Goal: Task Accomplishment & Management: Use online tool/utility

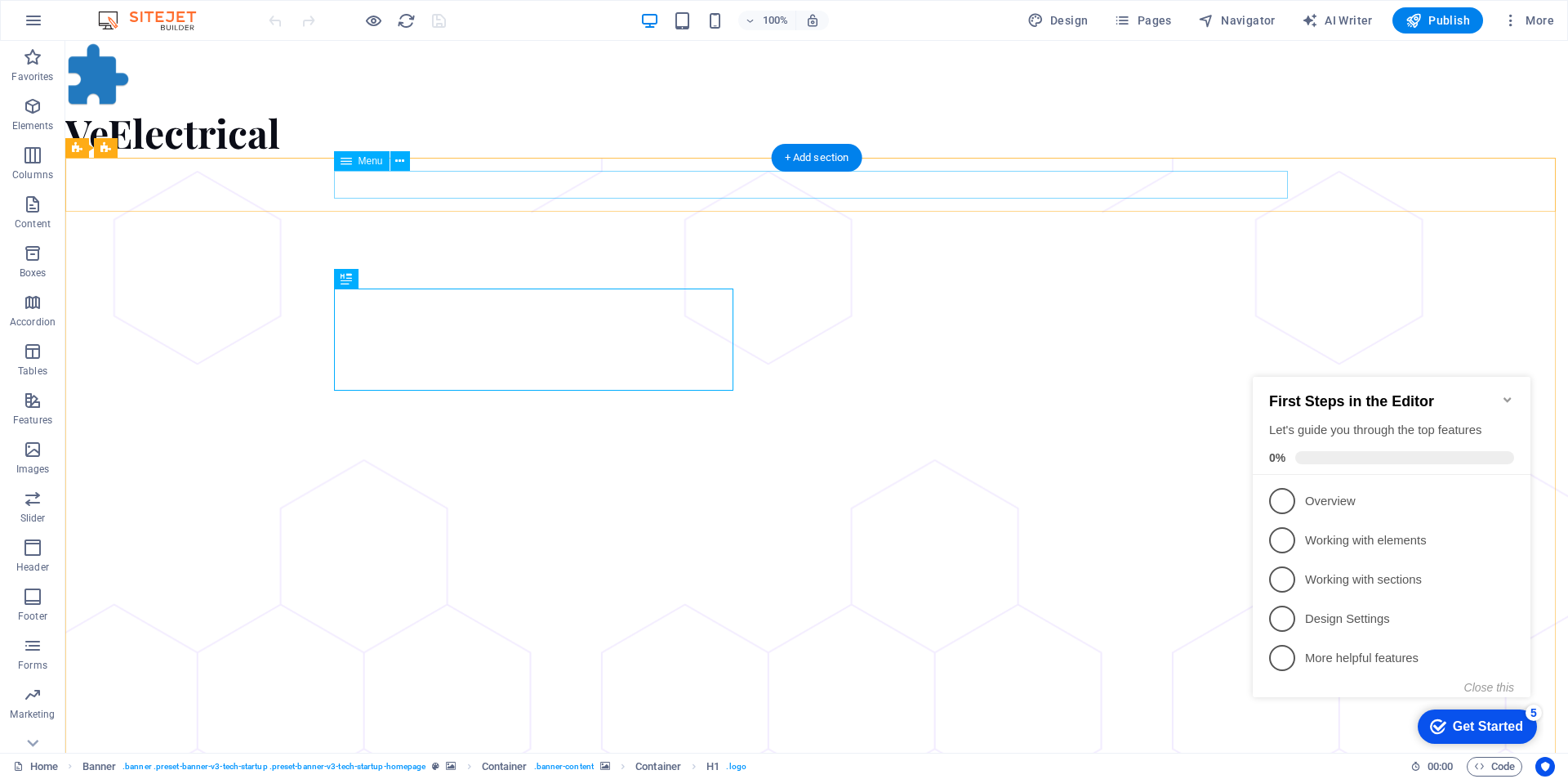
select select
select select "1"
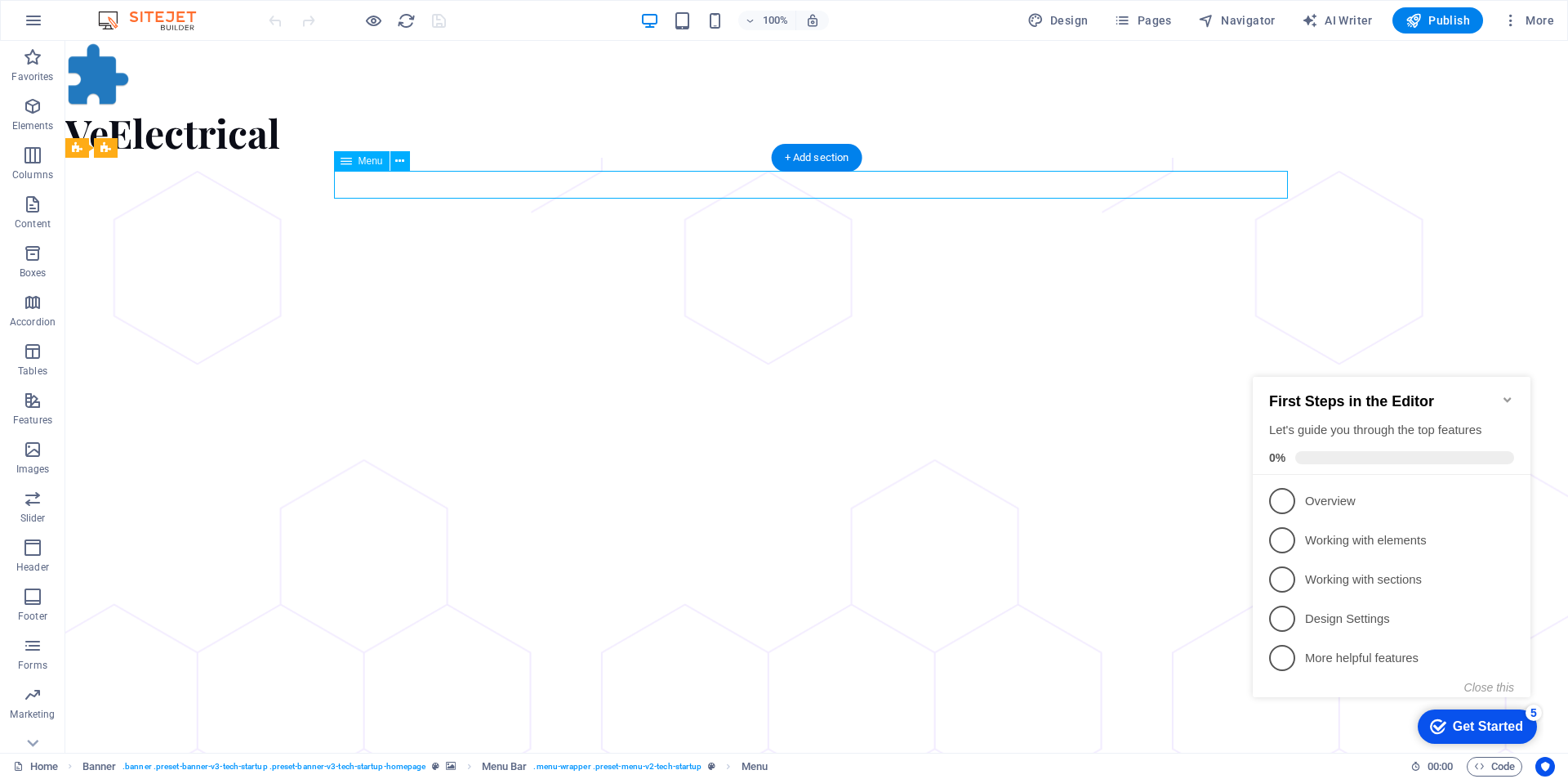
select select
select select "14"
select select
select select "11"
select select
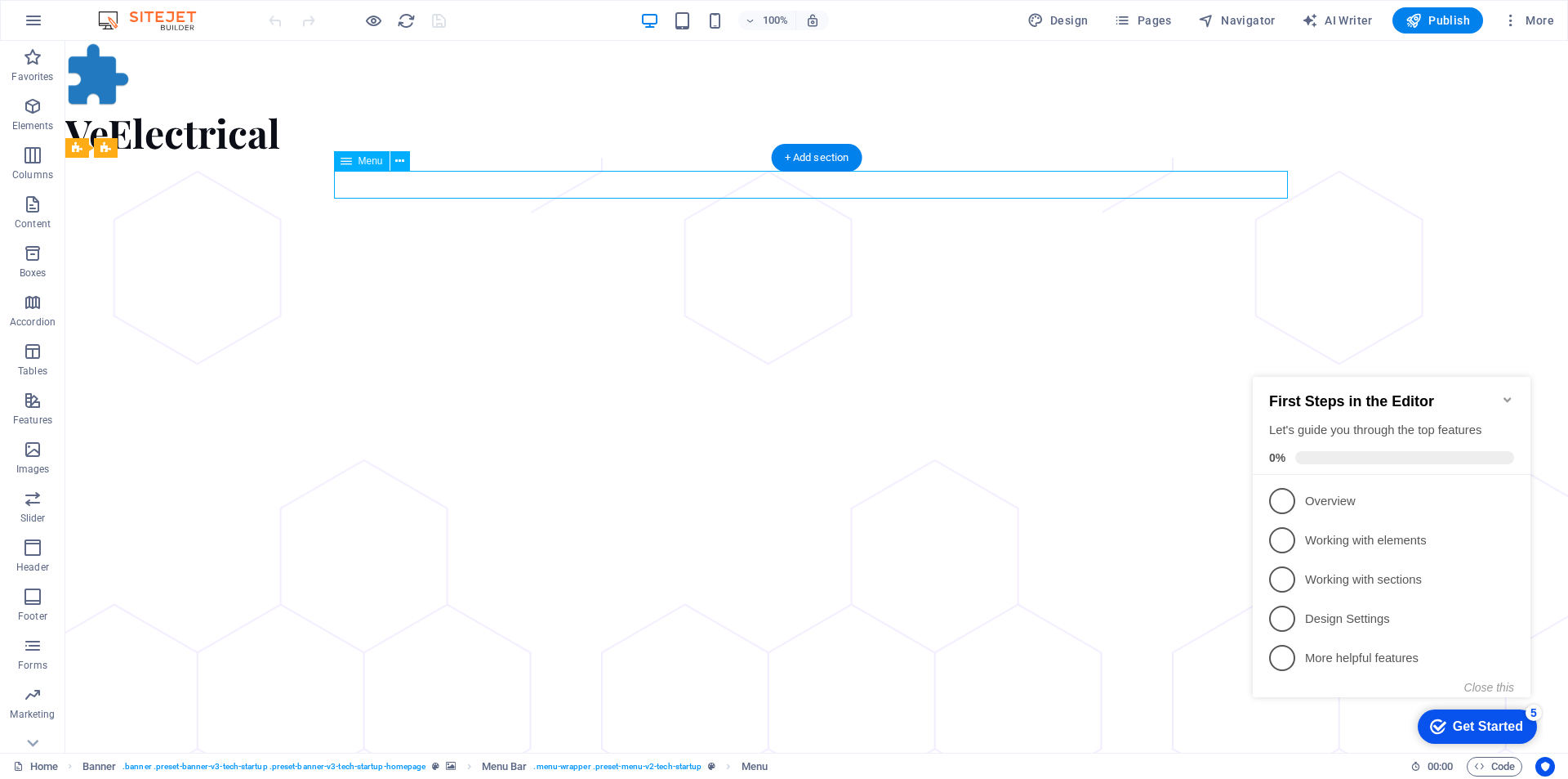
select select "5"
select select
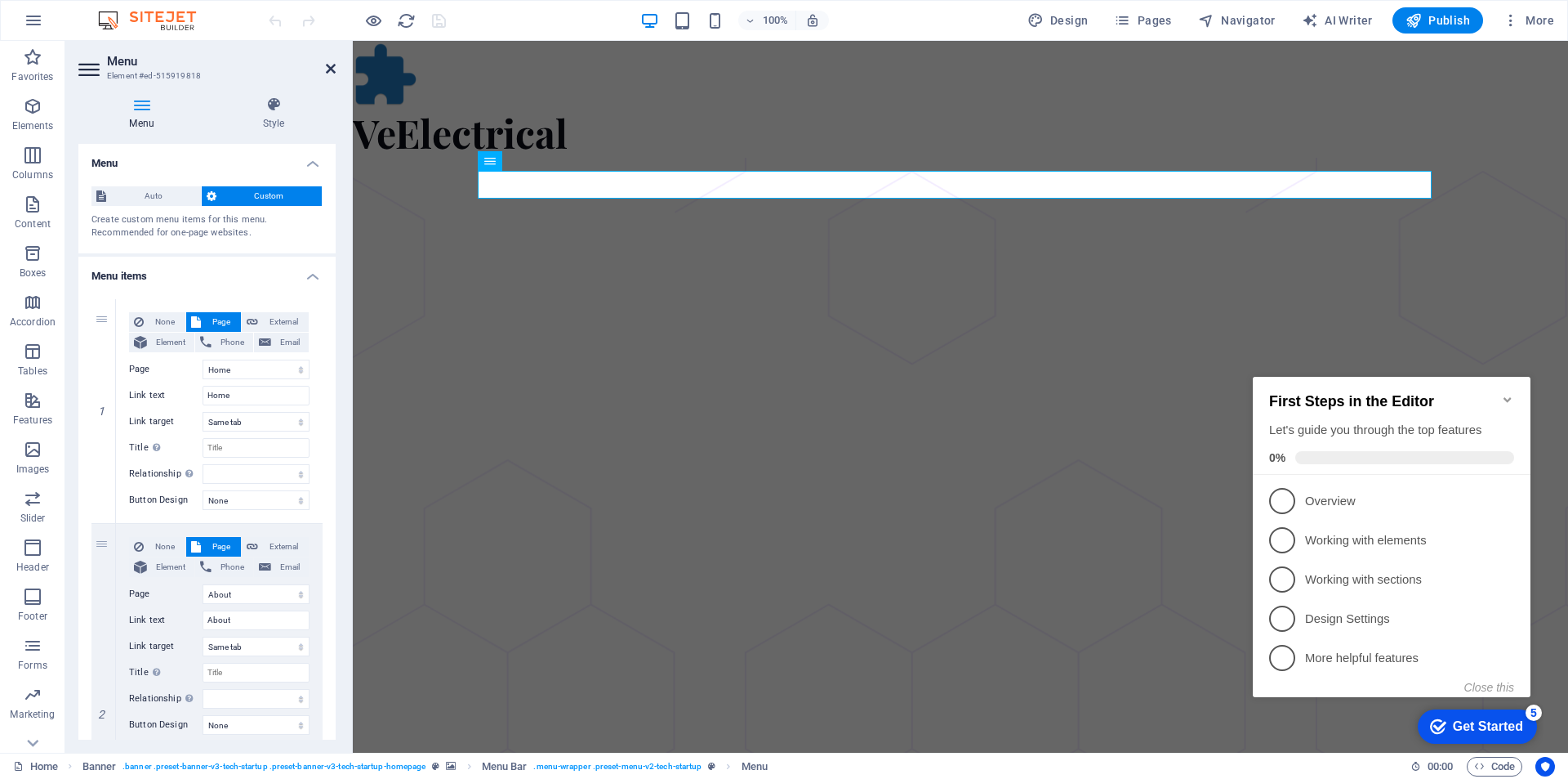
click at [326, 67] on icon at bounding box center [331, 69] width 10 height 13
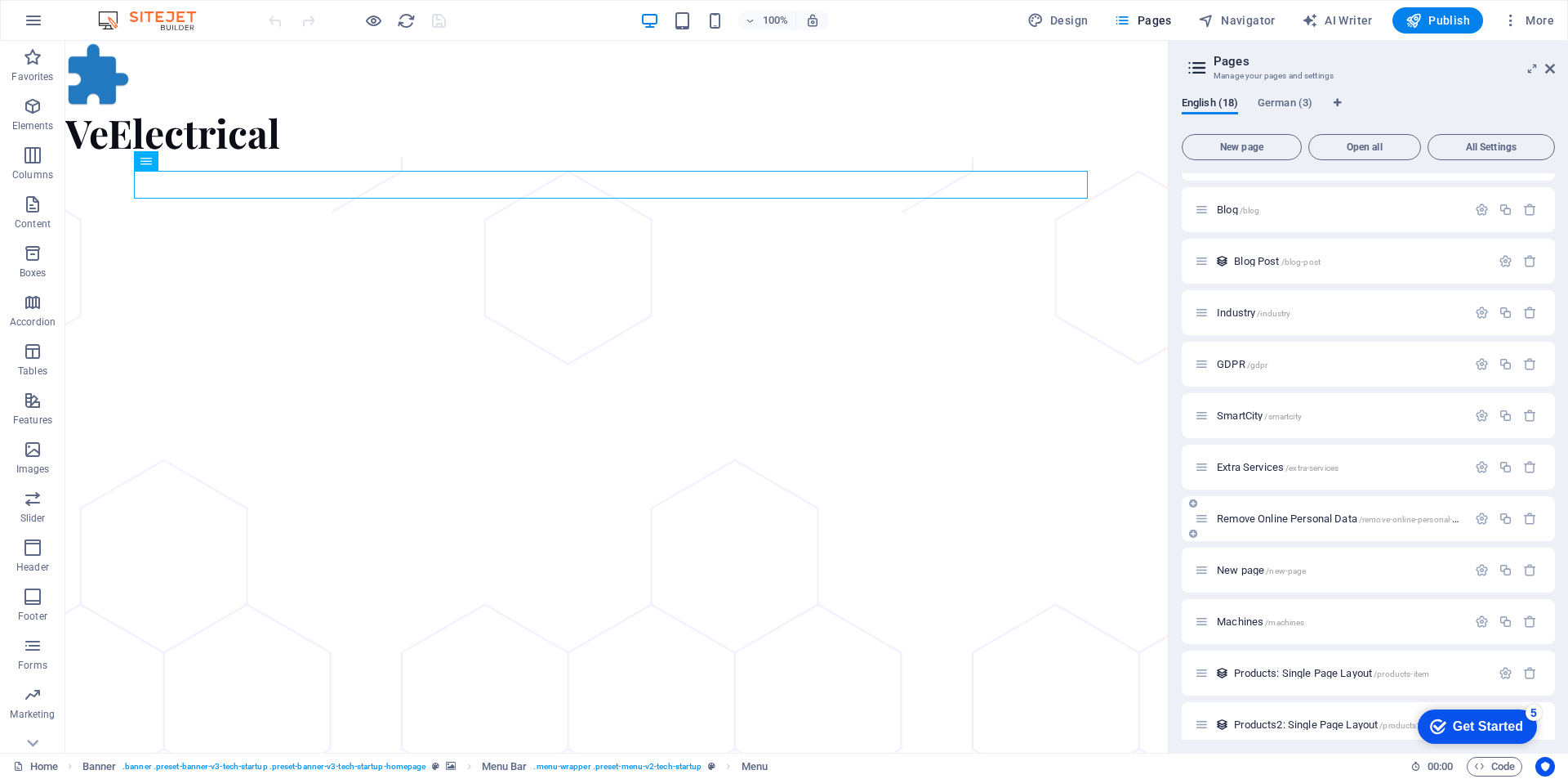
scroll to position [361, 0]
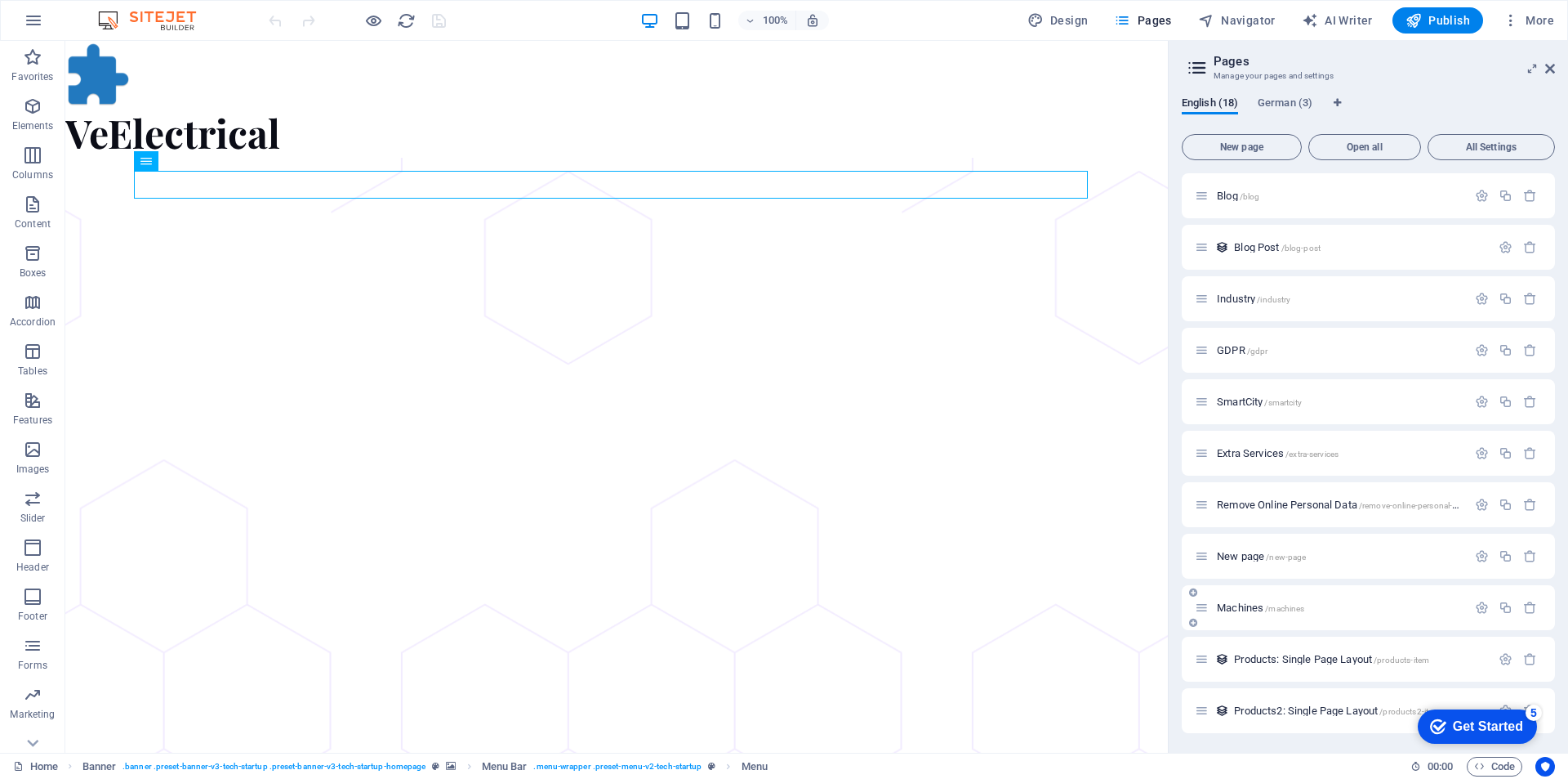
click at [1262, 611] on span "Machines /machines" at bounding box center [1260, 607] width 87 height 12
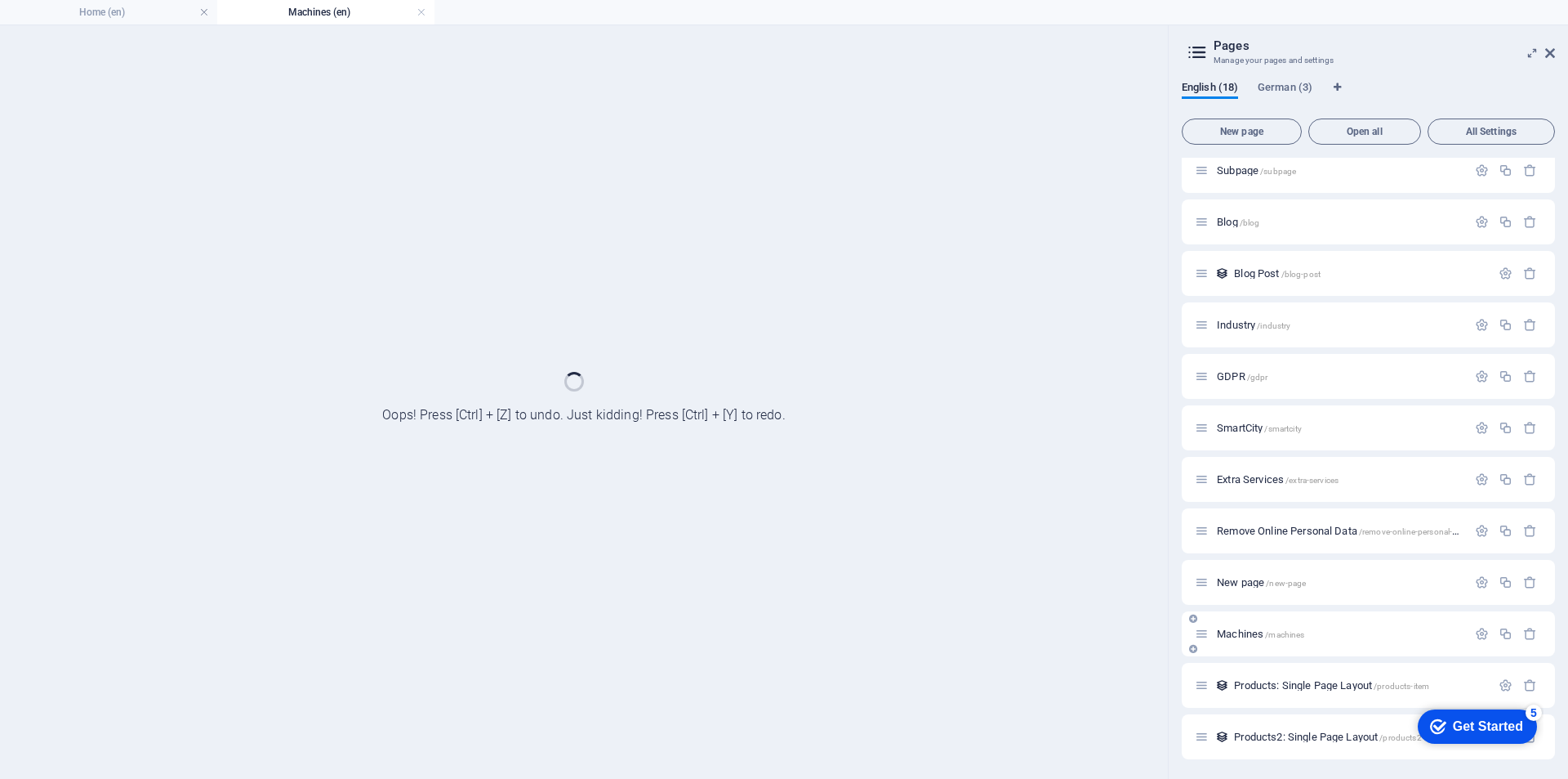
click at [1257, 612] on div "Machines /machines" at bounding box center [1368, 634] width 373 height 45
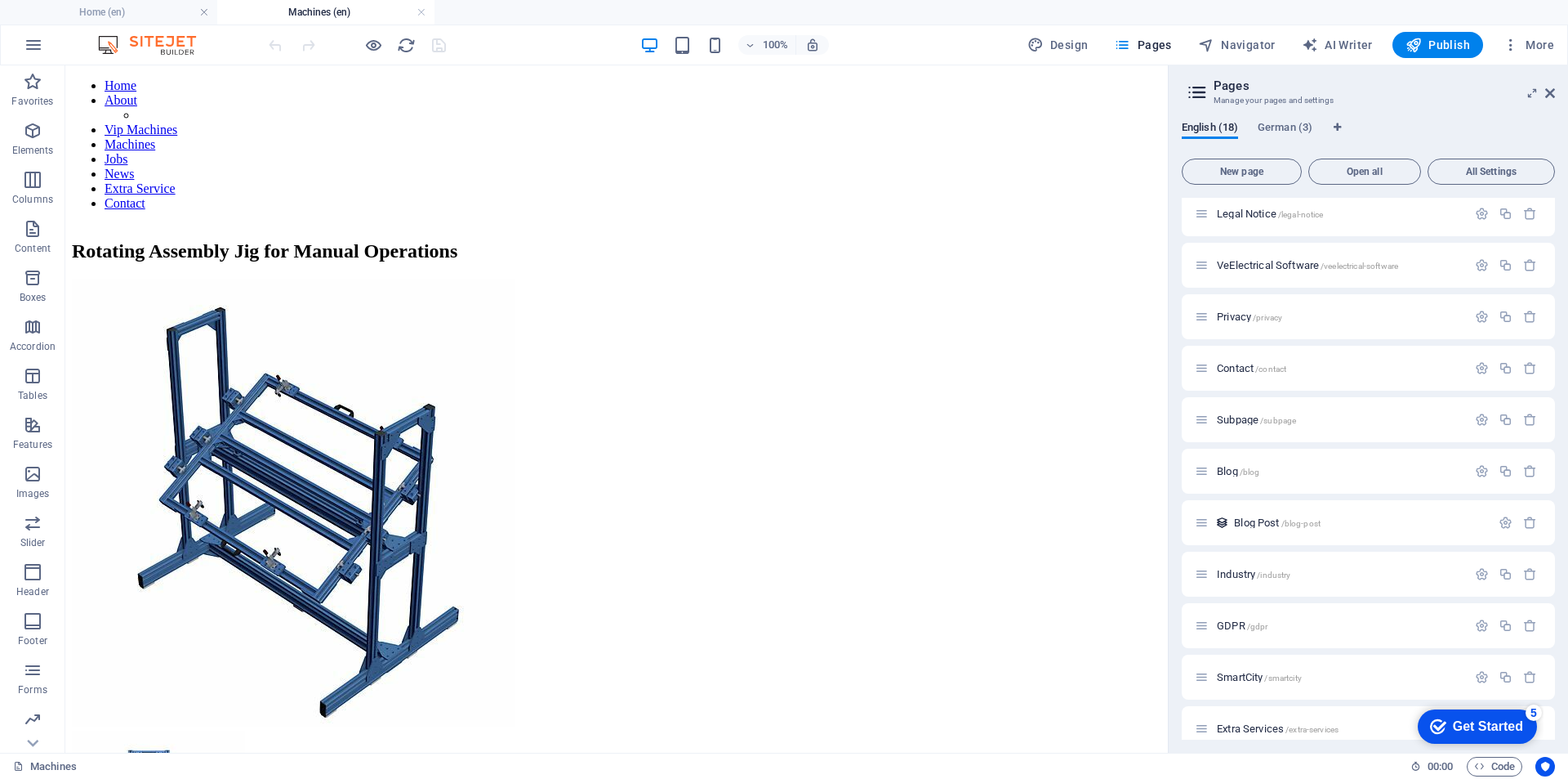
scroll to position [0, 0]
click at [1297, 222] on p "Home /" at bounding box center [1339, 220] width 245 height 11
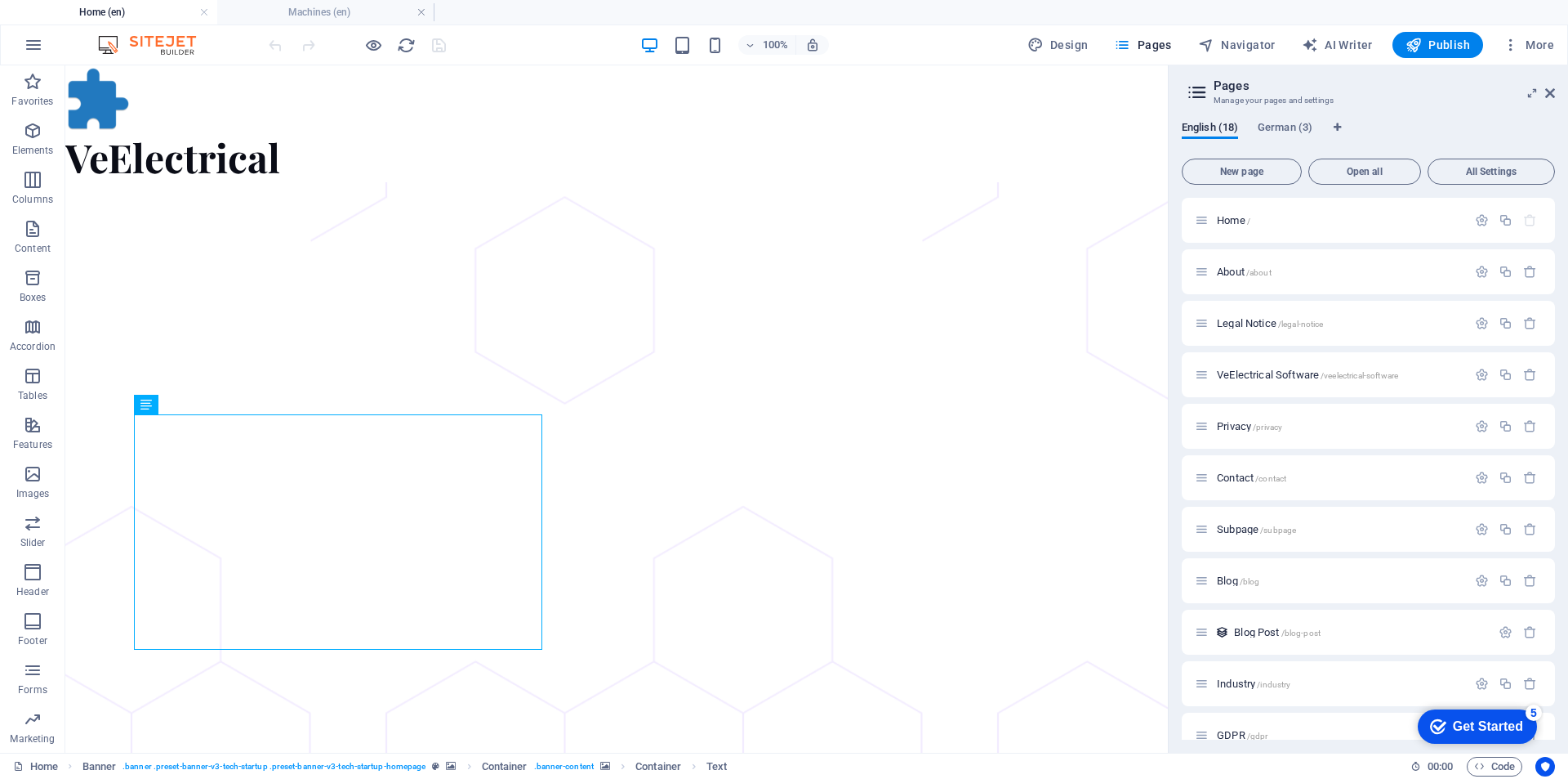
click at [1542, 77] on header "Pages Manage your pages and settings" at bounding box center [1370, 86] width 370 height 42
click at [1550, 94] on icon at bounding box center [1551, 93] width 10 height 13
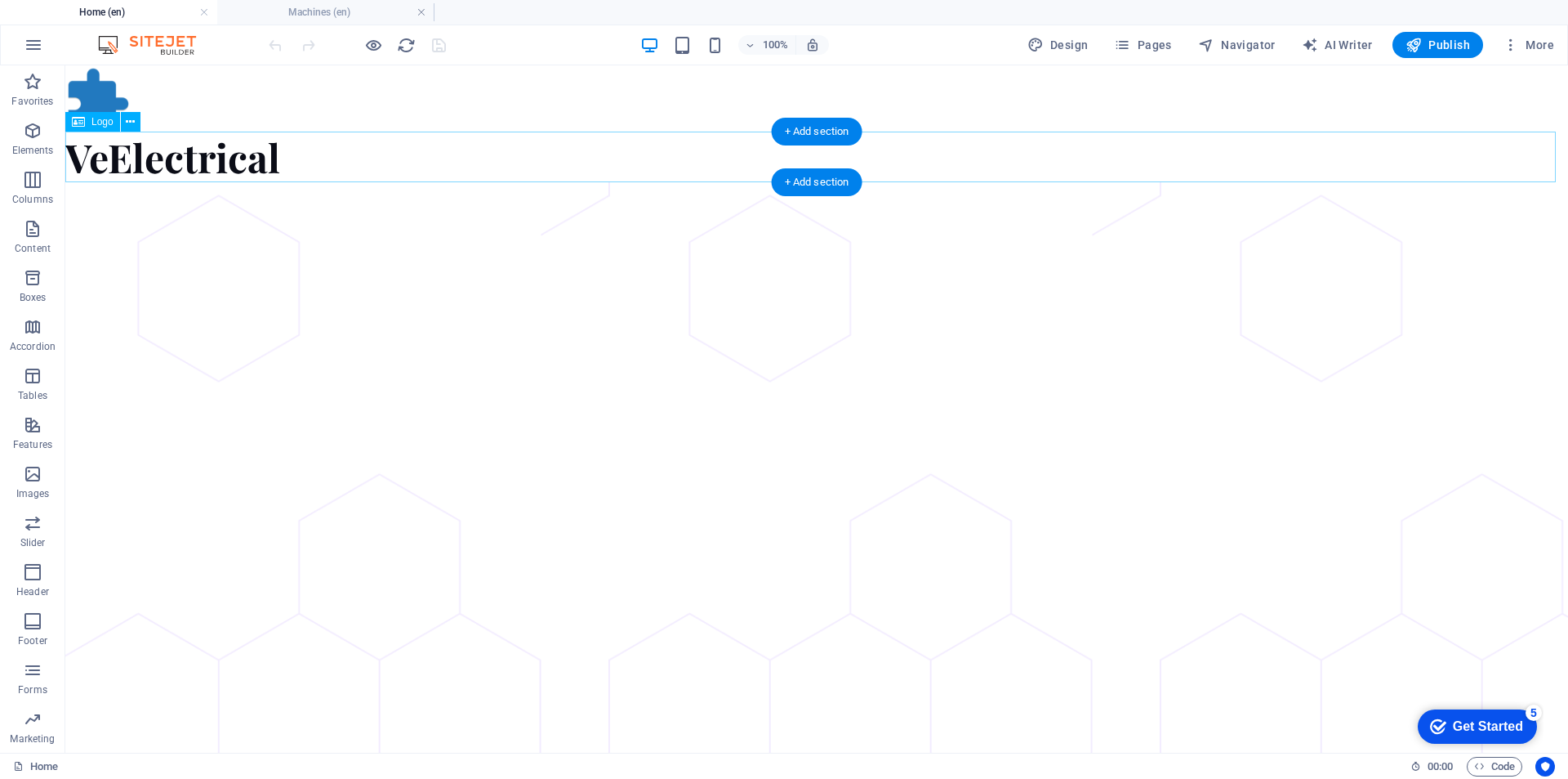
click at [239, 160] on div "VeElectrical" at bounding box center [816, 157] width 1503 height 51
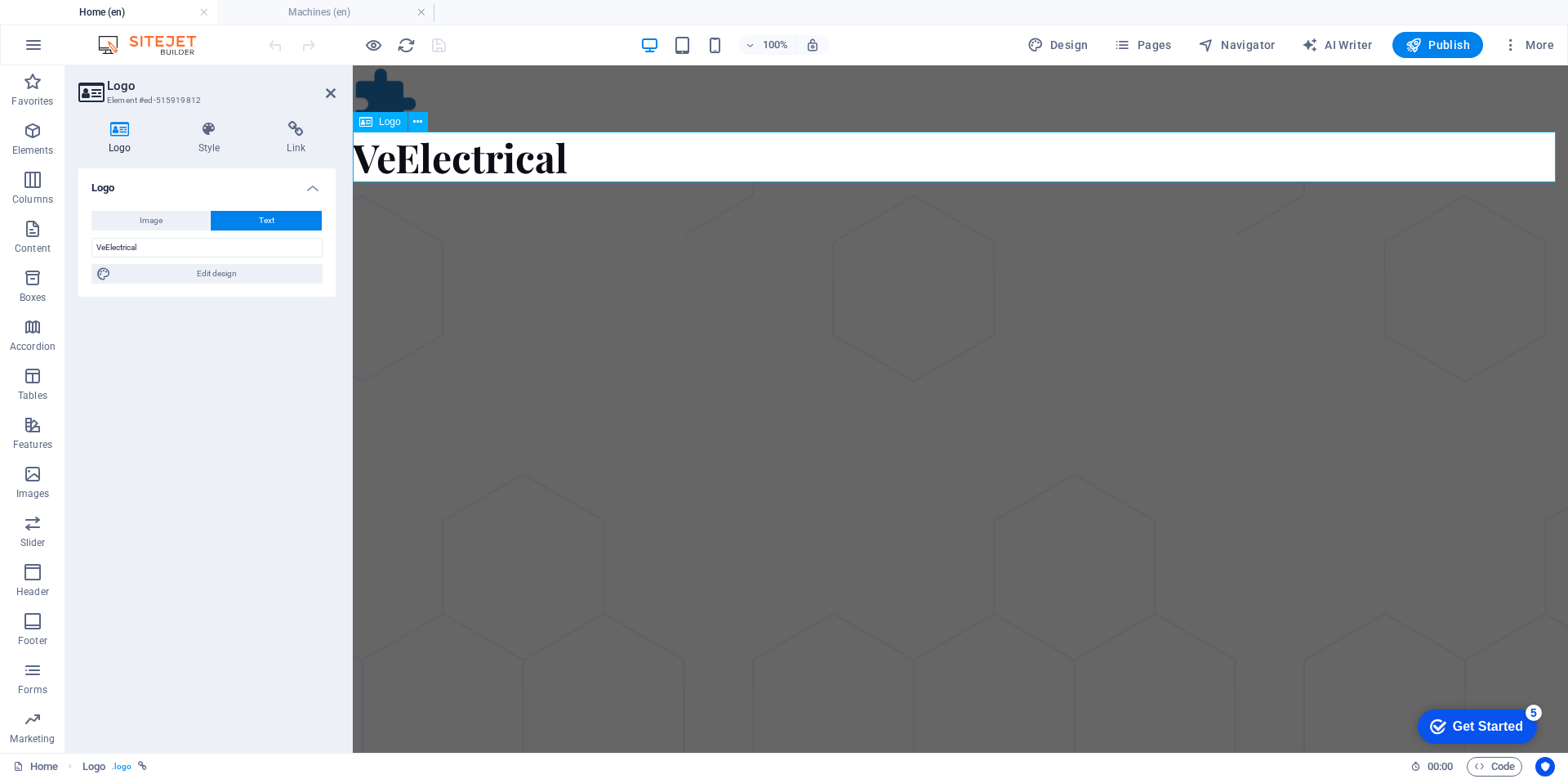
click at [486, 164] on div "VeElectrical" at bounding box center [960, 157] width 1215 height 51
click at [326, 90] on icon at bounding box center [331, 93] width 10 height 13
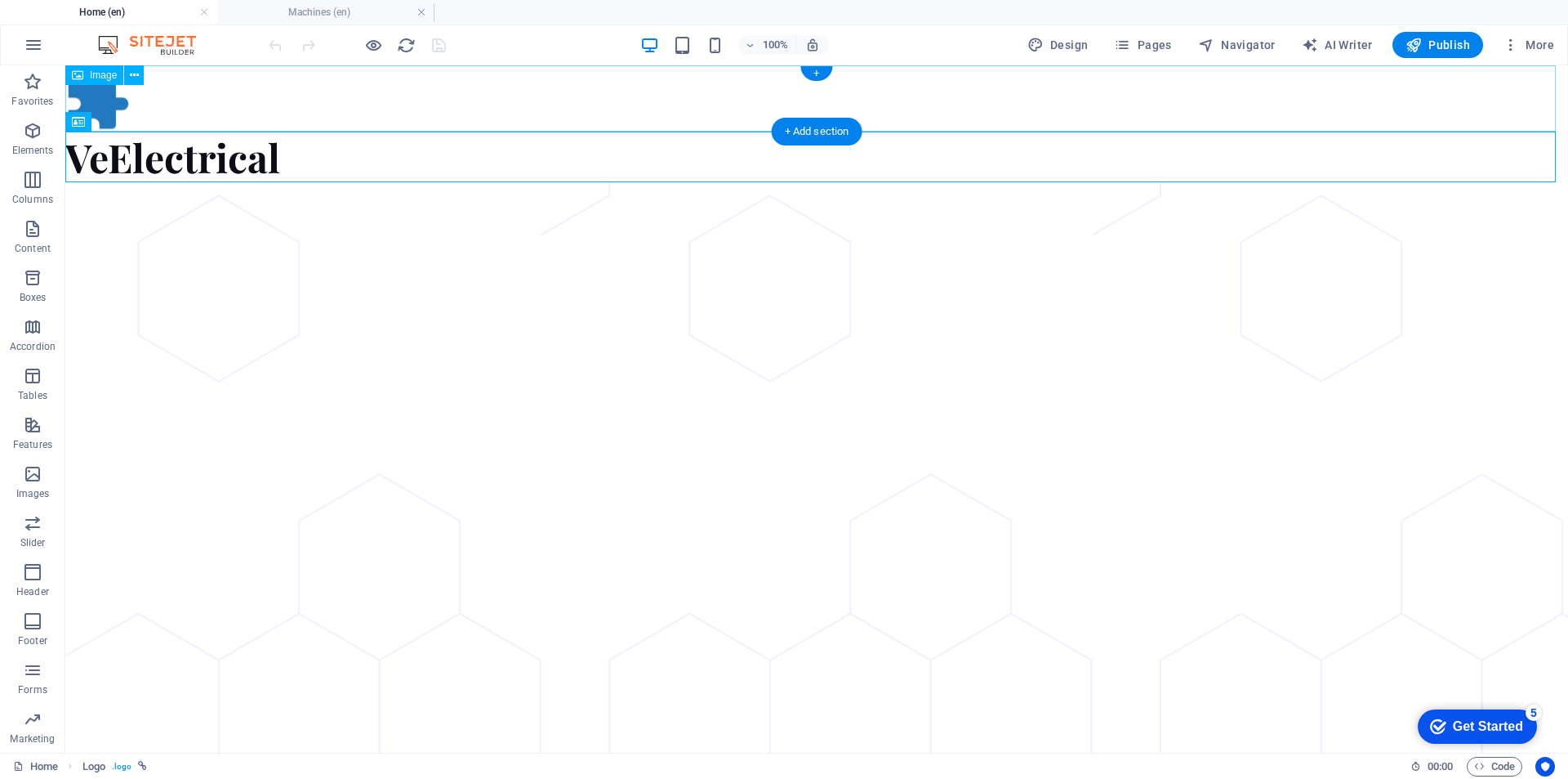
click at [118, 109] on figure at bounding box center [816, 97] width 1503 height 66
click at [117, 109] on figure at bounding box center [816, 97] width 1503 height 66
select select "px"
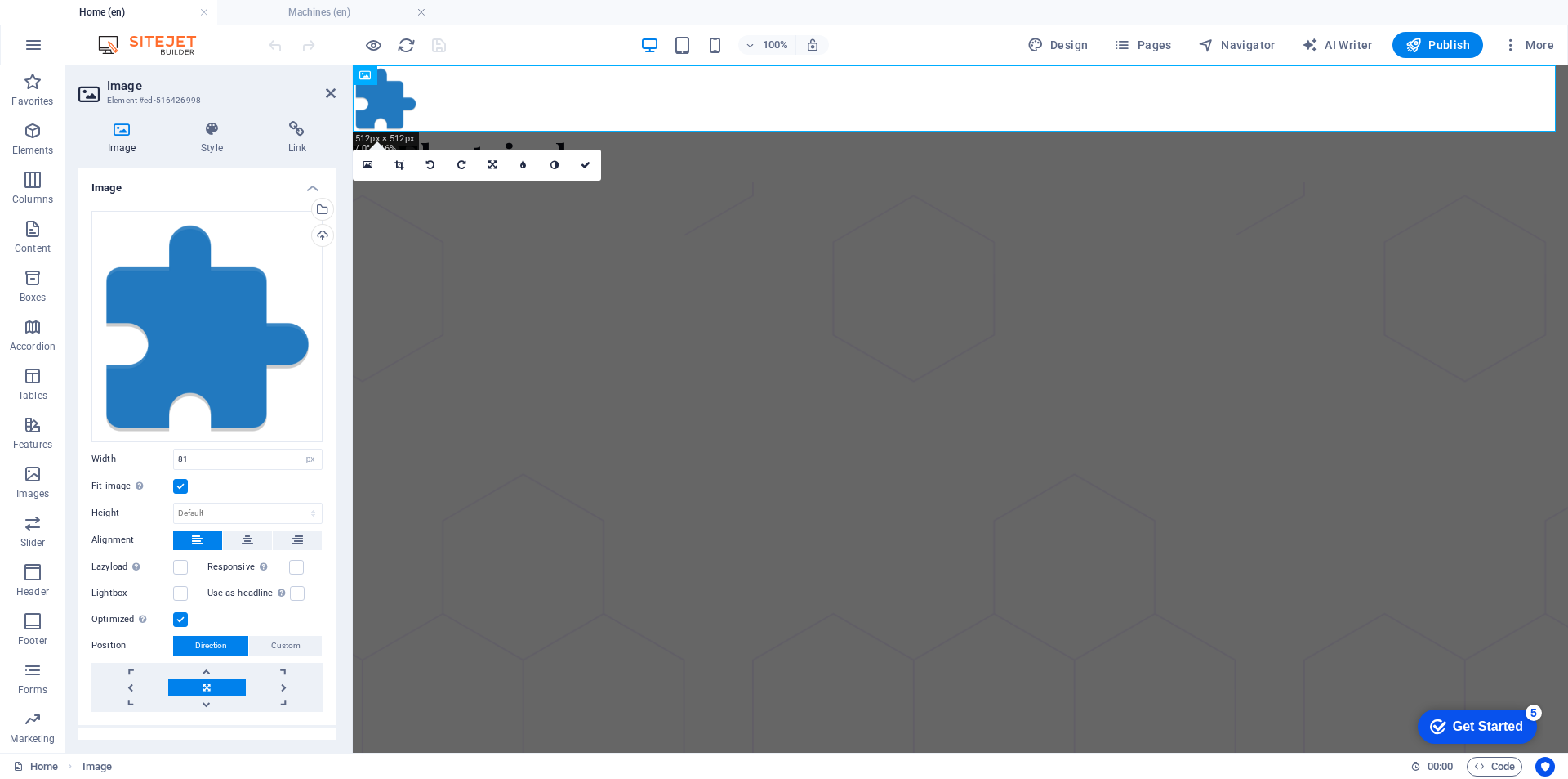
click at [123, 138] on h4 "Image" at bounding box center [125, 137] width 93 height 34
drag, startPoint x: 123, startPoint y: 138, endPoint x: 117, endPoint y: 276, distance: 138.1
click at [117, 276] on div "Drag files here, click to choose files or select files from Files or our free s…" at bounding box center [207, 327] width 231 height 232
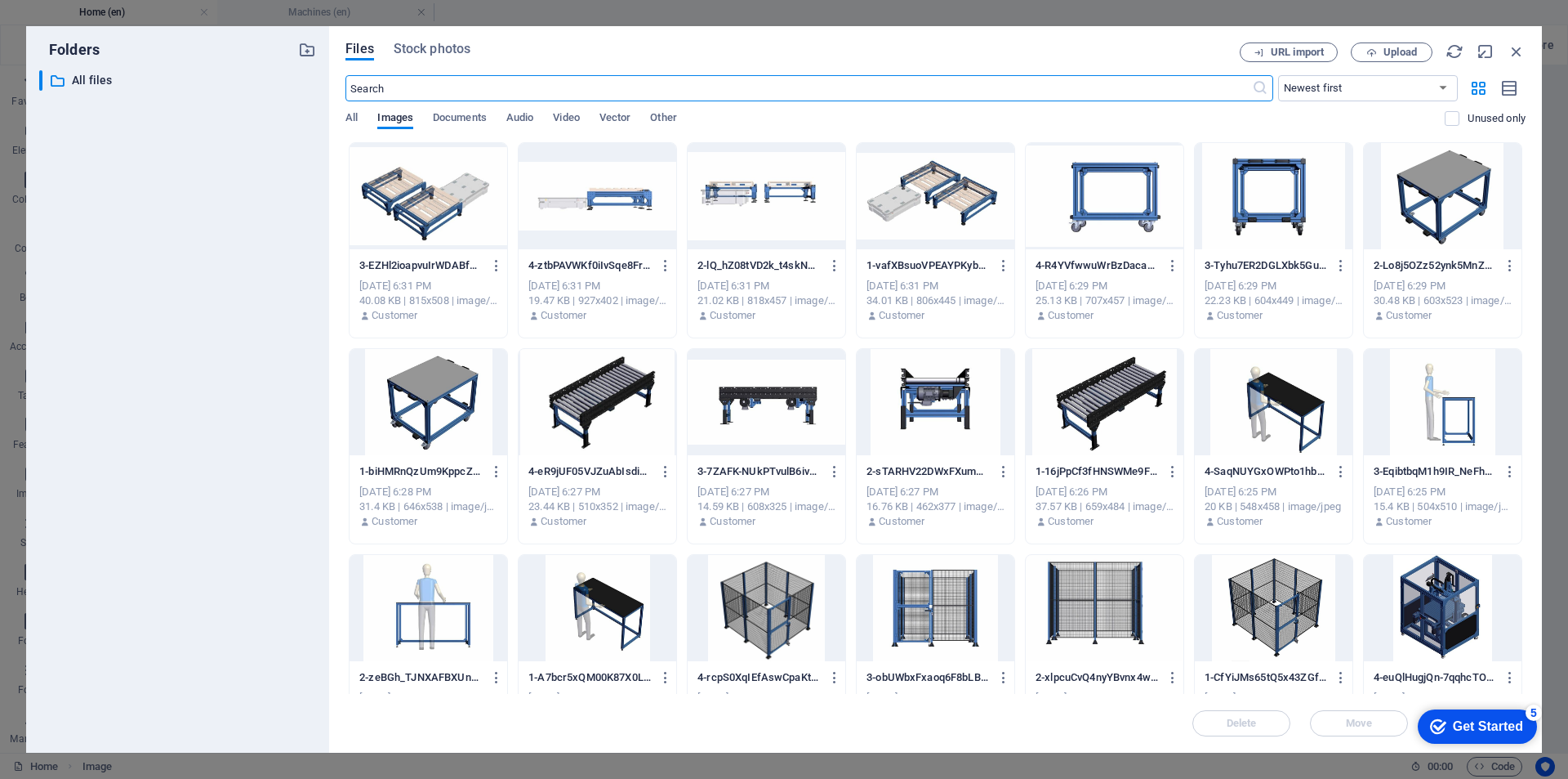
click at [318, 202] on div "Folders ​ All files All files" at bounding box center [177, 389] width 303 height 727
click at [1400, 53] on span "Upload" at bounding box center [1401, 52] width 33 height 10
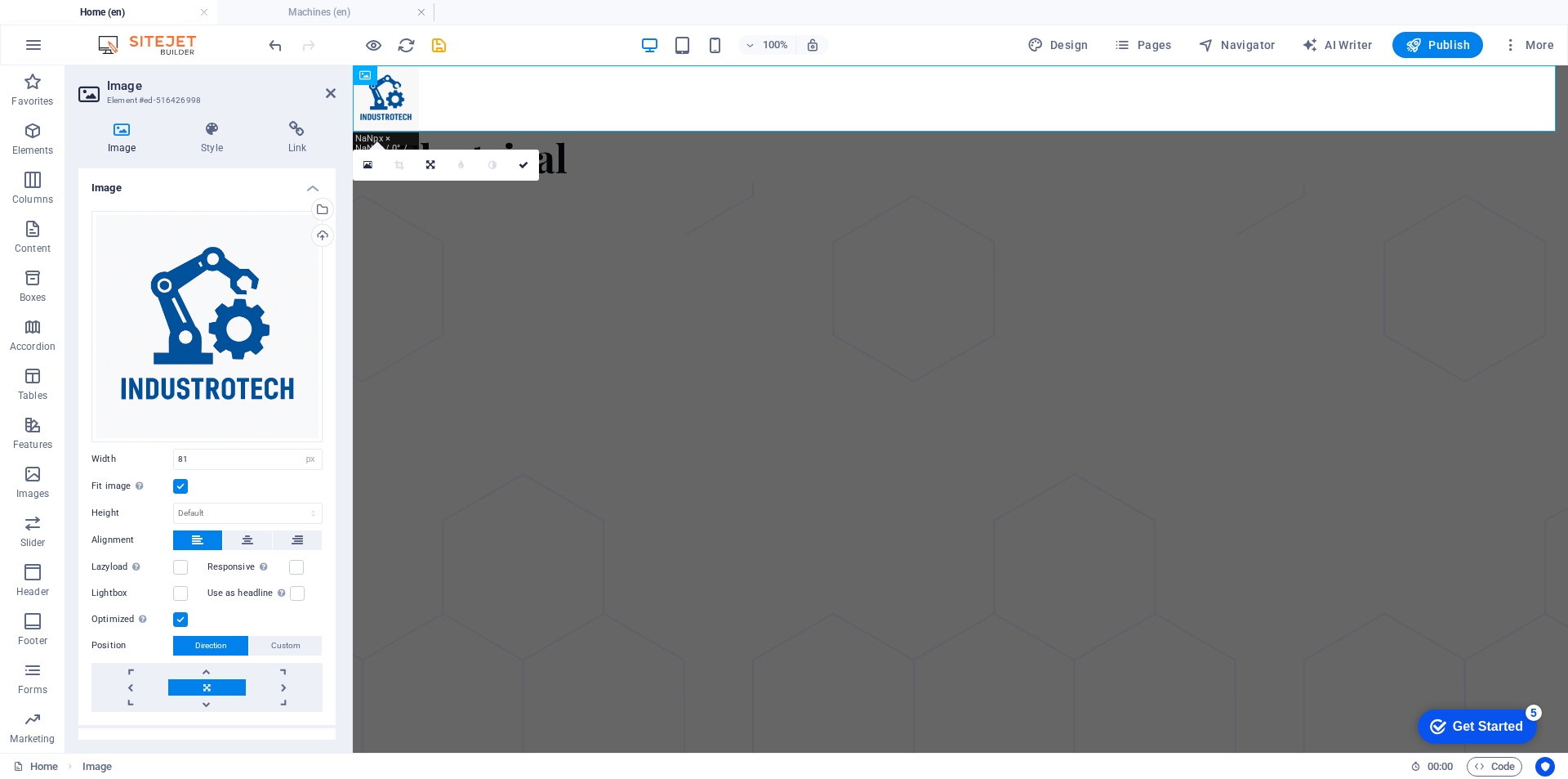
click at [331, 207] on div "Drag files here, click to choose files or select files from Files or our free s…" at bounding box center [207, 461] width 257 height 527
click at [320, 207] on div "Select files from the file manager, stock photos, or upload file(s)" at bounding box center [321, 210] width 24 height 24
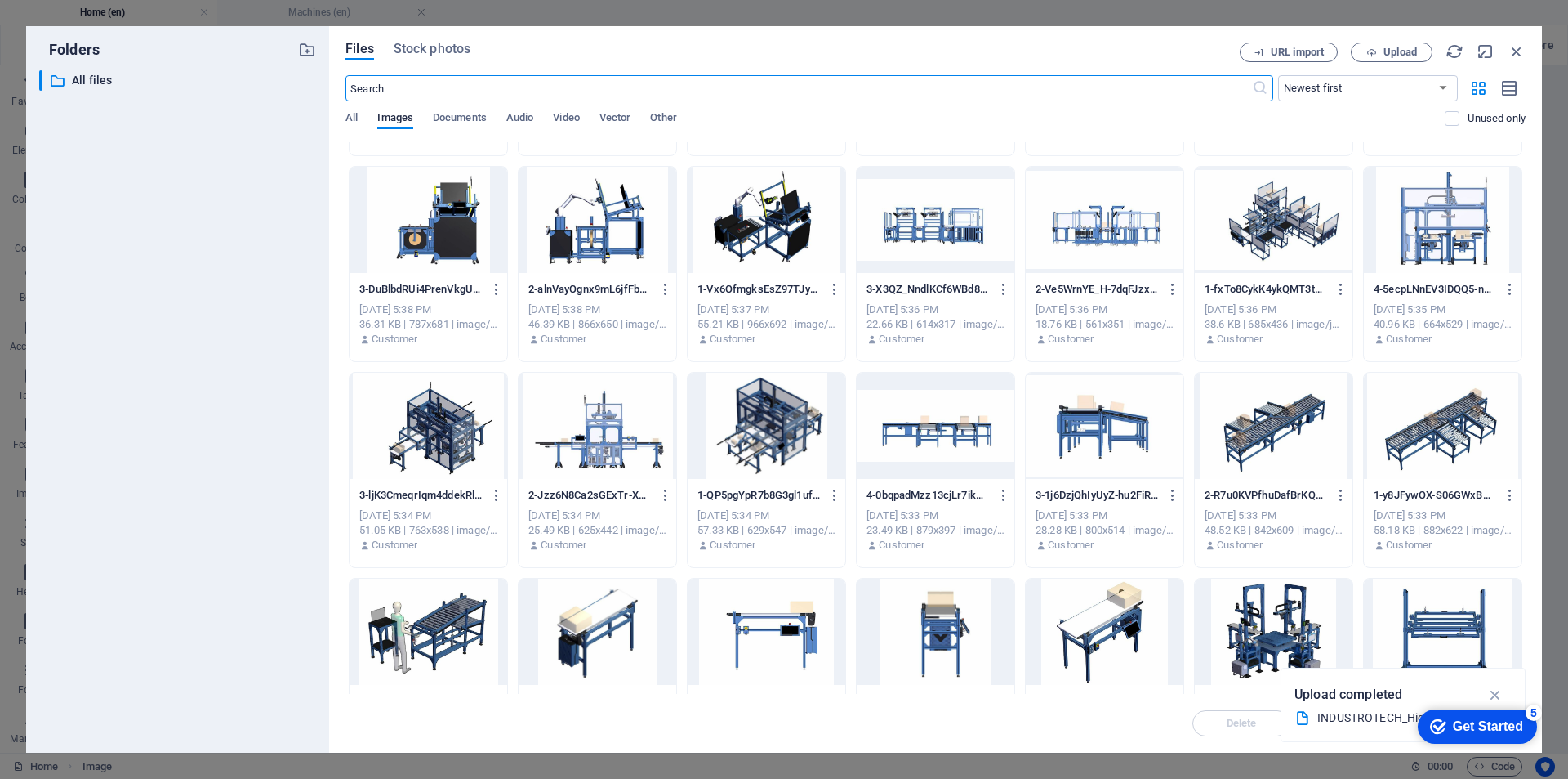
scroll to position [2436, 0]
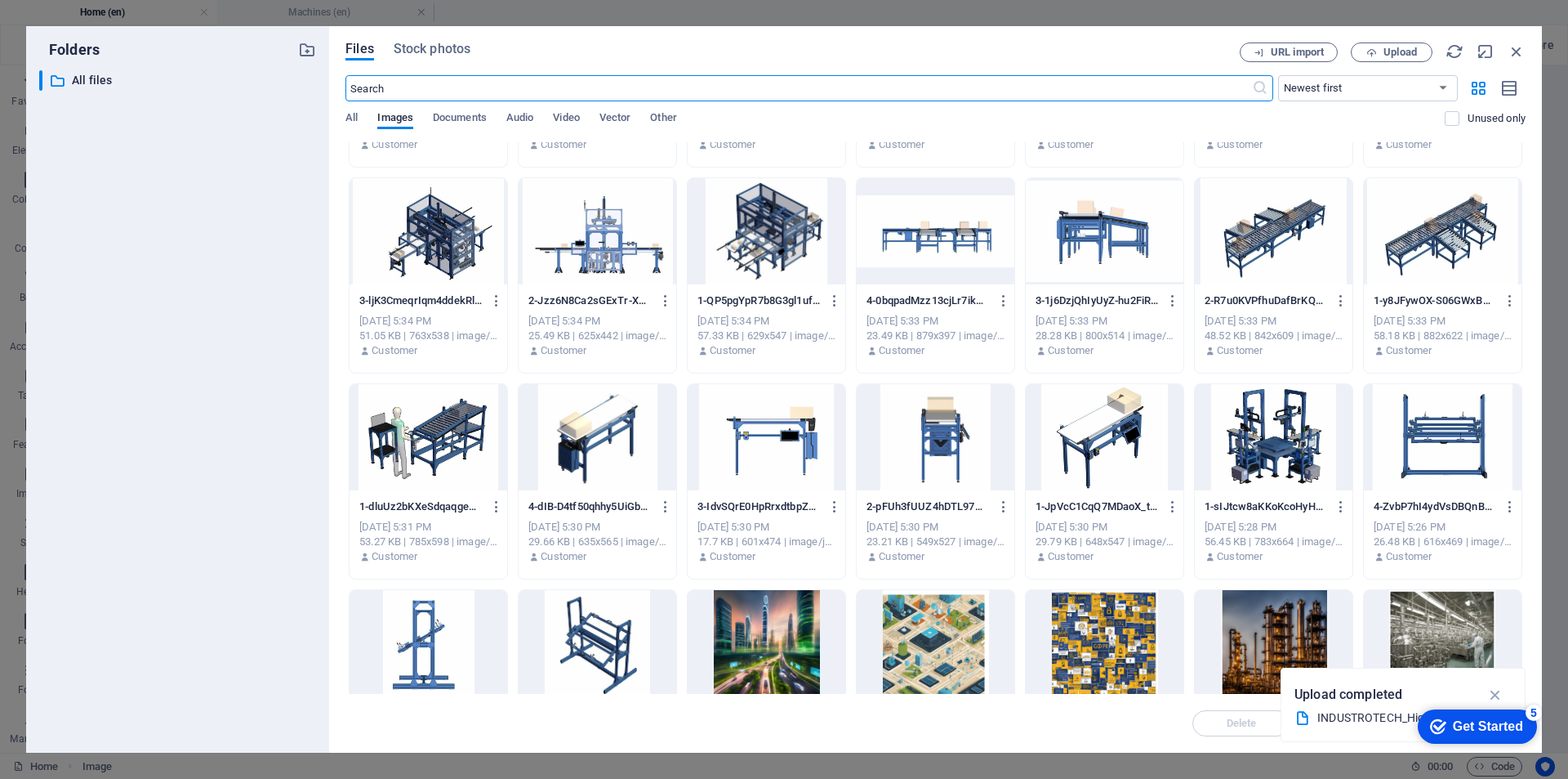
click at [1329, 722] on div "INDUSTROTECH_HighRes.svg" at bounding box center [1396, 717] width 158 height 19
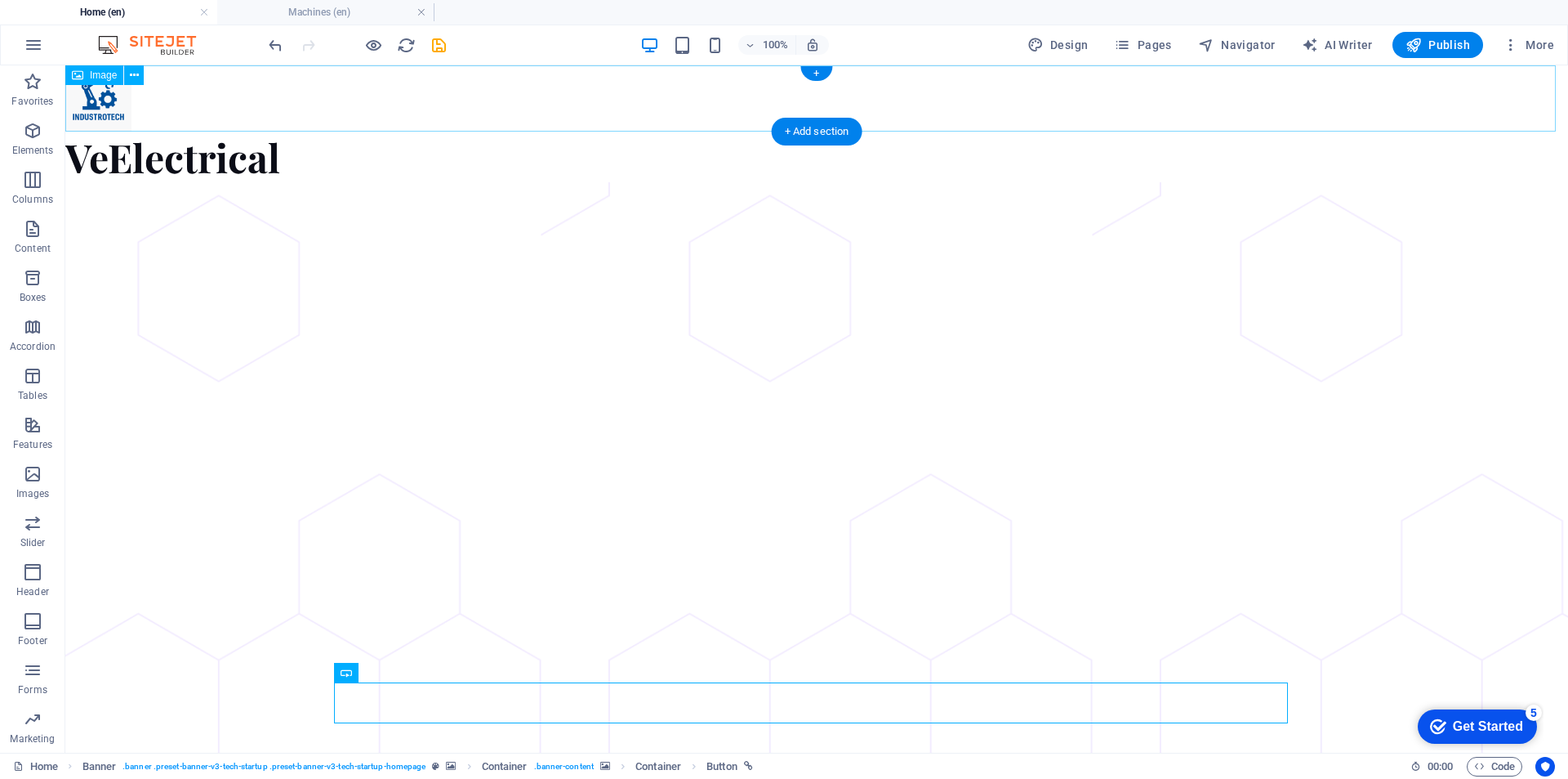
click at [119, 97] on figure at bounding box center [816, 97] width 1503 height 66
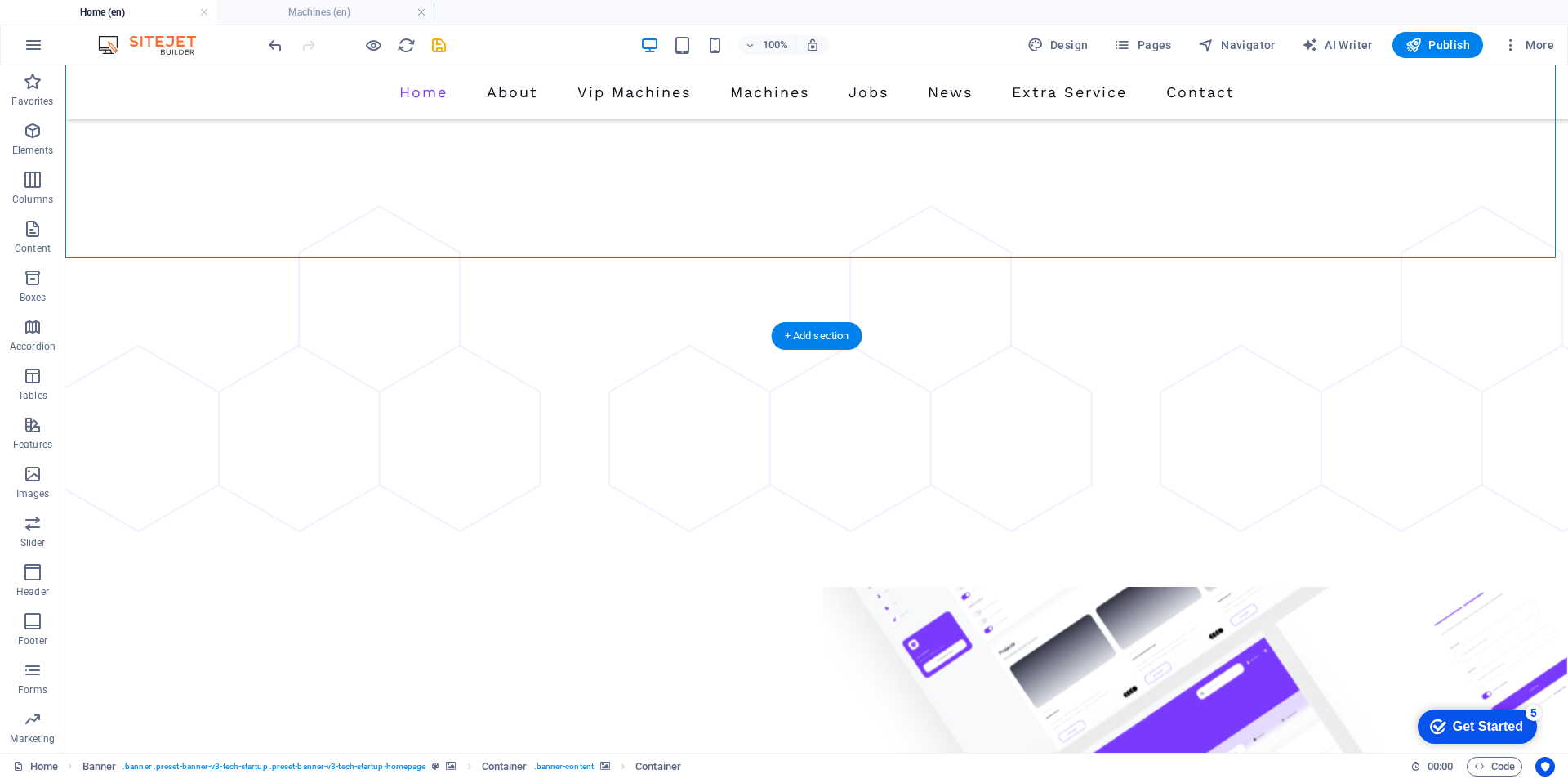
scroll to position [245, 0]
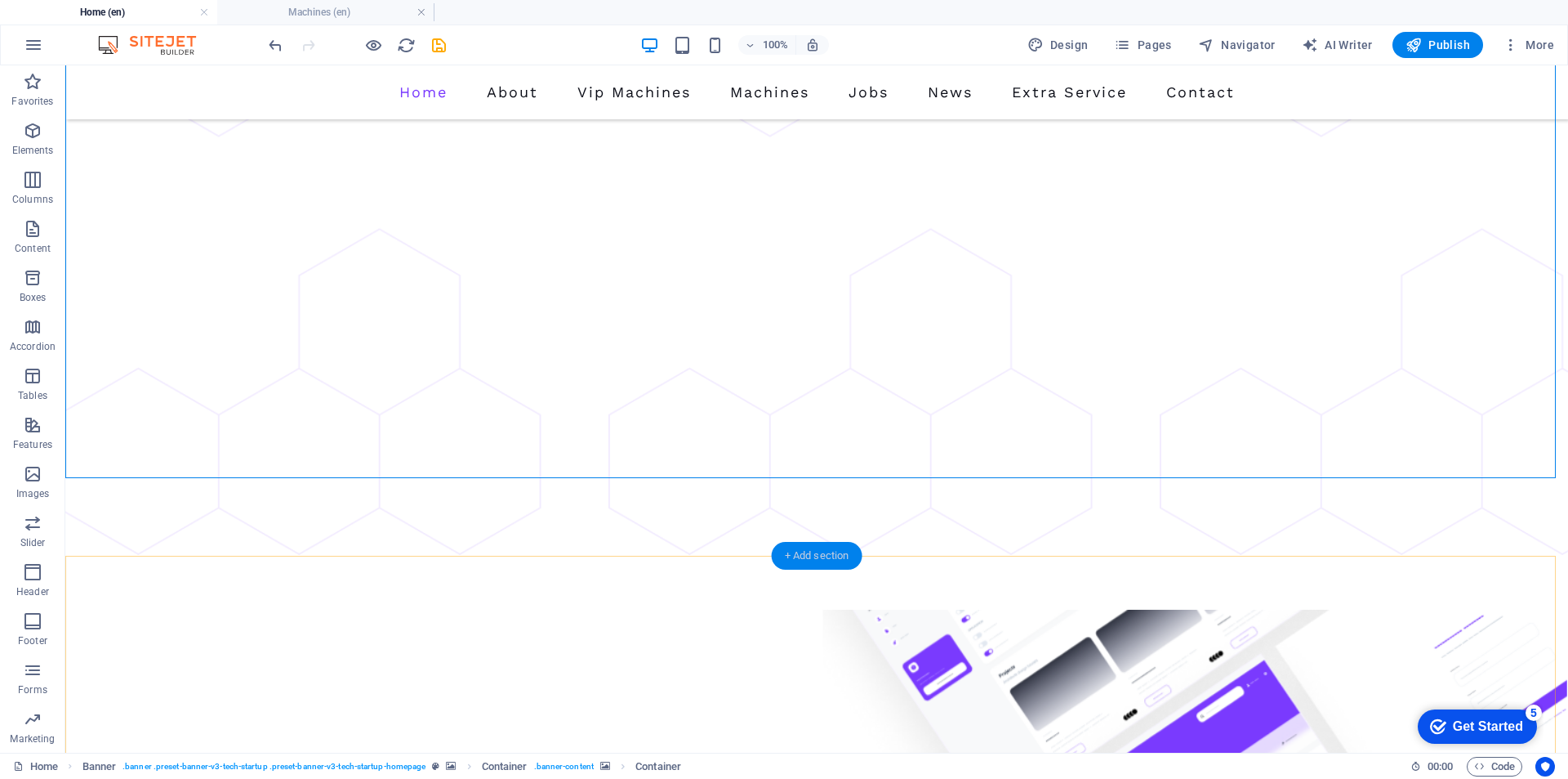
click at [797, 557] on div "+ Add section" at bounding box center [817, 555] width 91 height 27
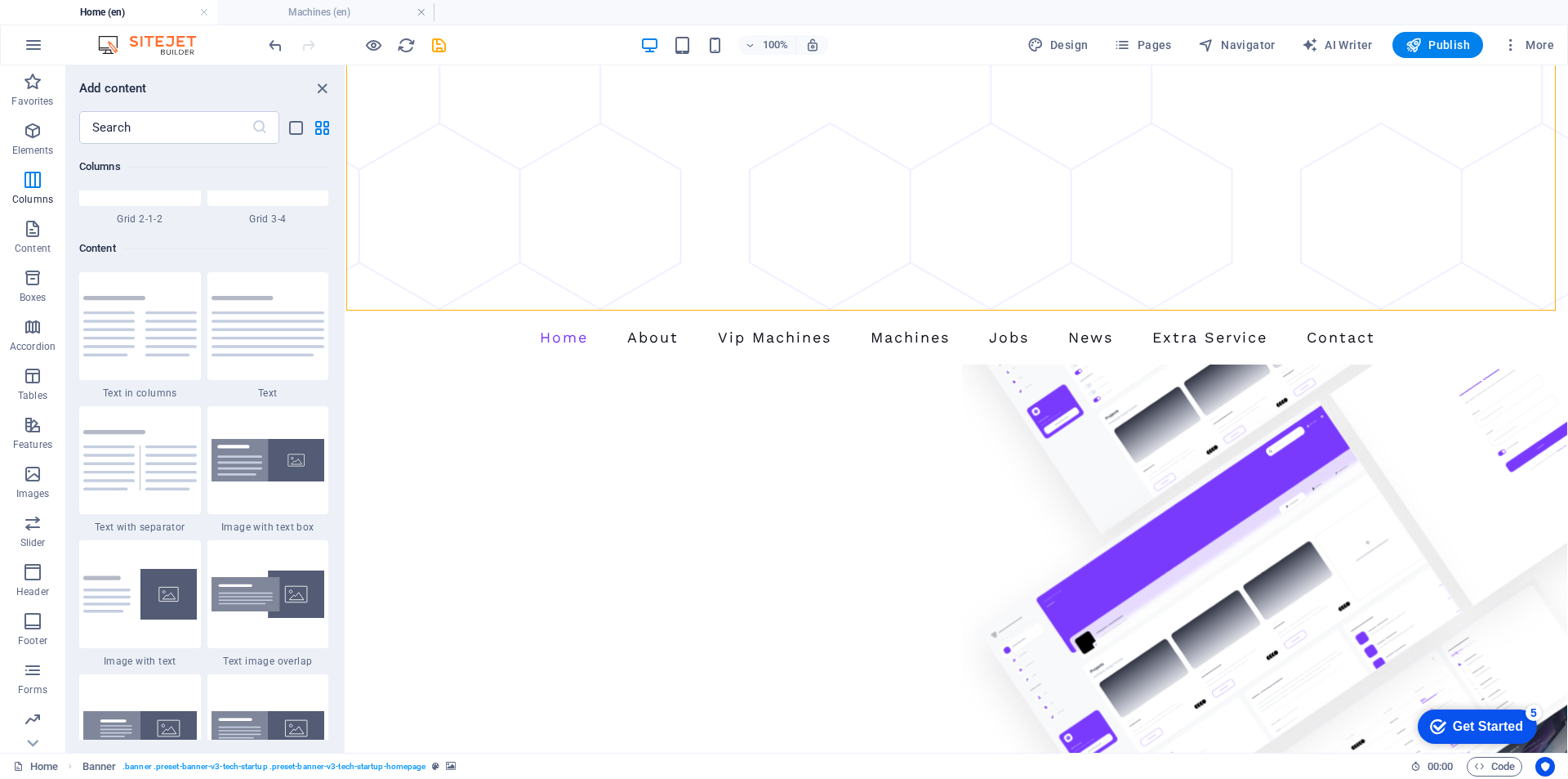
scroll to position [2941, 0]
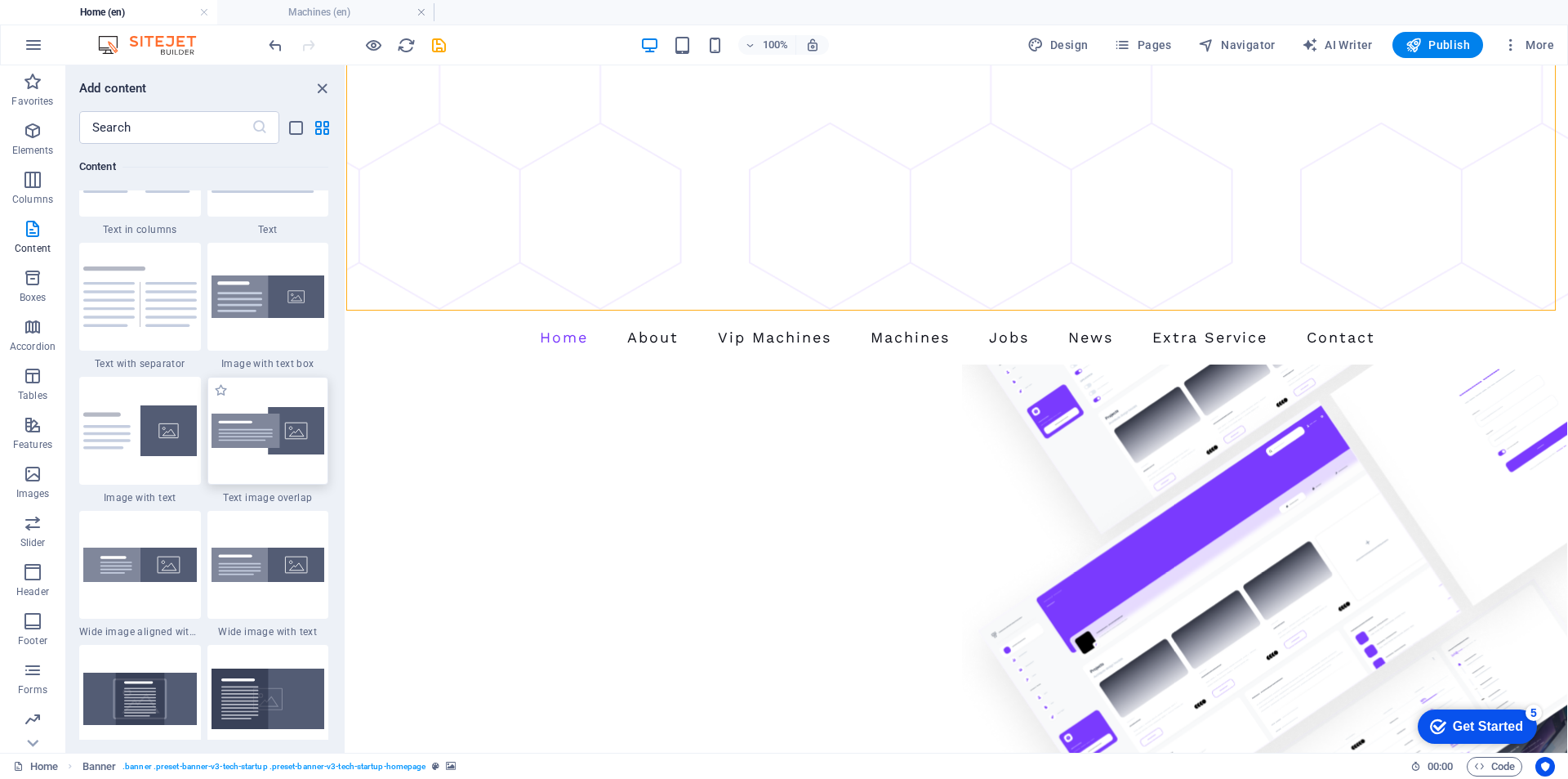
click at [286, 427] on img at bounding box center [268, 431] width 113 height 48
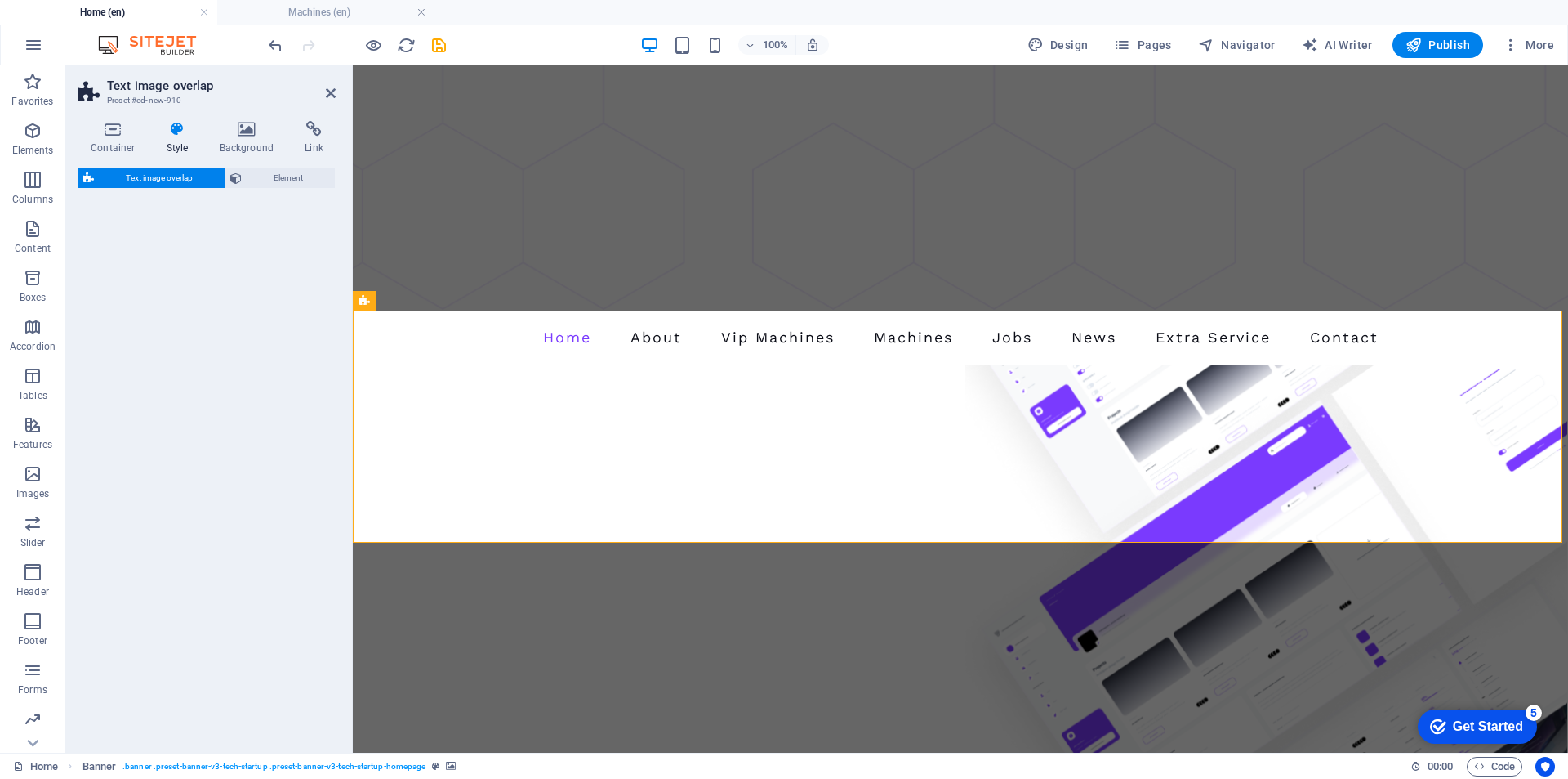
select select "rem"
select select "px"
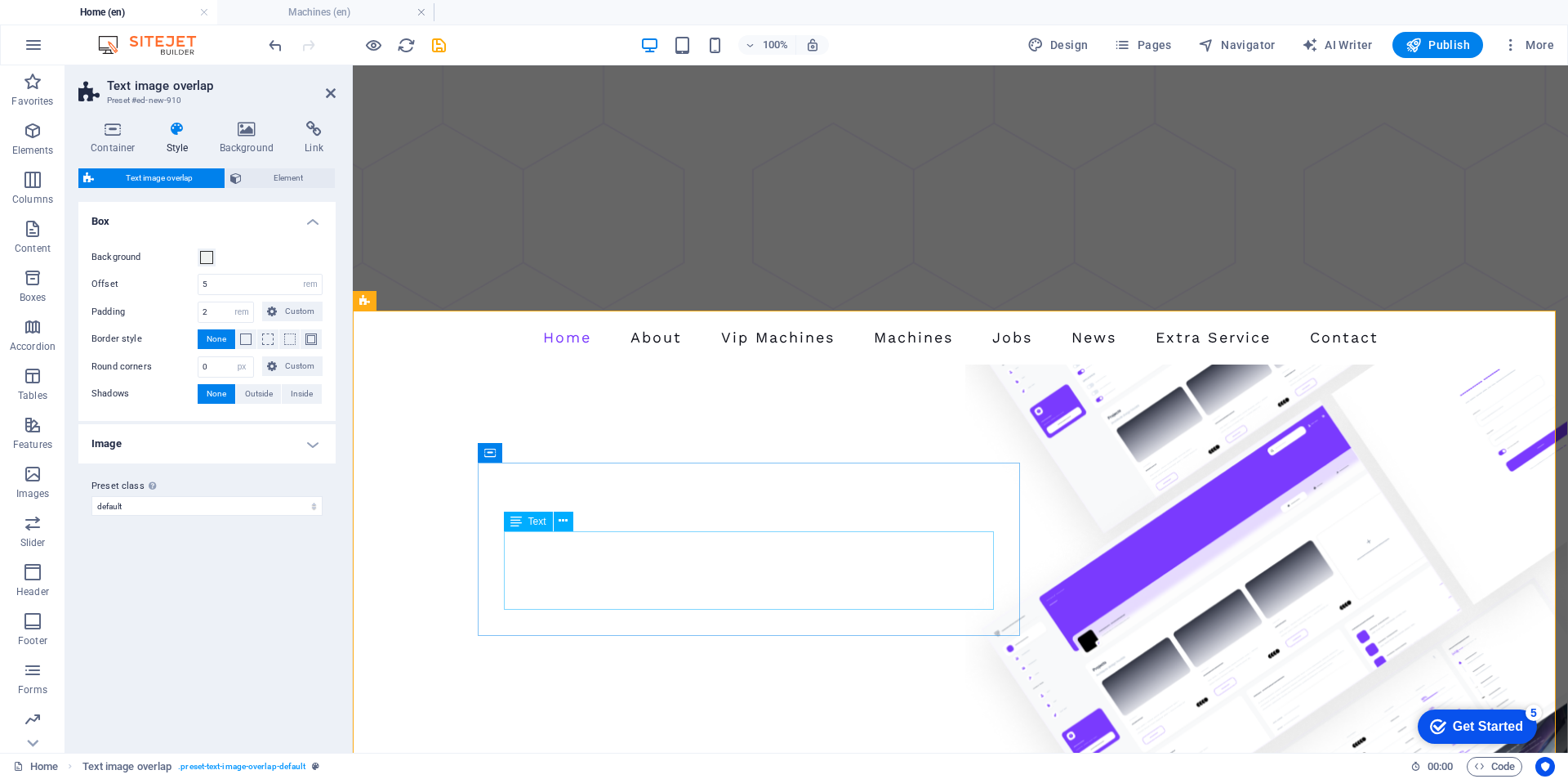
drag, startPoint x: 717, startPoint y: 518, endPoint x: 1007, endPoint y: 520, distance: 290.0
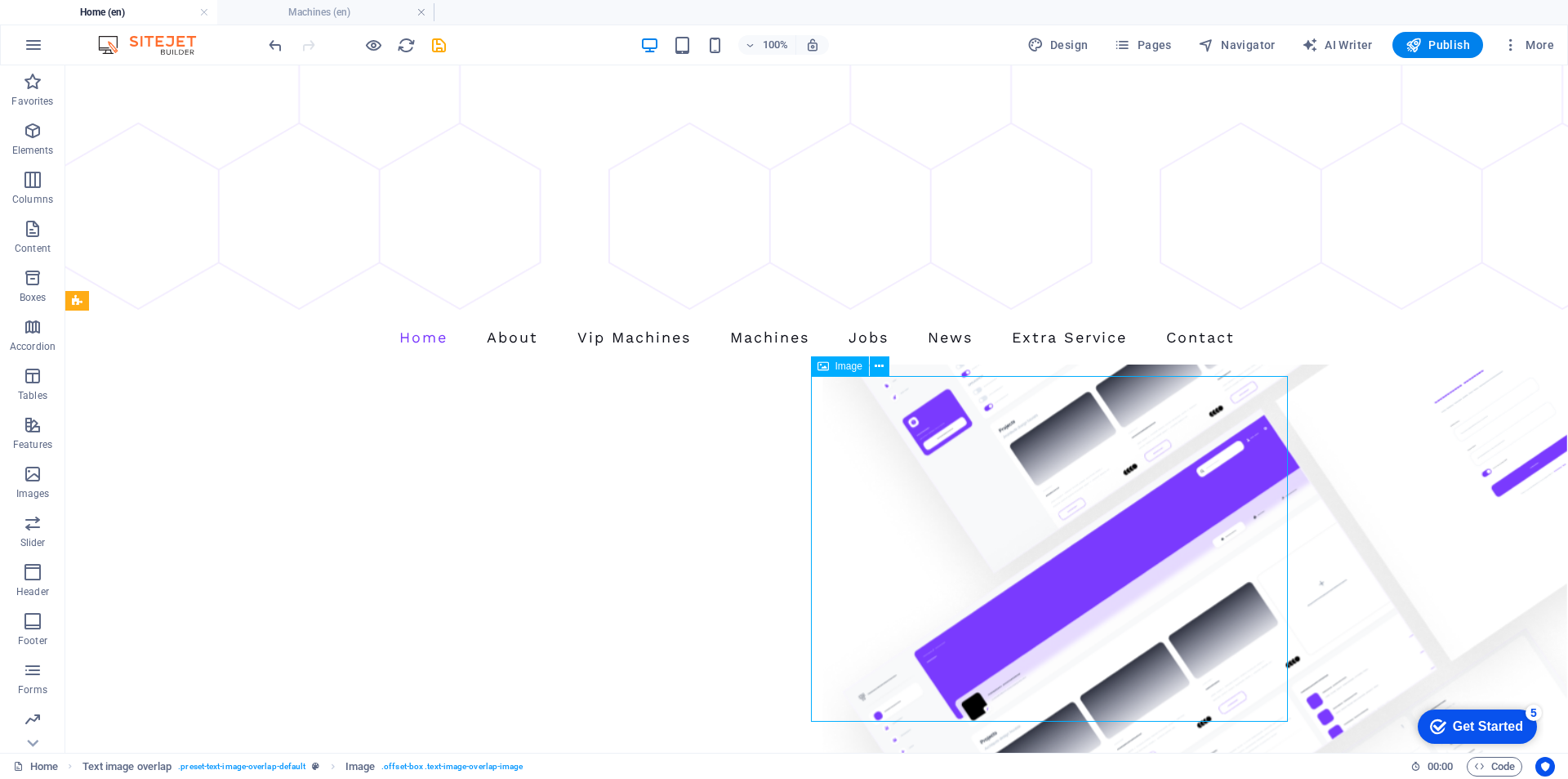
select select "%"
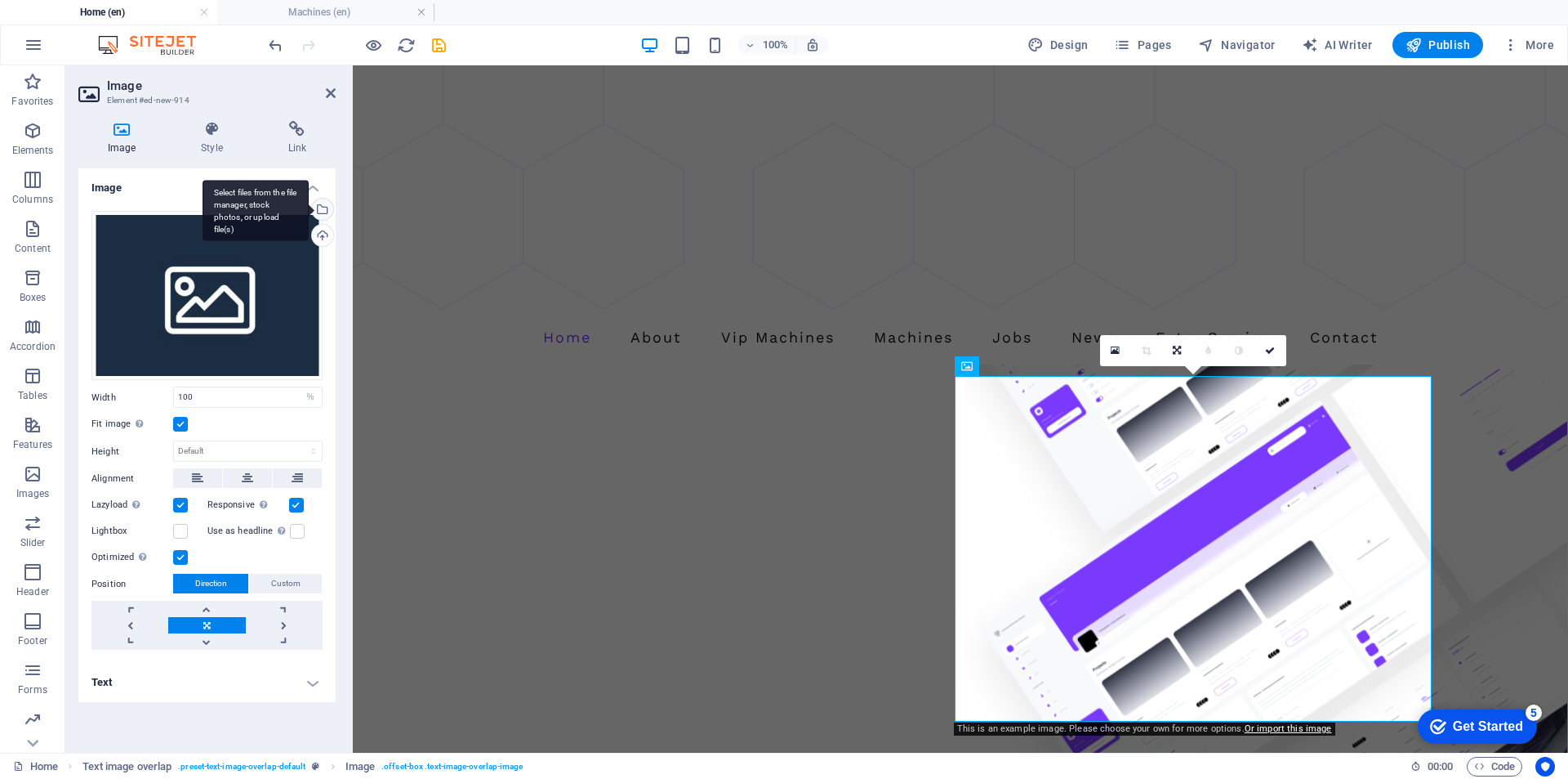
click at [326, 211] on div "Select files from the file manager, stock photos, or upload file(s)" at bounding box center [321, 210] width 24 height 24
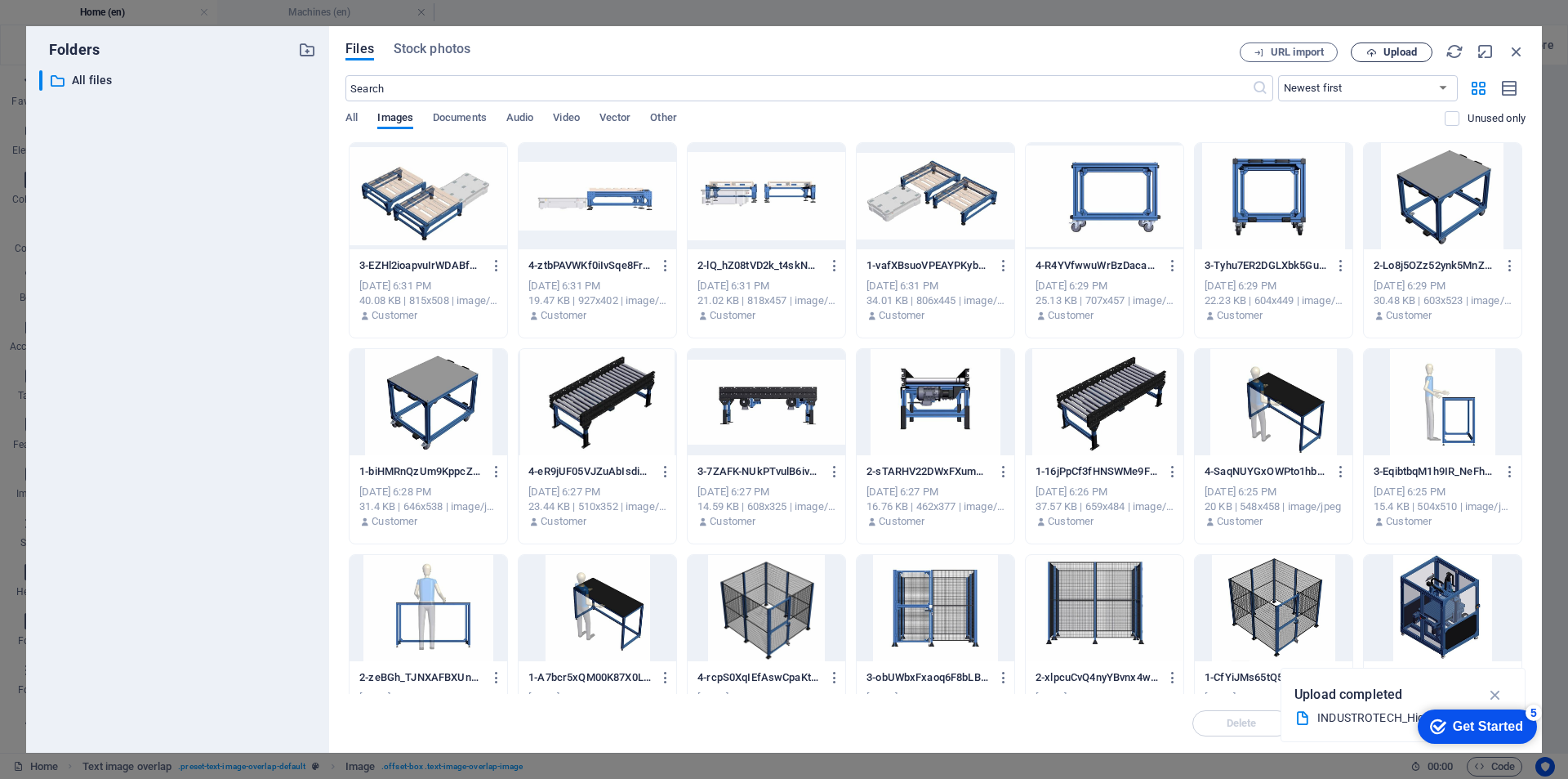
click at [1394, 52] on span "Upload" at bounding box center [1401, 52] width 33 height 10
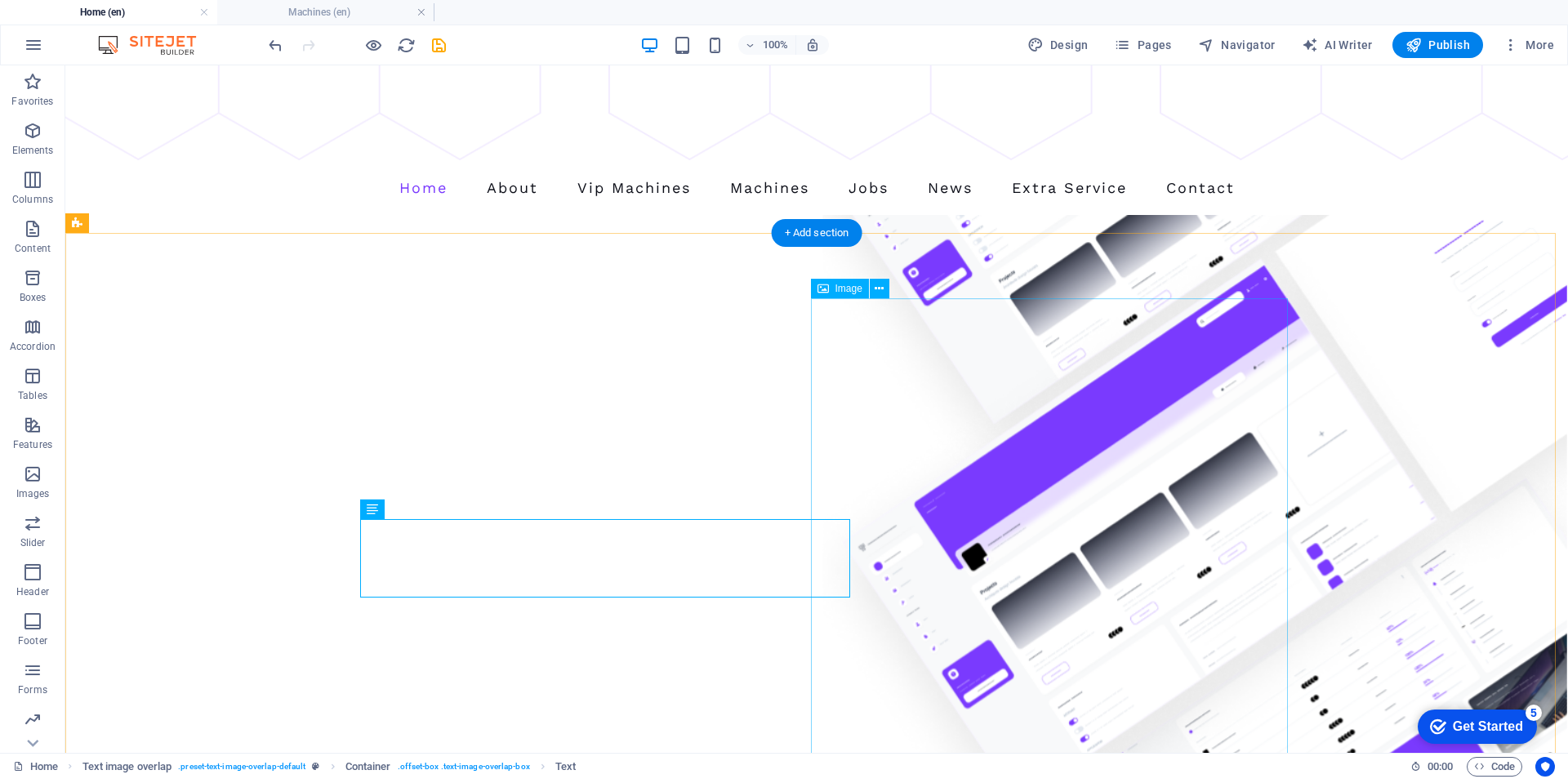
scroll to position [719, 0]
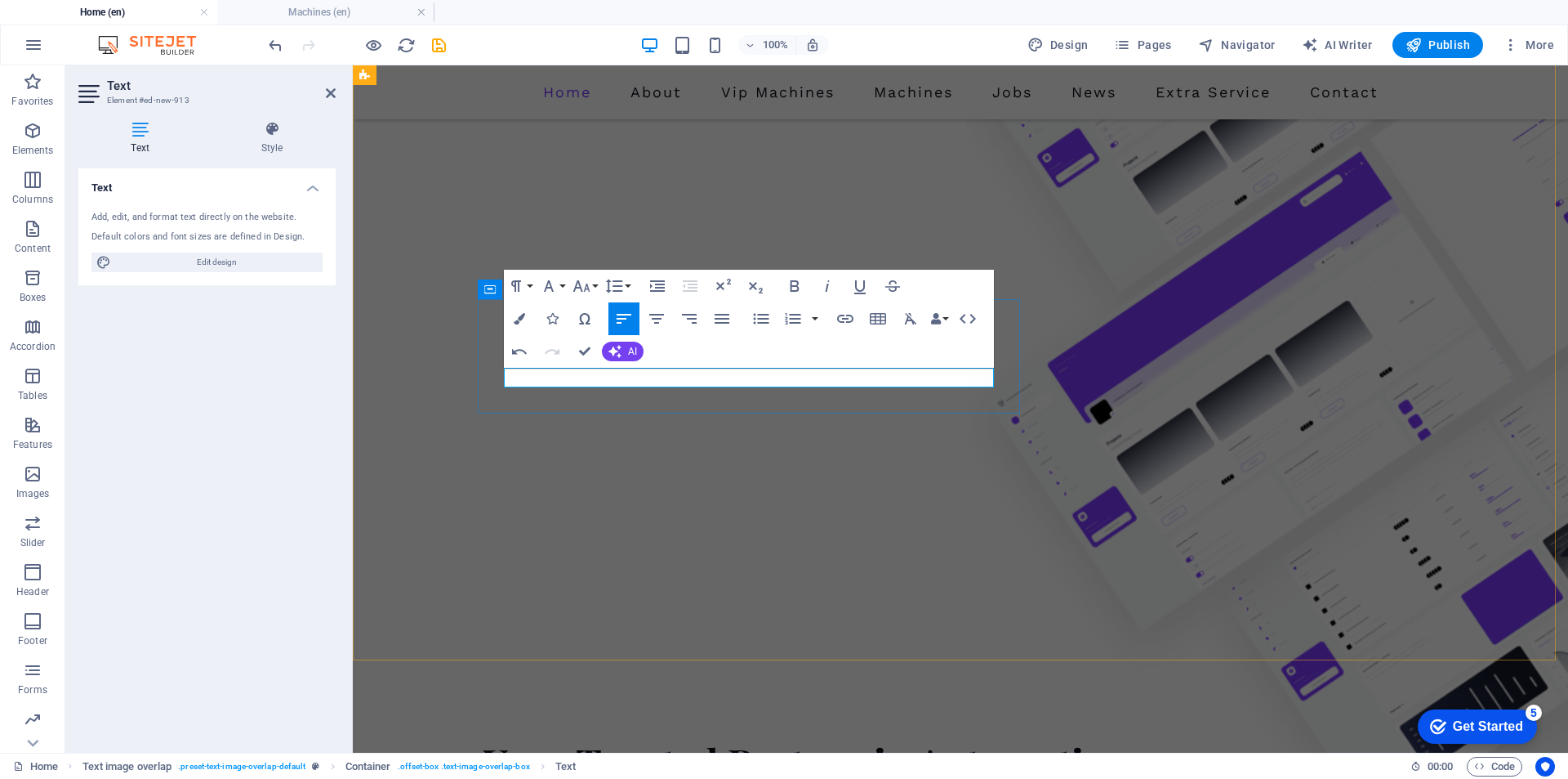
scroll to position [739, 0]
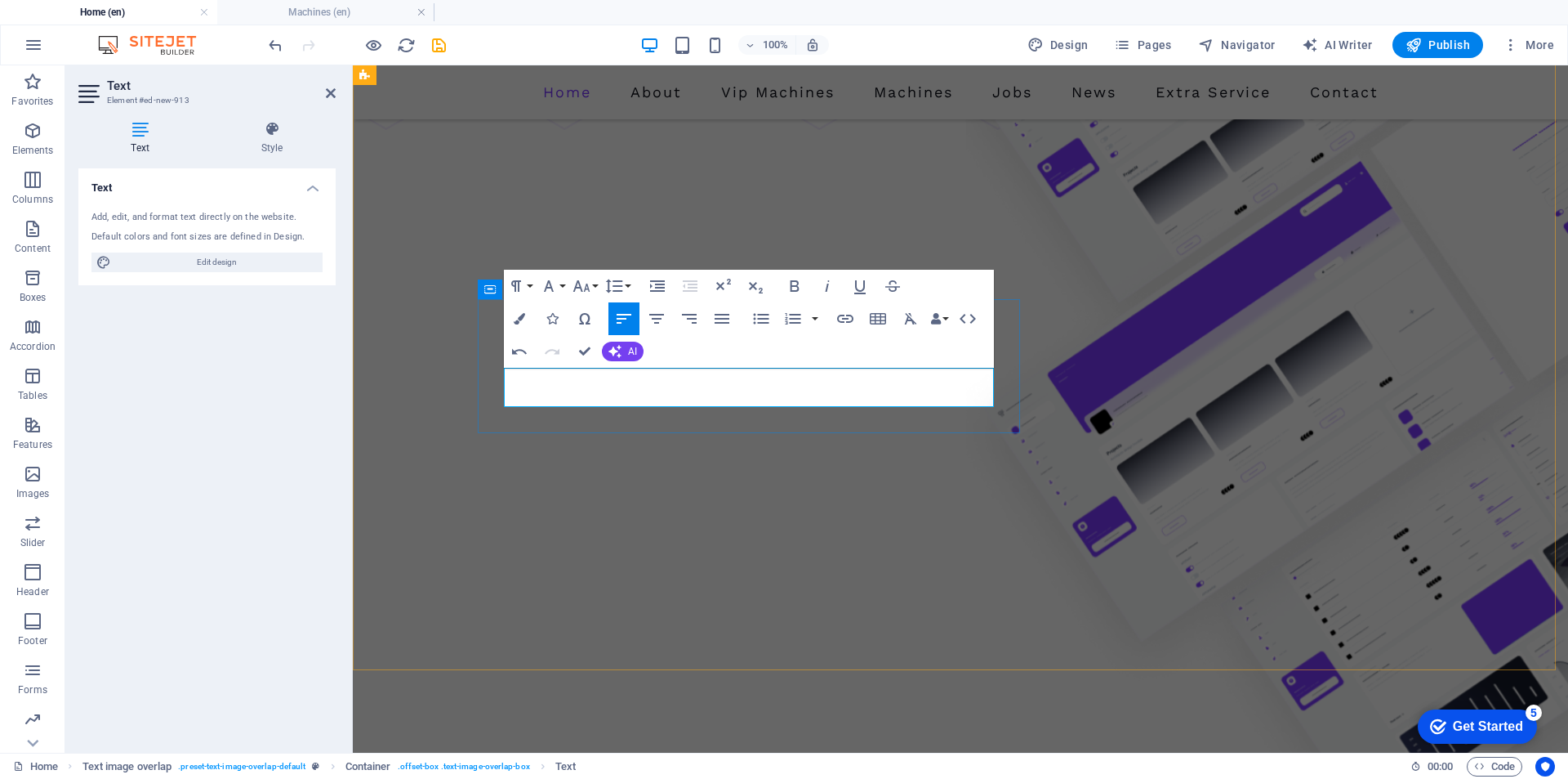
click at [615, 352] on icon "button" at bounding box center [615, 352] width 13 height 13
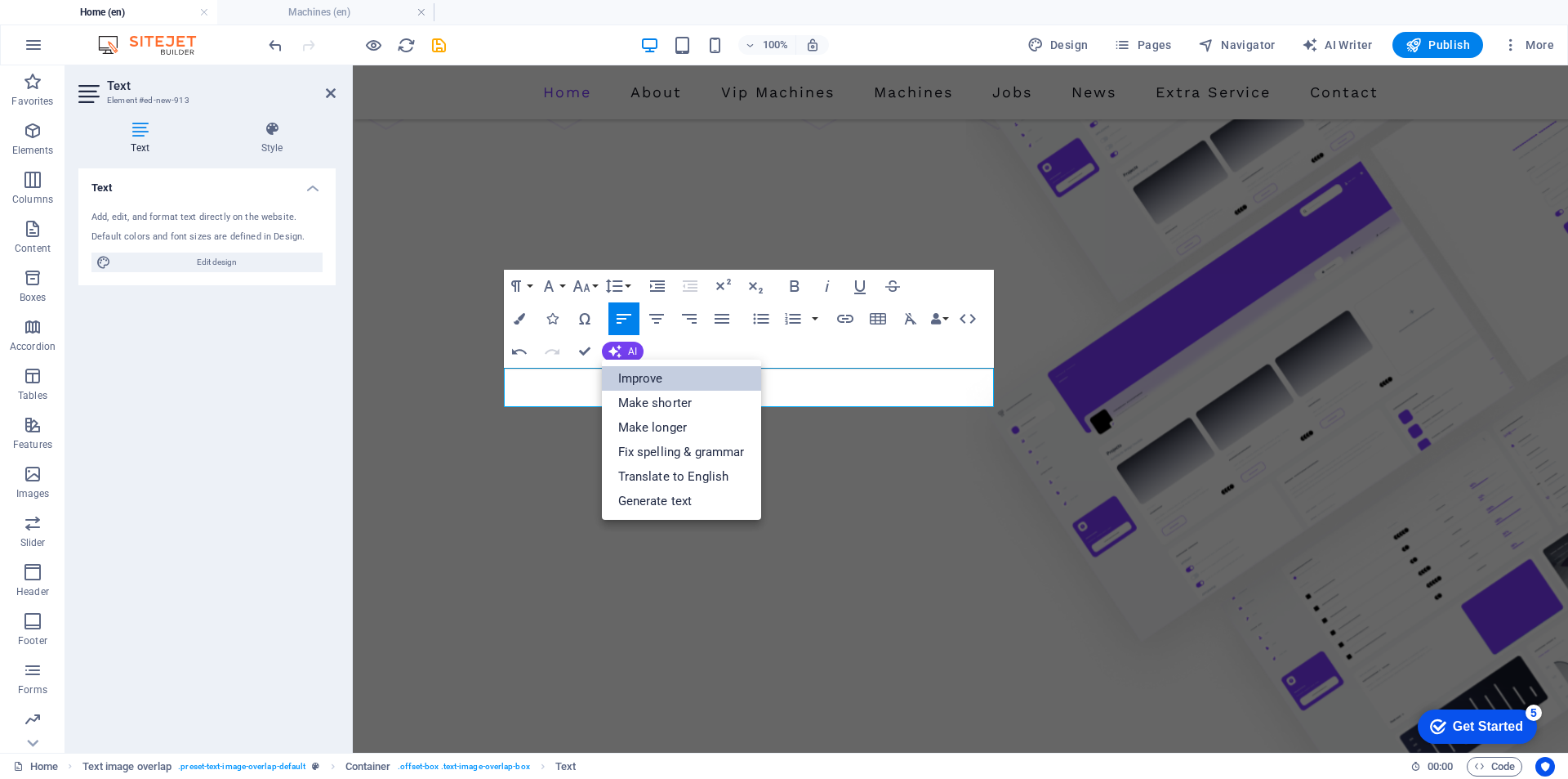
click at [645, 379] on link "Improve" at bounding box center [681, 377] width 159 height 24
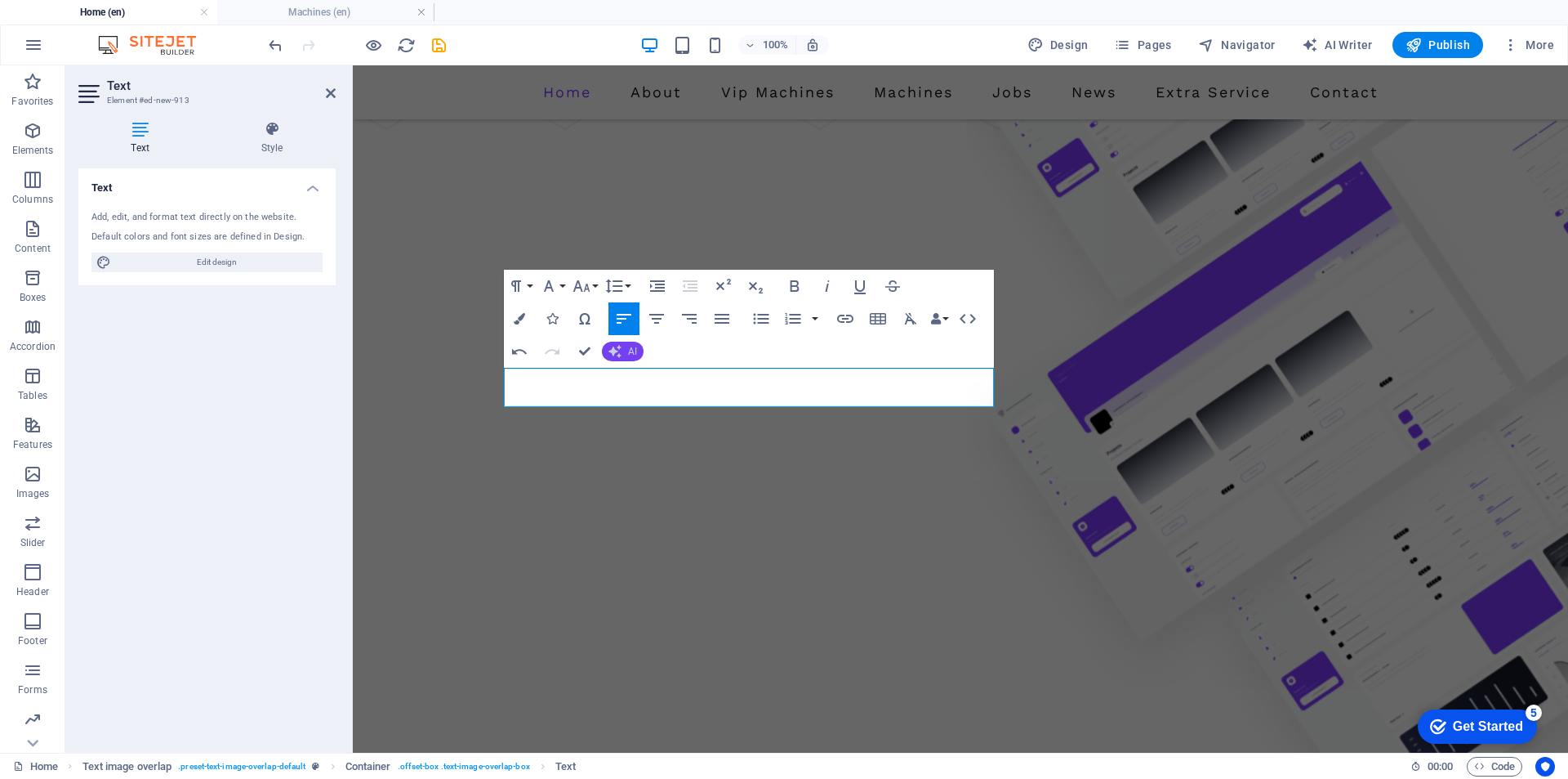
click at [639, 347] on button "AI" at bounding box center [623, 352] width 42 height 20
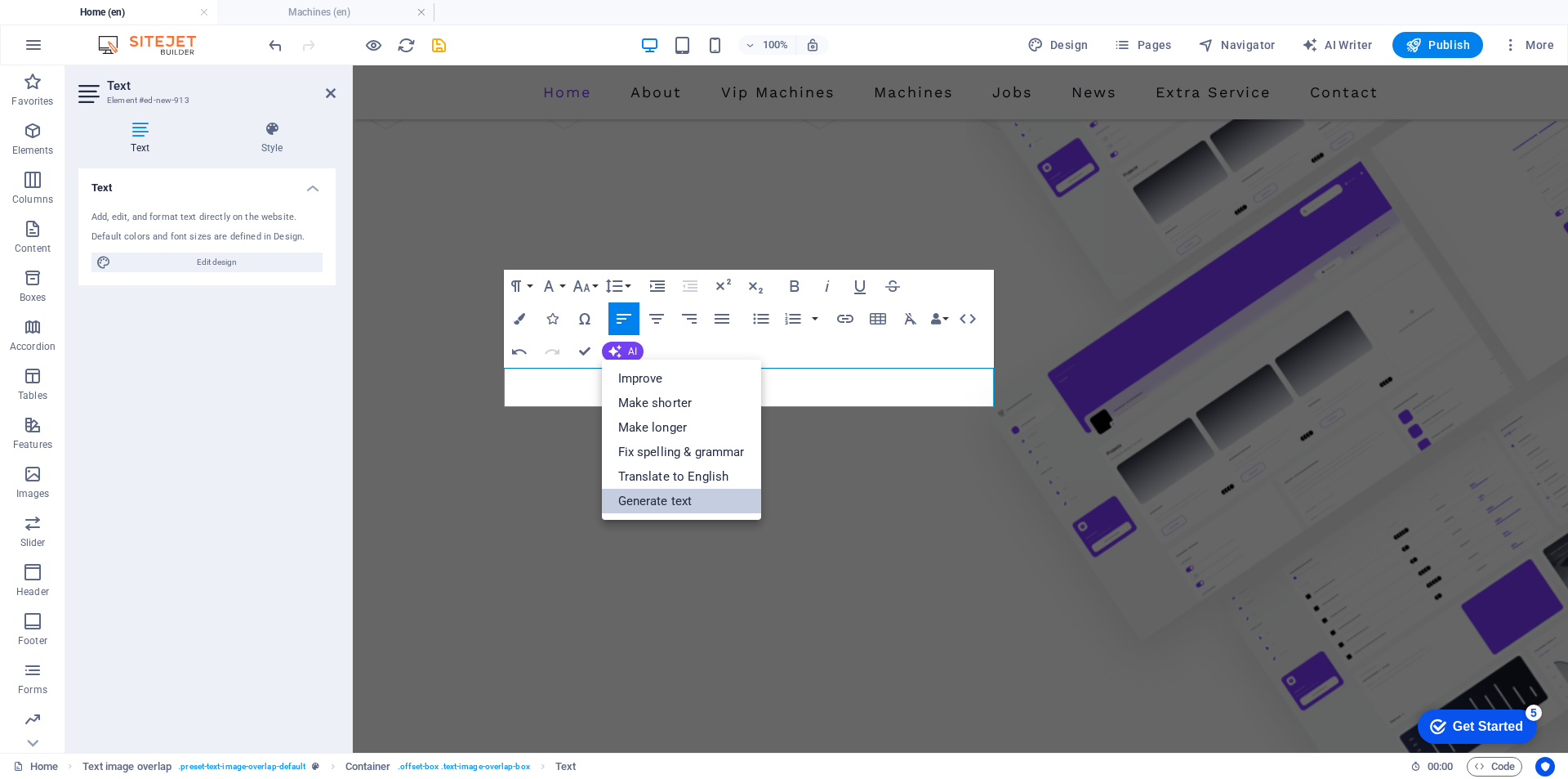
click at [652, 498] on link "Generate text" at bounding box center [681, 501] width 159 height 24
select select "English"
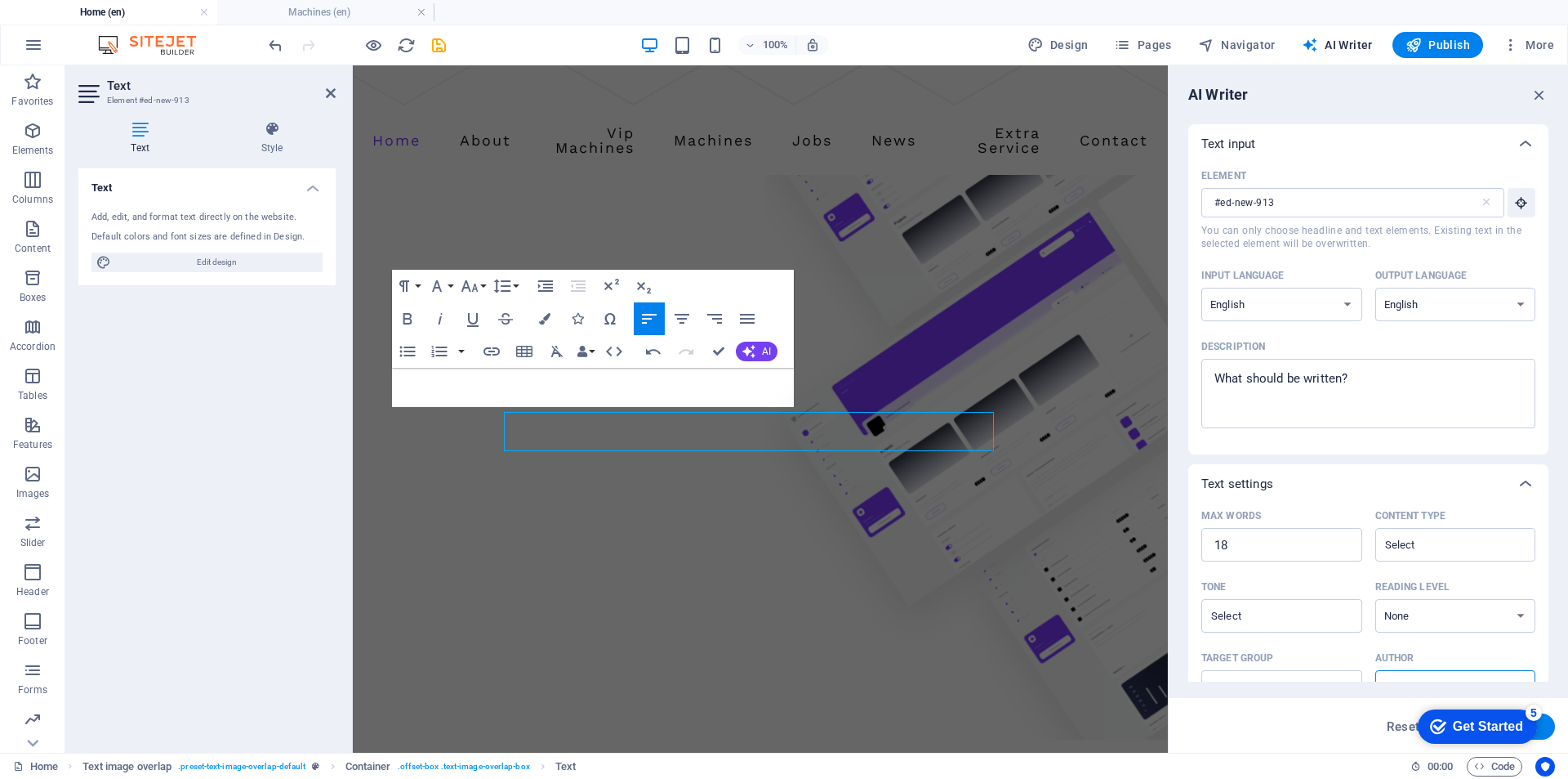
scroll to position [0, 0]
click at [1414, 348] on div "Description" at bounding box center [1365, 346] width 327 height 24
click at [1414, 367] on textarea "Description x ​" at bounding box center [1369, 393] width 318 height 53
click at [1410, 368] on textarea "Description x ​" at bounding box center [1369, 393] width 318 height 53
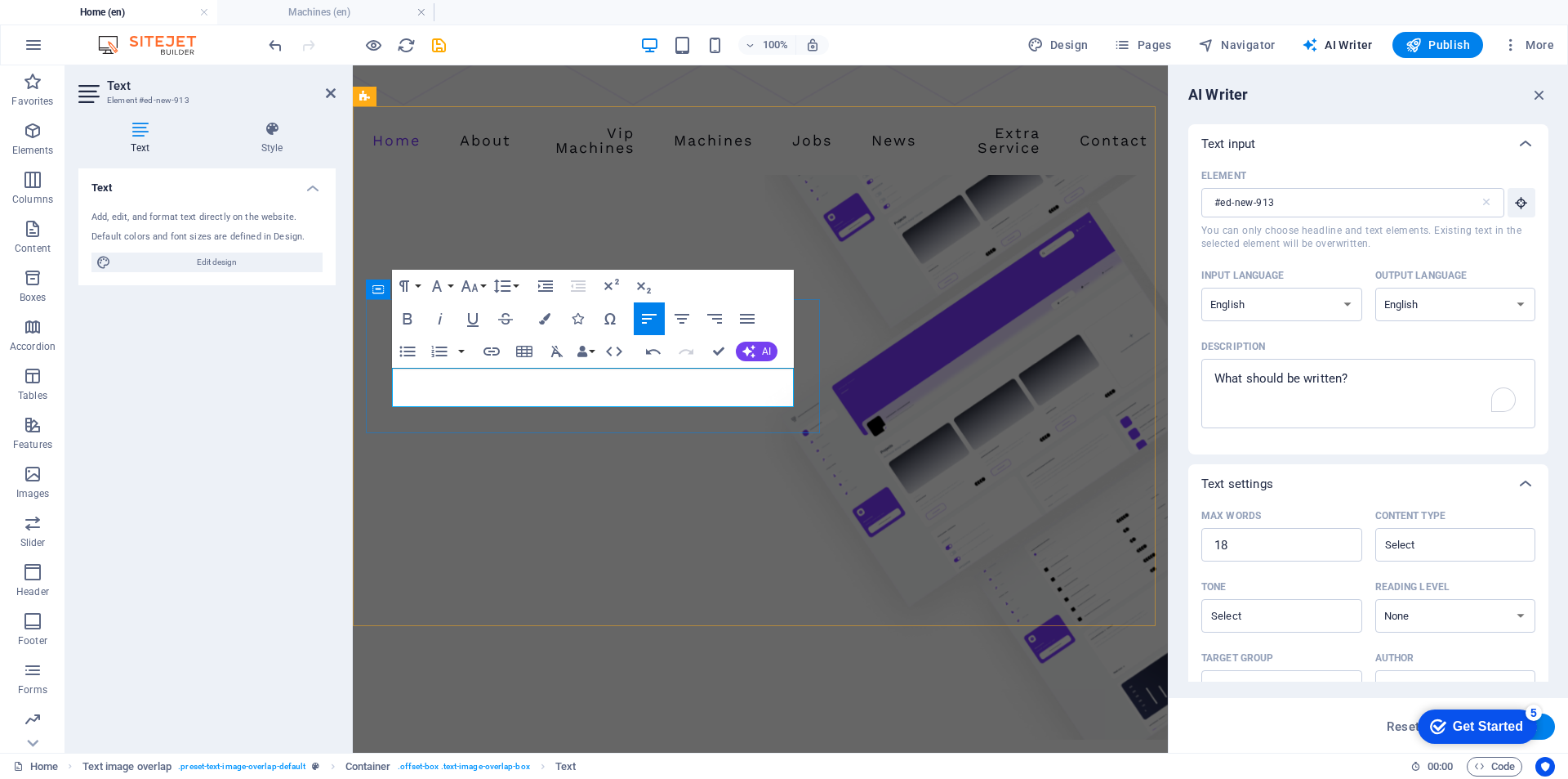
copy p "The Minerals Division's primary goal is to design, supply, and install sorting …"
type textarea "x"
click at [1351, 412] on textarea "Description x ​" at bounding box center [1369, 393] width 318 height 53
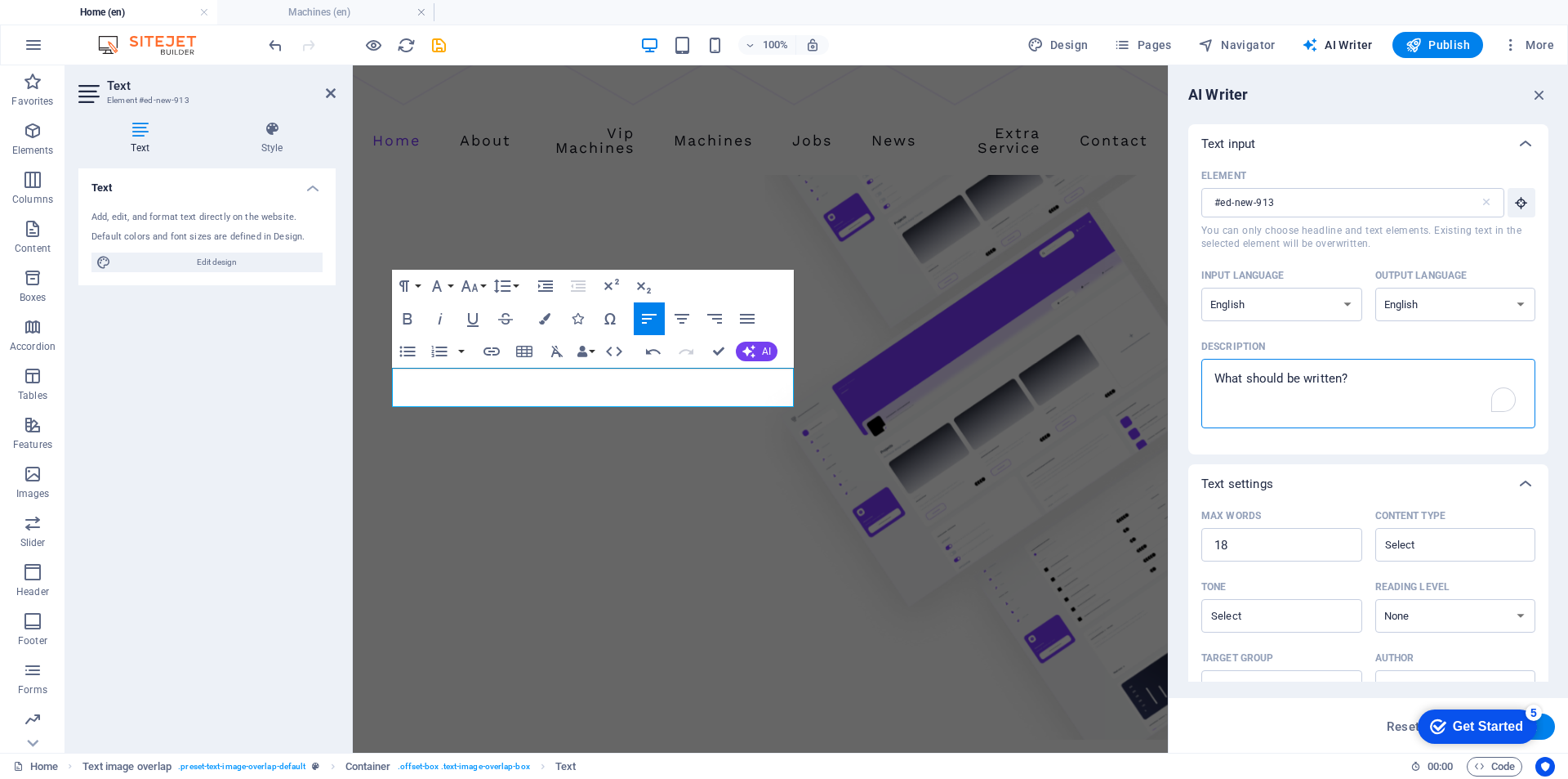
paste textarea "The Minerals Division's primary goal is to design, supply, and install sorting …"
type textarea "The Minerals Division's primary goal is to design, supply, and install sorting …"
type textarea "x"
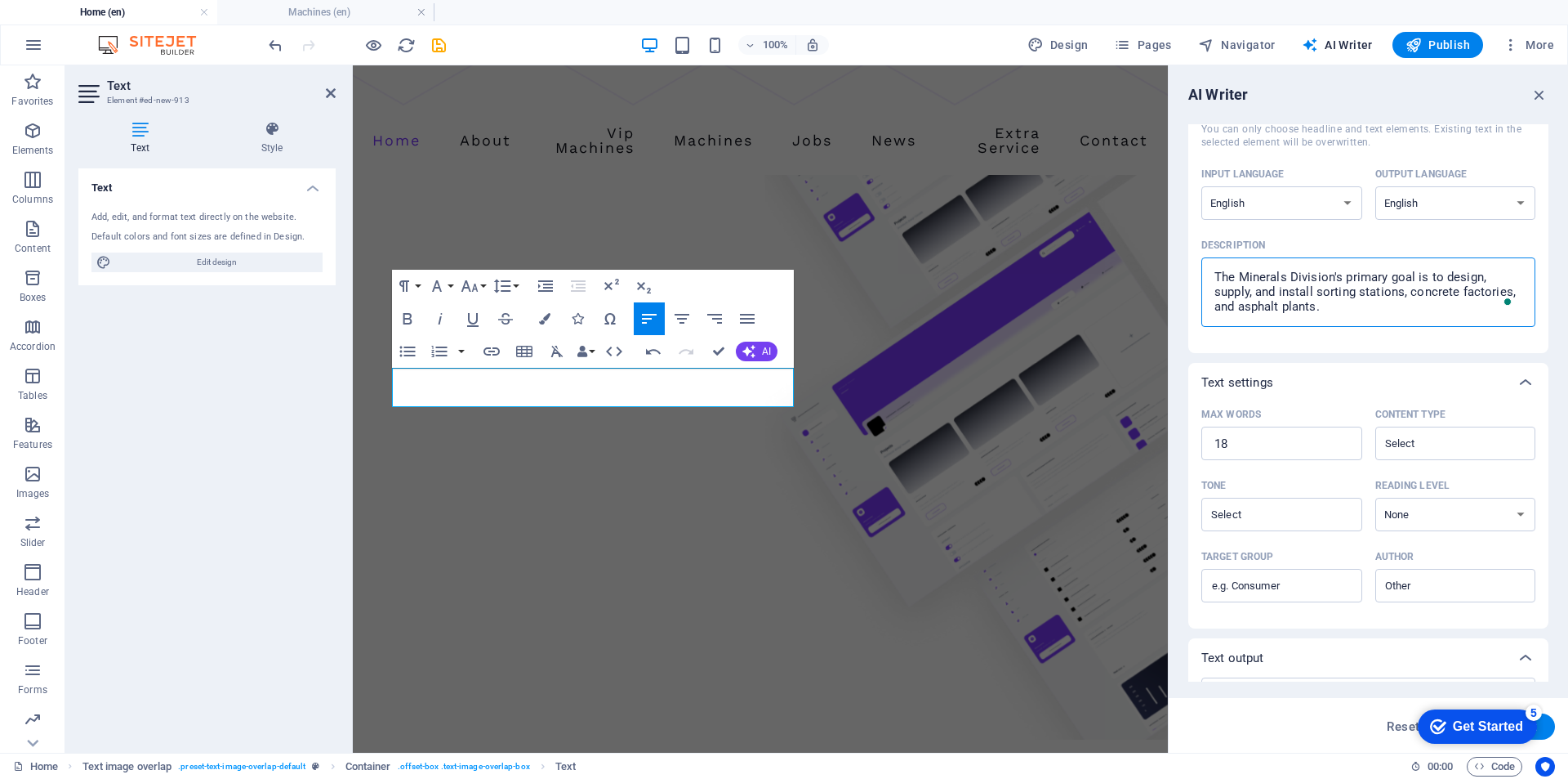
scroll to position [191, 0]
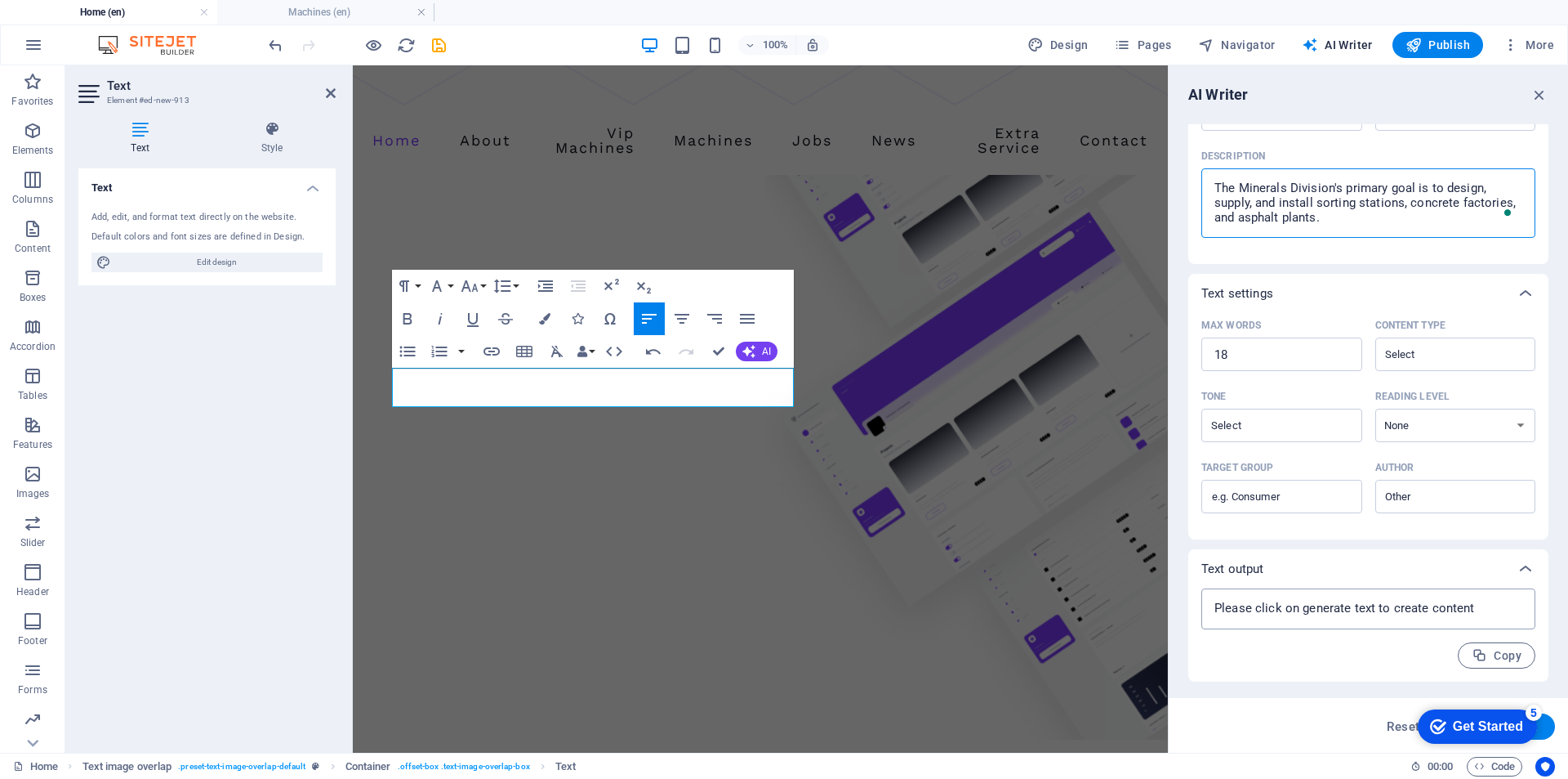
type textarea "The Minerals Division's primary goal is to design, supply, and install sorting …"
type textarea "x"
click at [1380, 620] on textarea at bounding box center [1369, 608] width 318 height 24
click at [1352, 599] on textarea at bounding box center [1369, 608] width 318 height 24
click at [1354, 601] on textarea at bounding box center [1369, 608] width 318 height 24
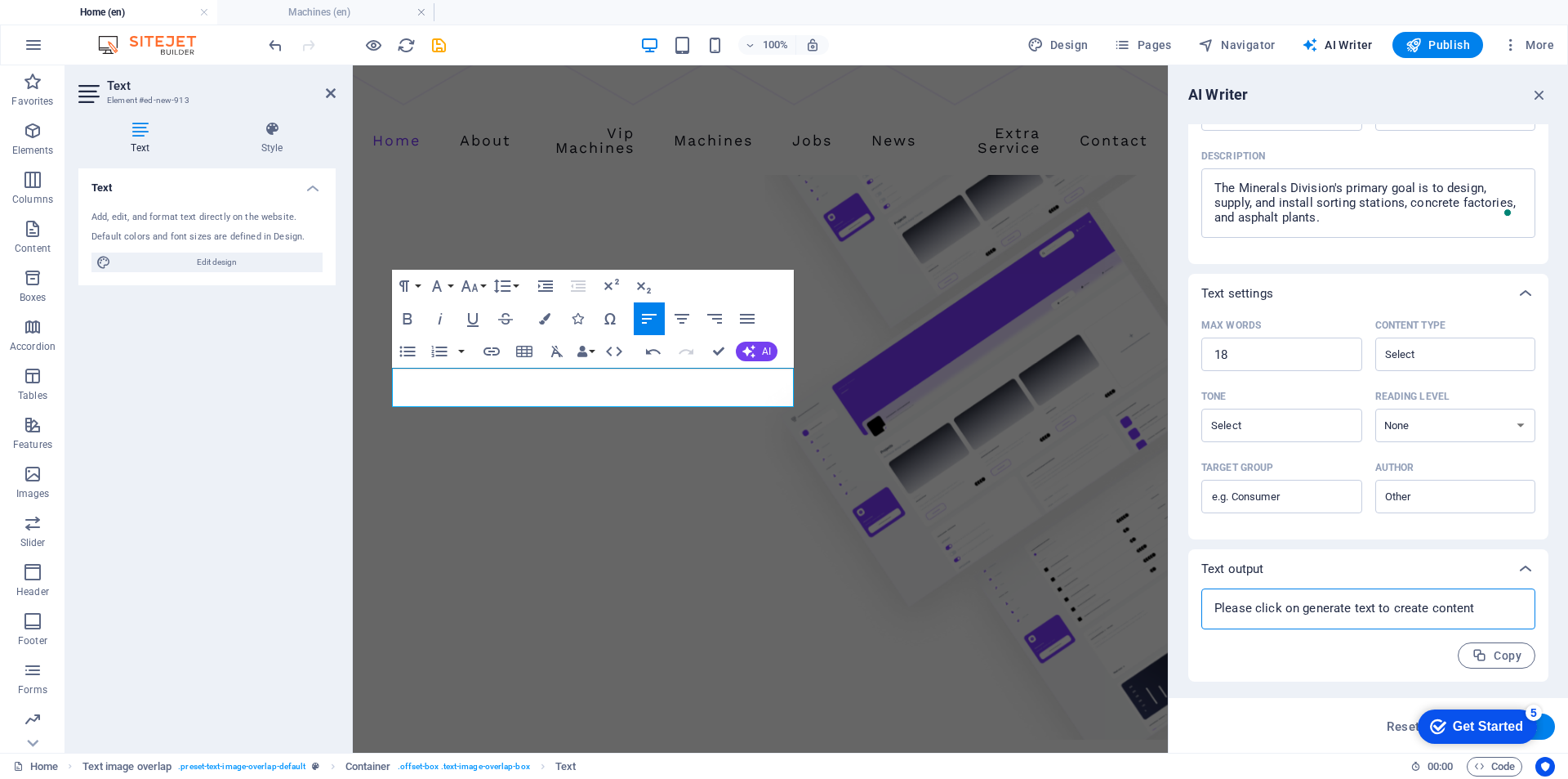
click at [1354, 601] on textarea at bounding box center [1369, 608] width 318 height 24
click at [755, 346] on button "AI" at bounding box center [757, 352] width 42 height 20
type textarea "x"
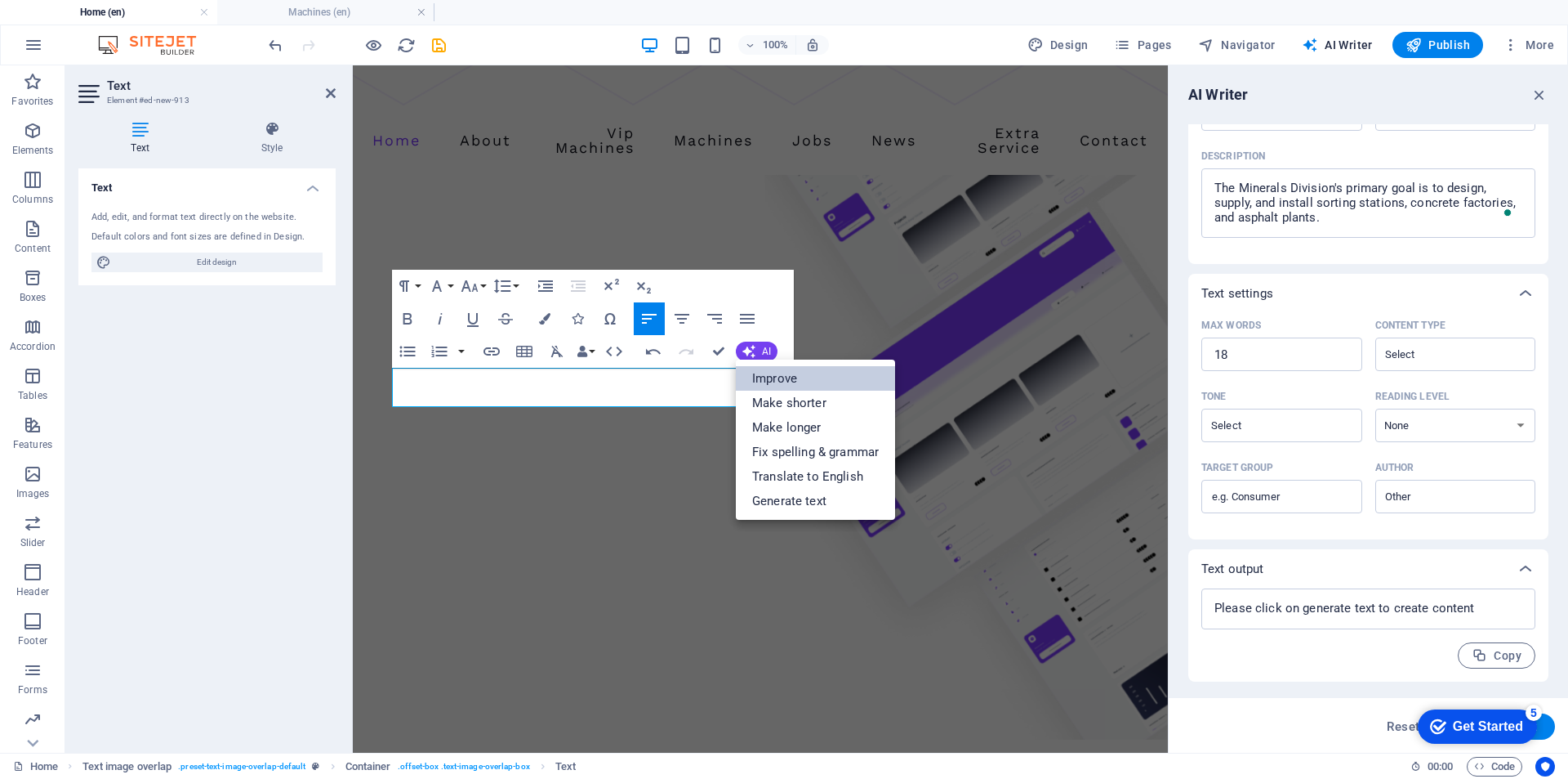
click at [774, 381] on link "Improve" at bounding box center [815, 377] width 159 height 24
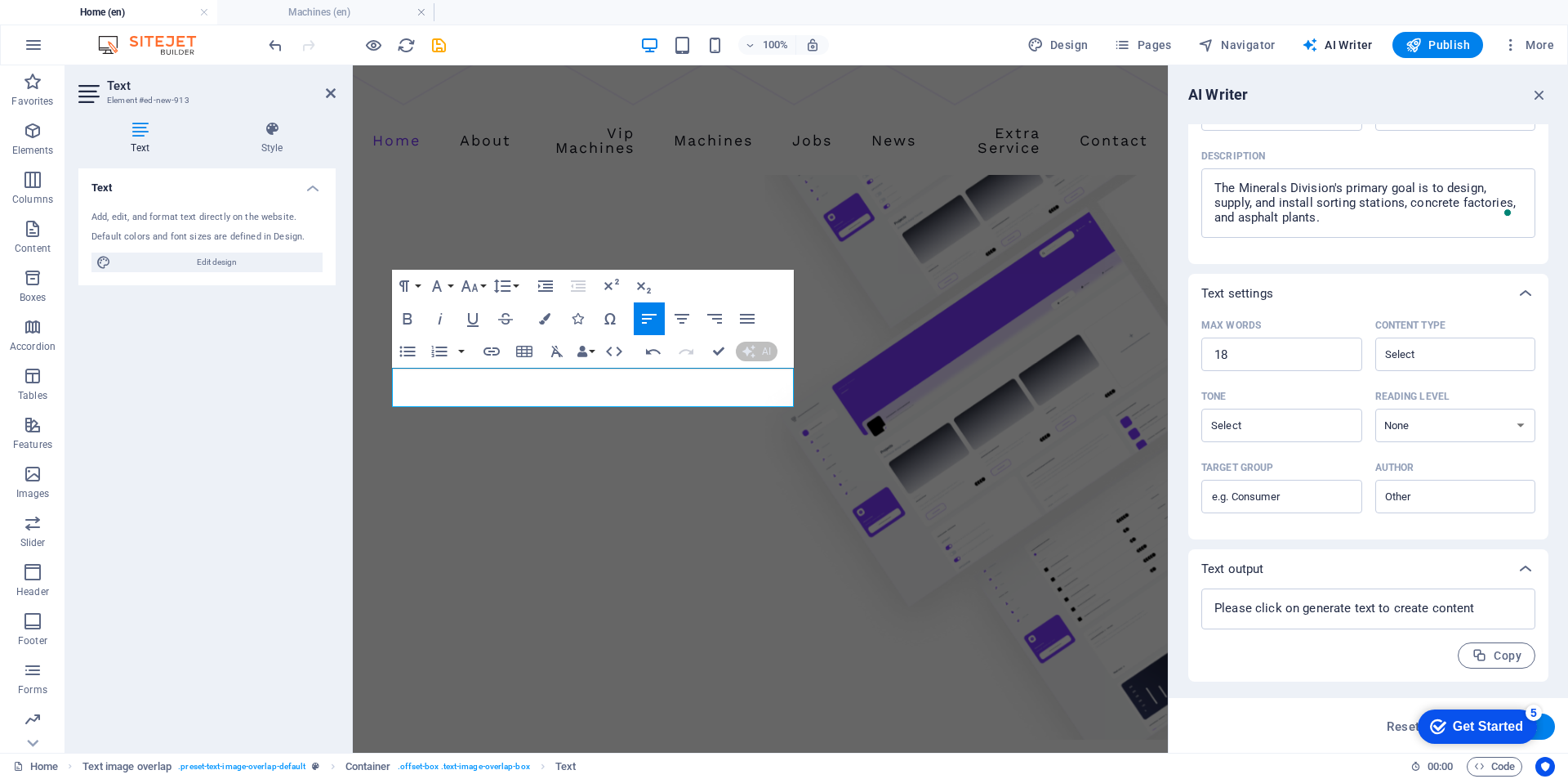
scroll to position [685, 0]
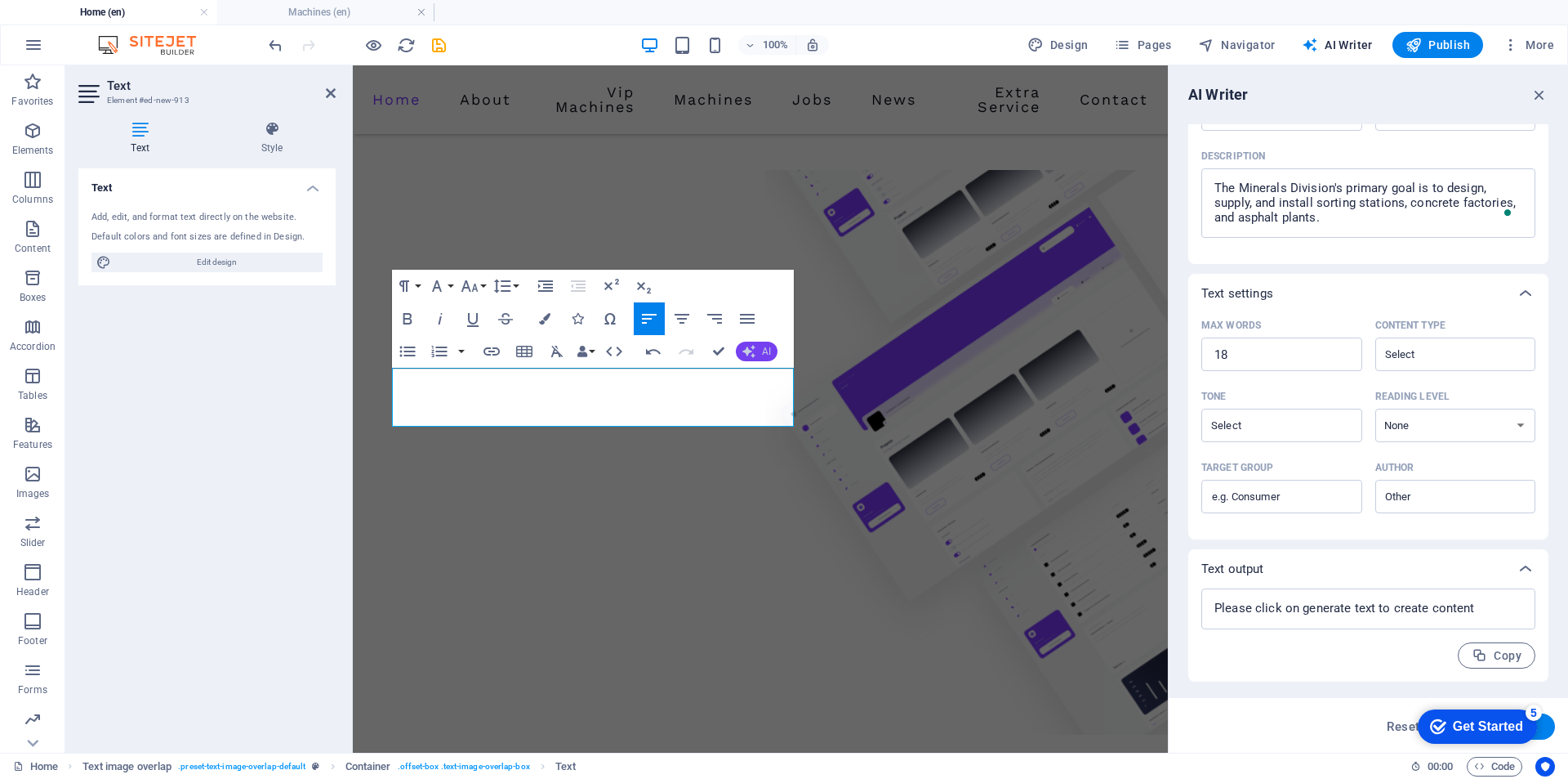
click at [764, 347] on span "AI" at bounding box center [766, 352] width 9 height 10
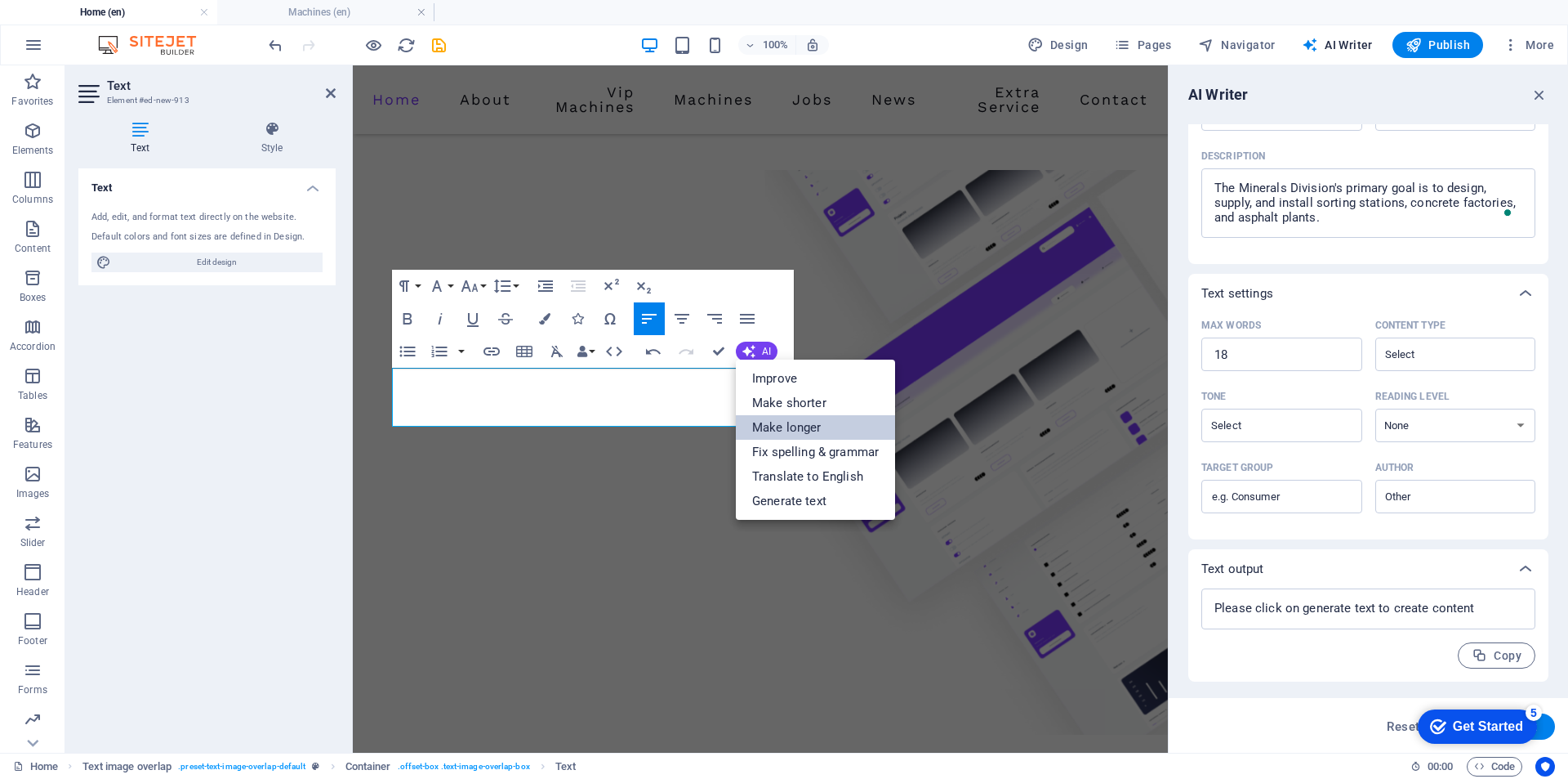
click at [767, 428] on link "Make longer" at bounding box center [815, 427] width 159 height 24
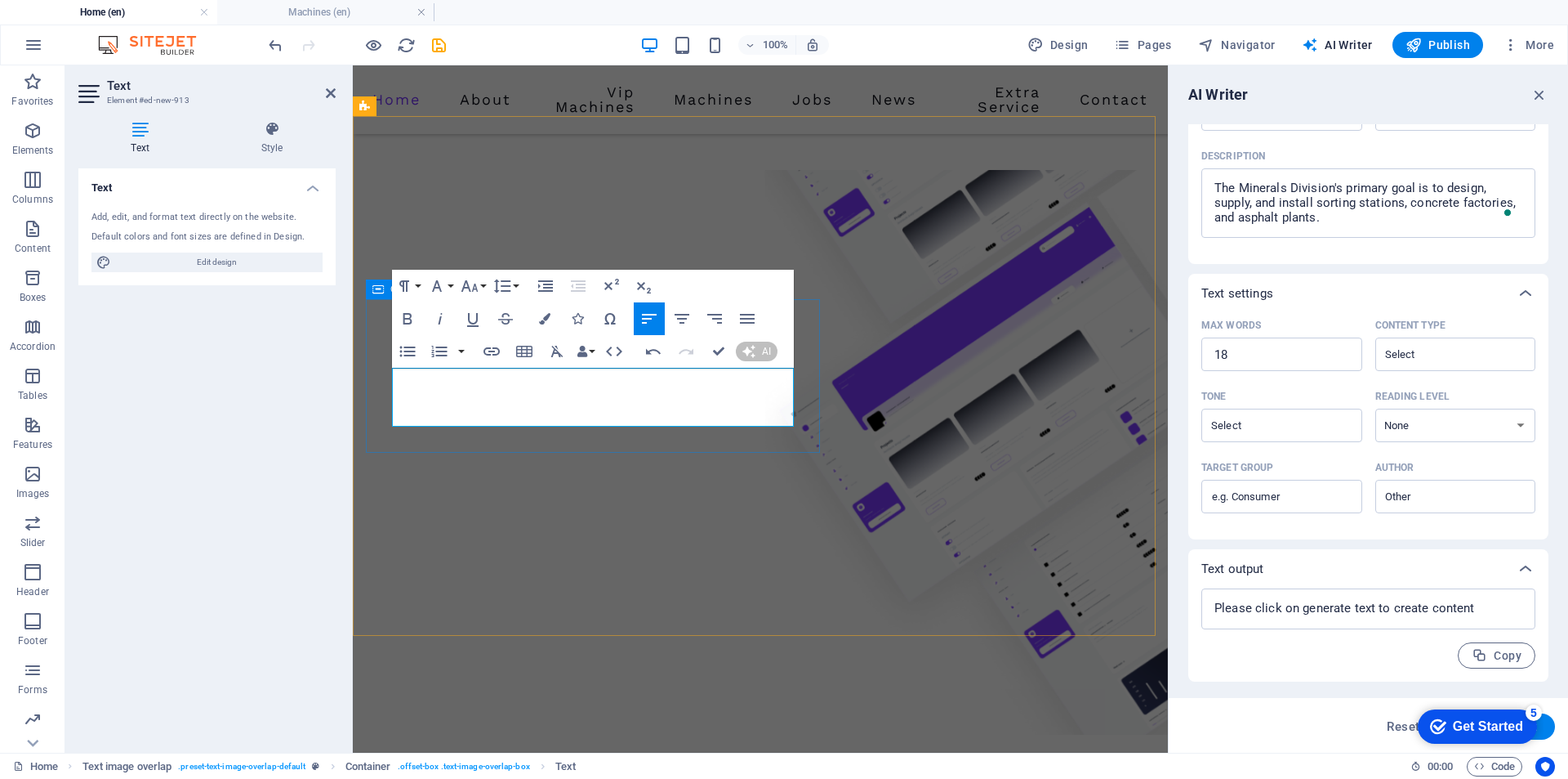
scroll to position [656, 0]
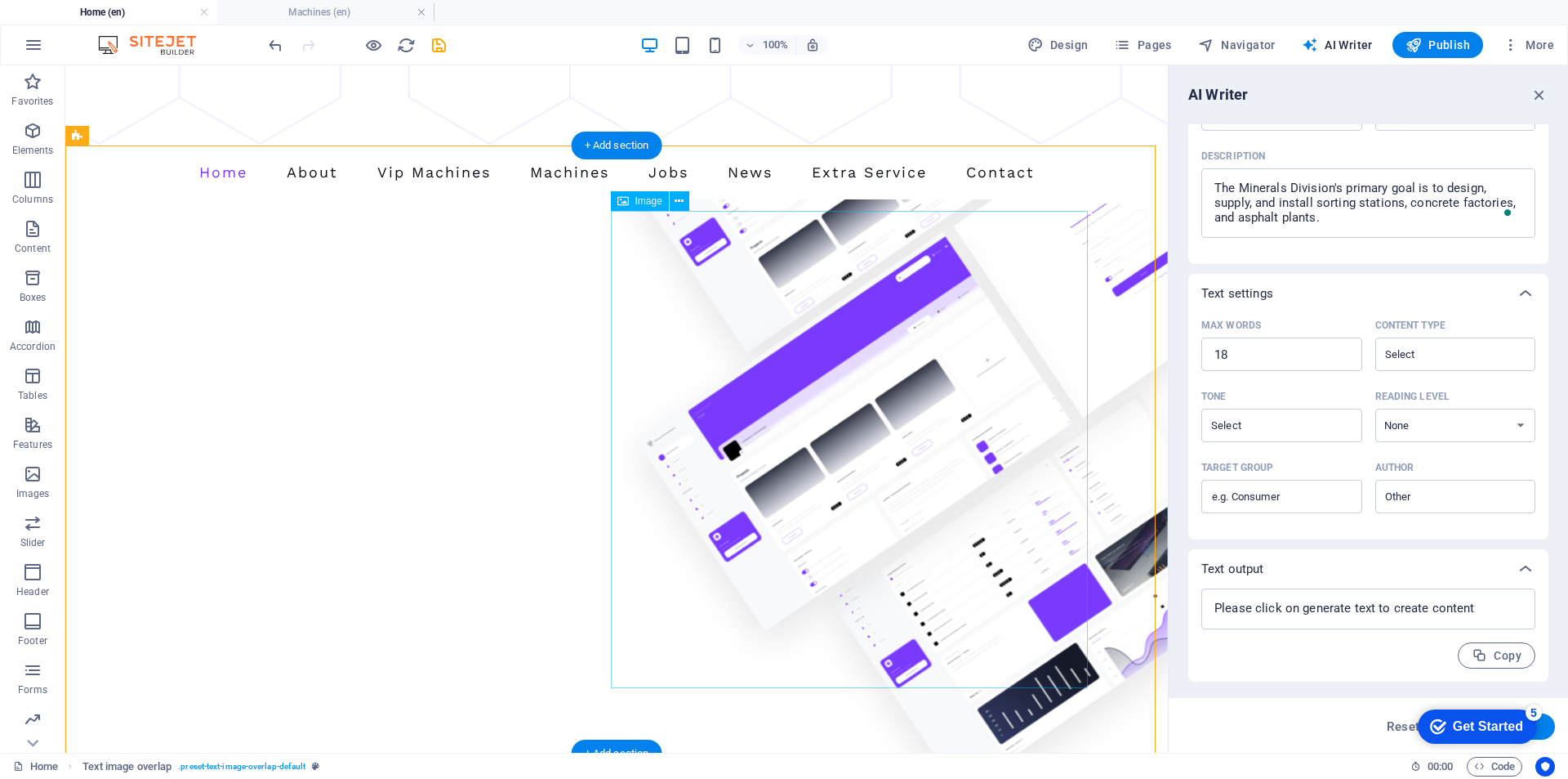
scroll to position [737, 0]
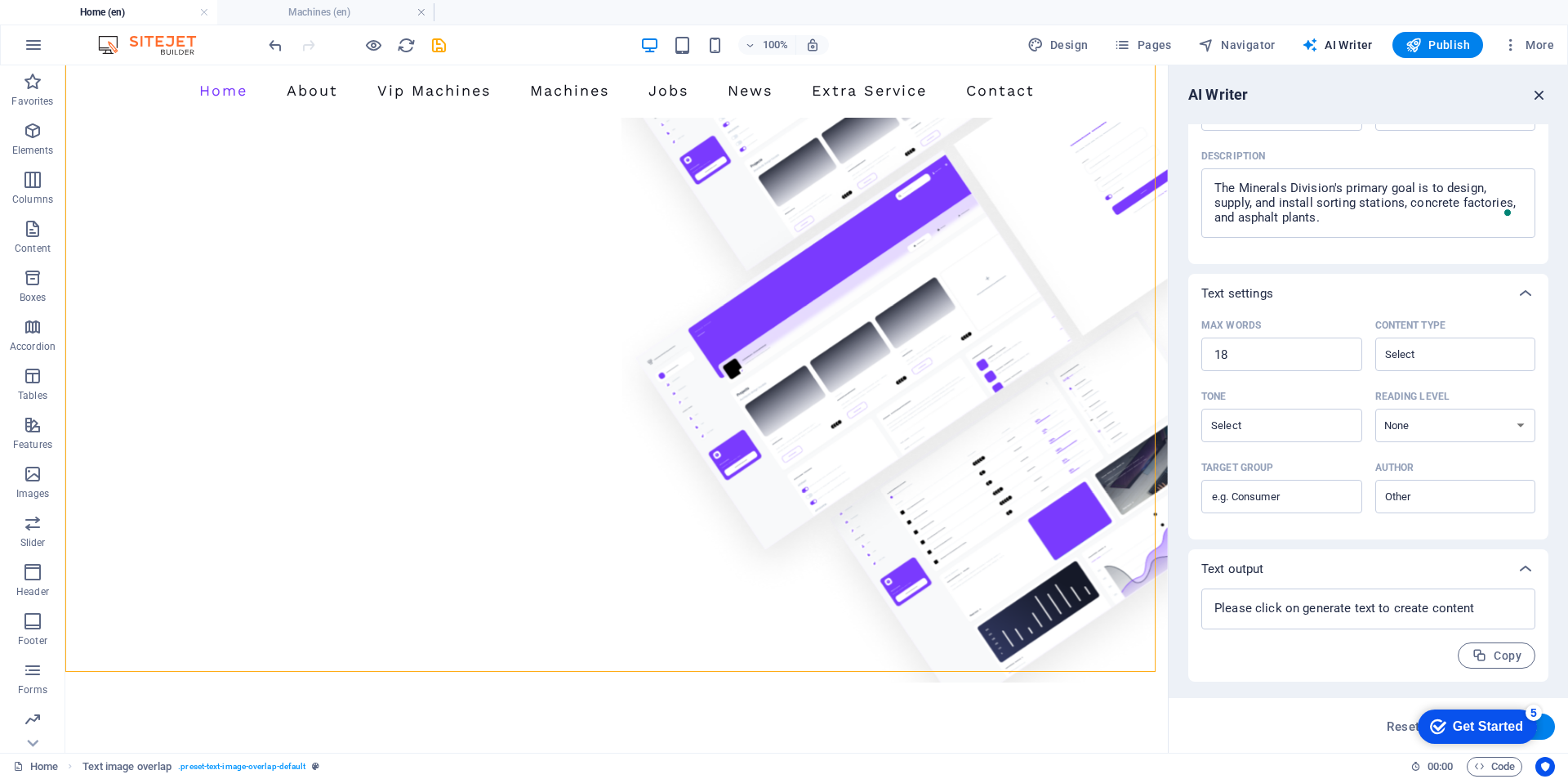
click at [1541, 93] on icon "button" at bounding box center [1540, 95] width 18 height 18
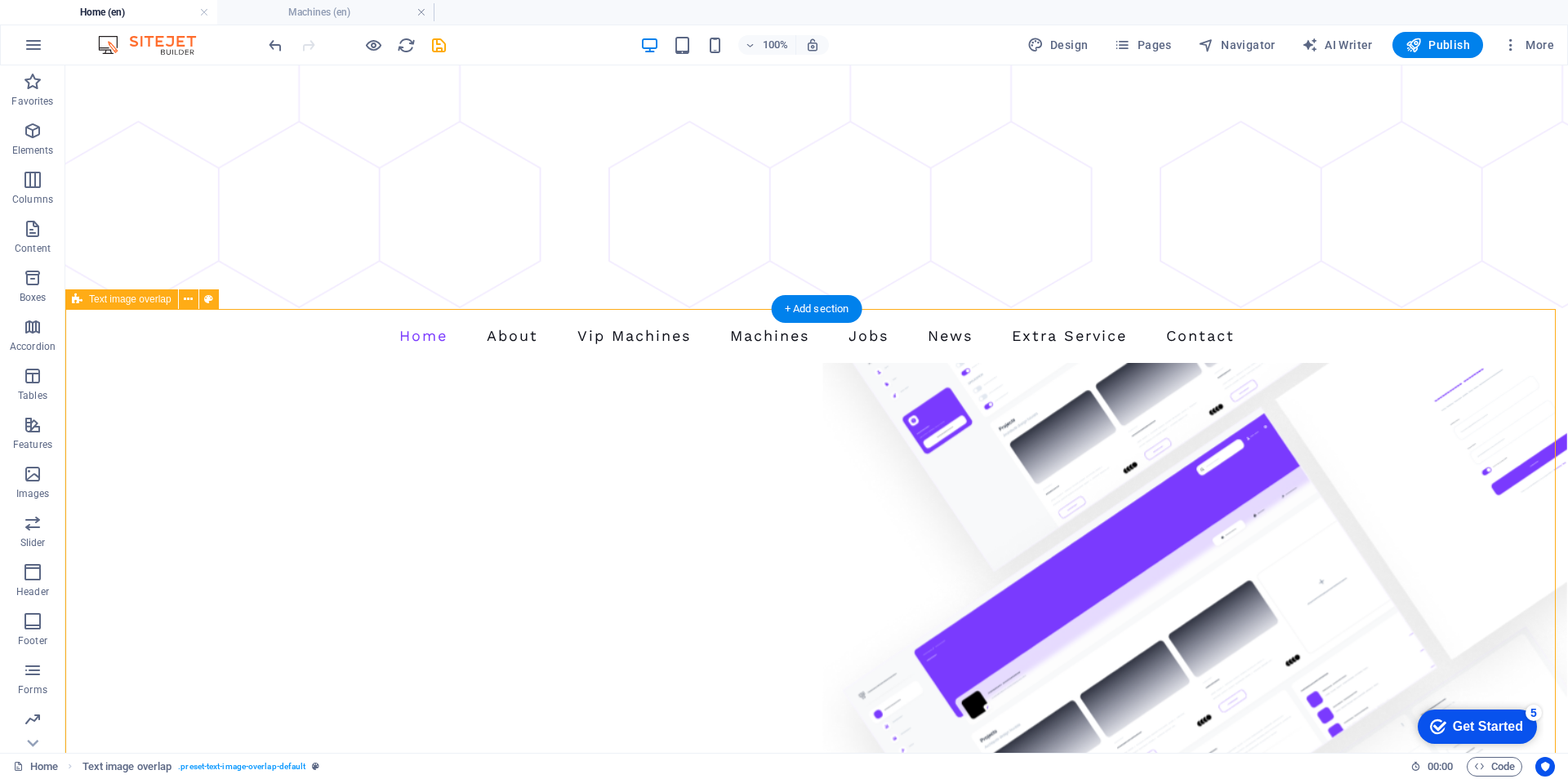
scroll to position [656, 0]
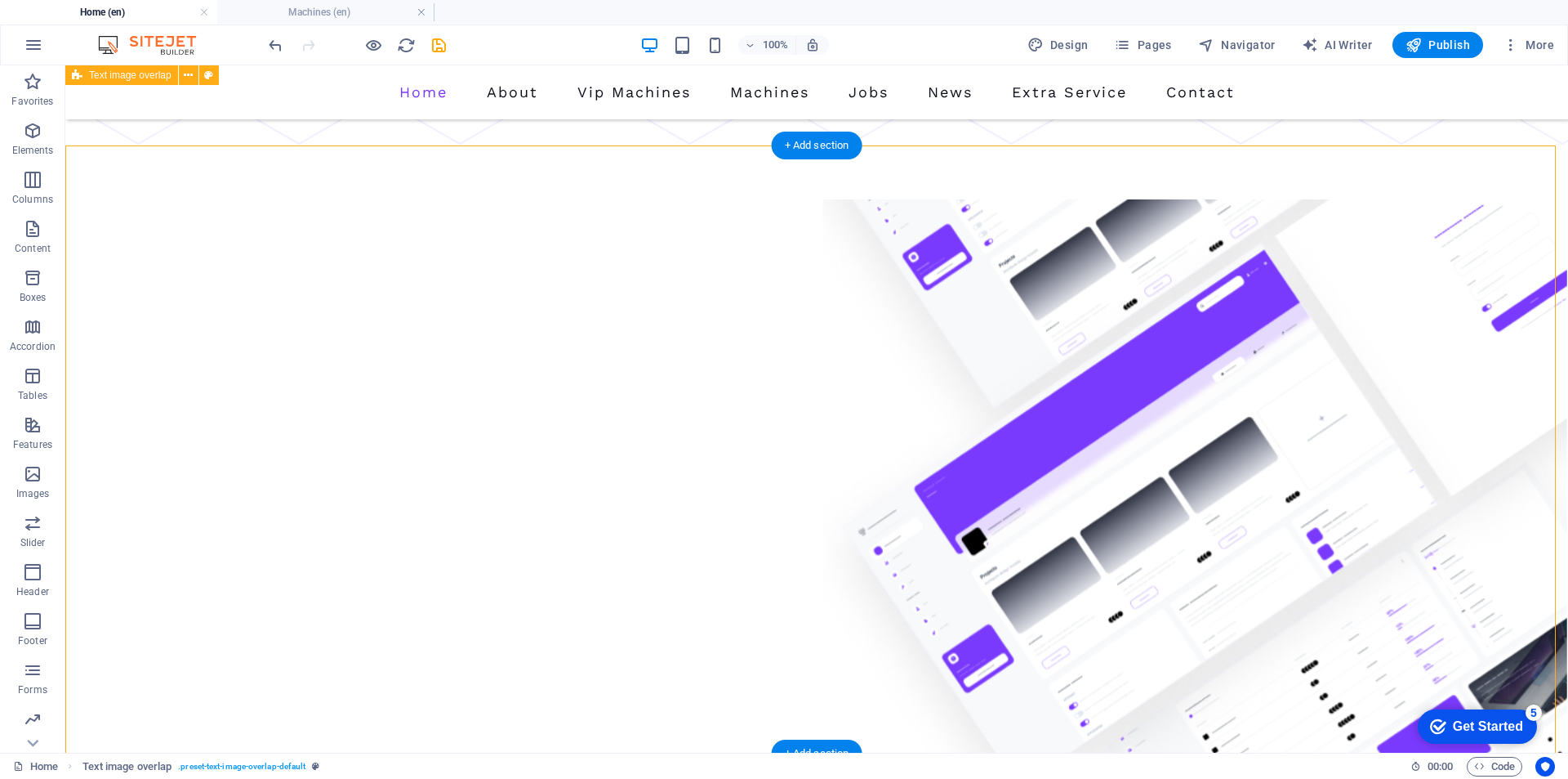
scroll to position [574, 0]
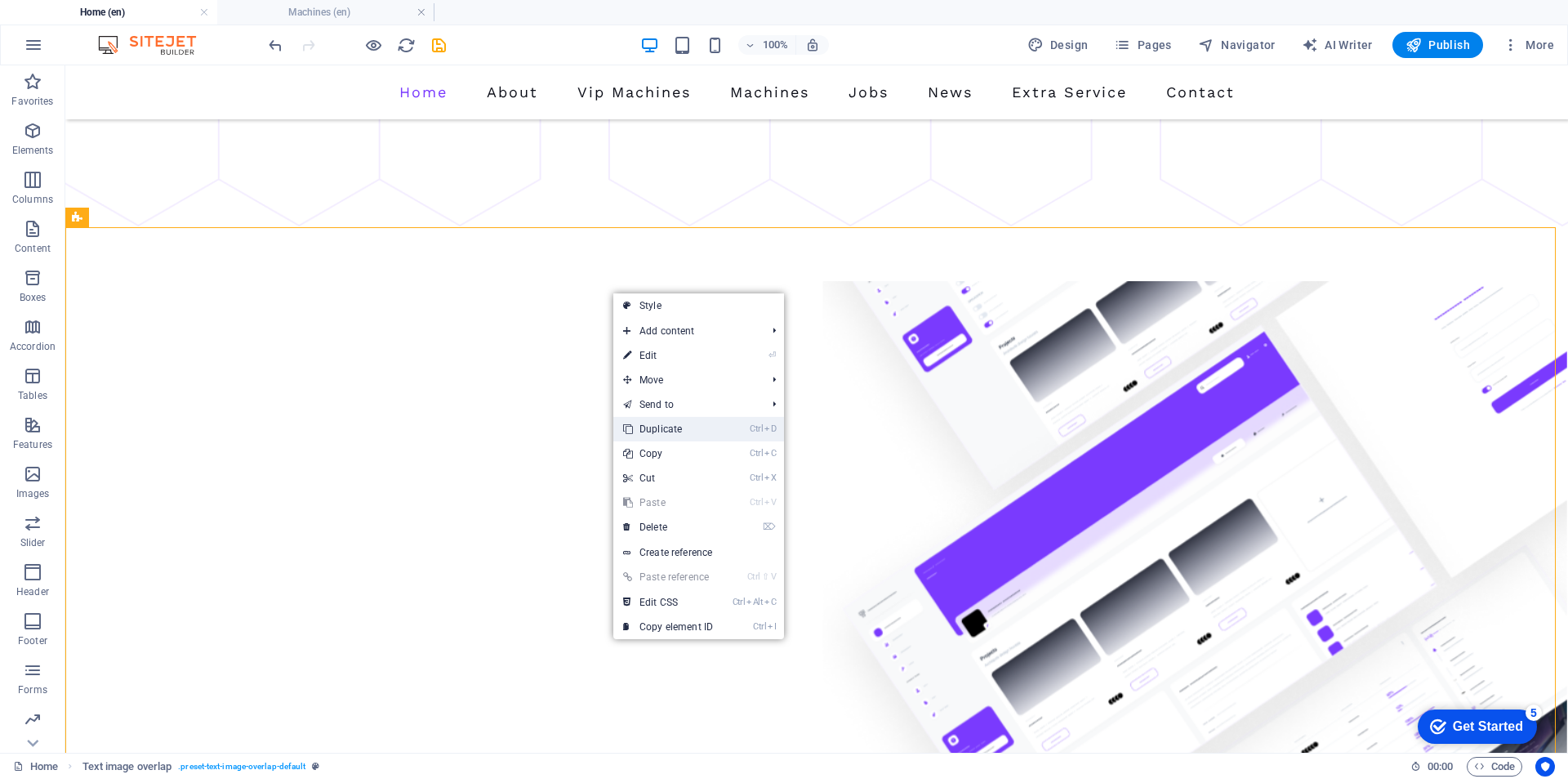
click at [666, 424] on link "Ctrl D Duplicate" at bounding box center [668, 428] width 109 height 24
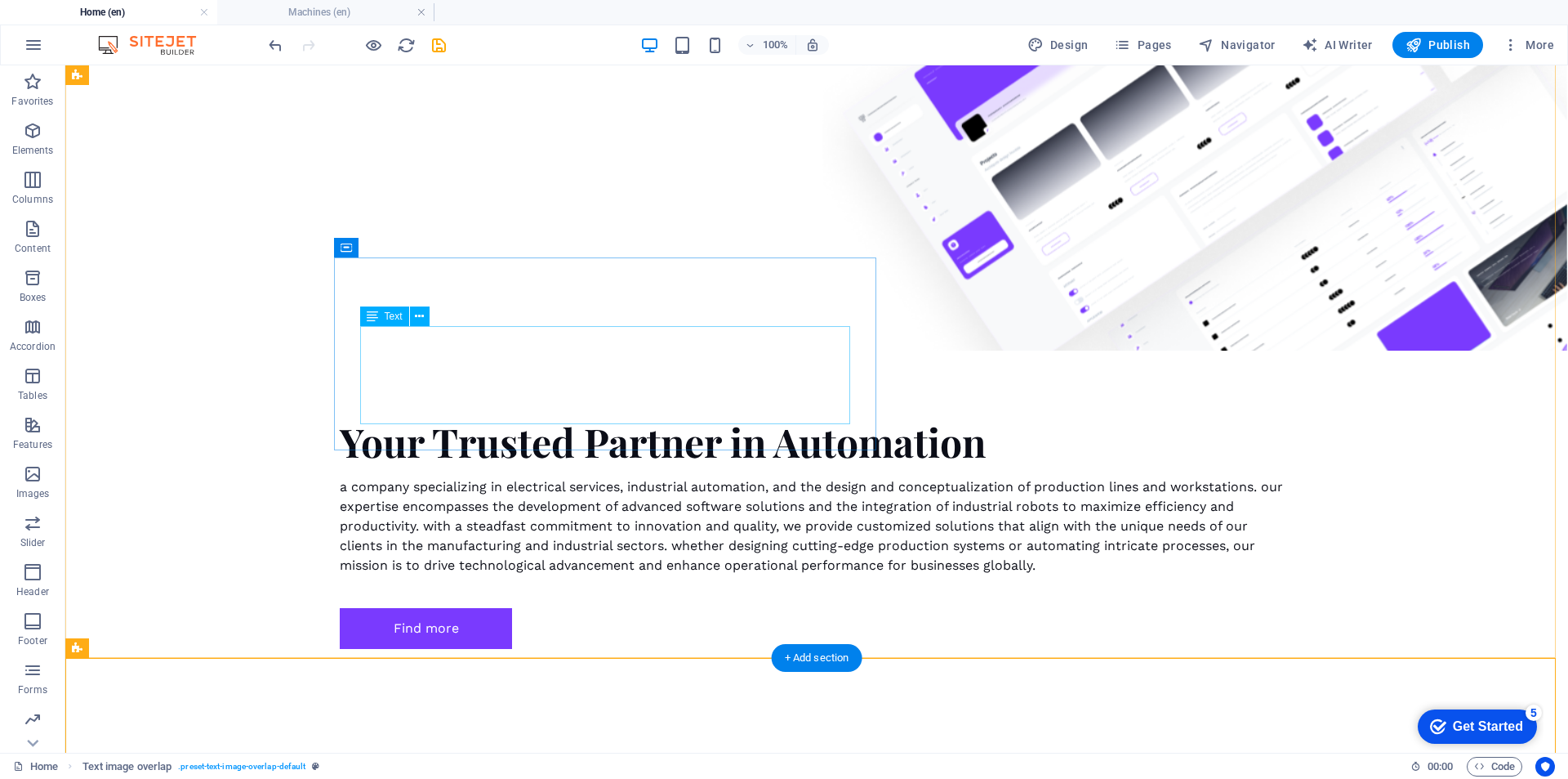
scroll to position [1304, 0]
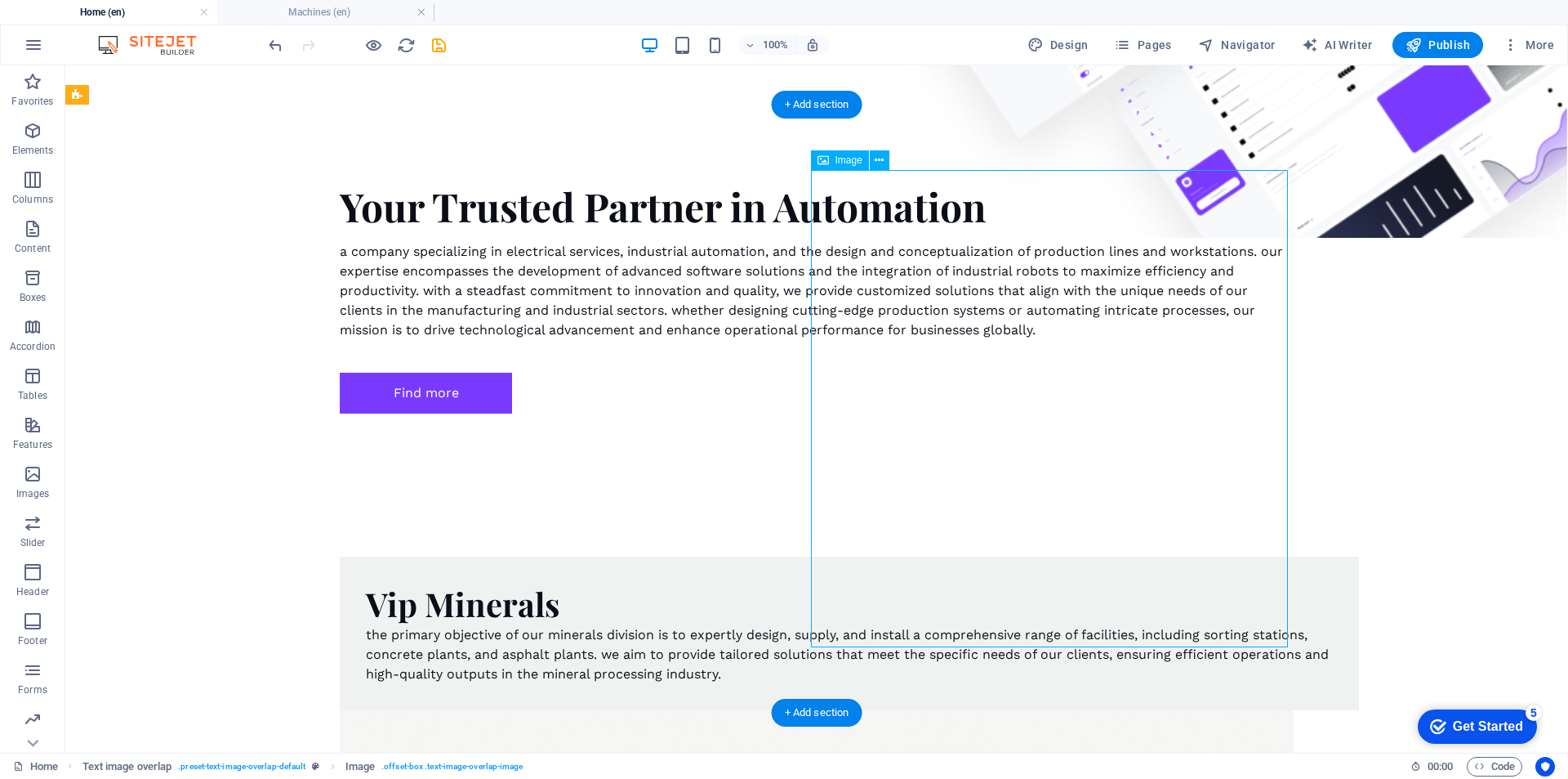
select select "%"
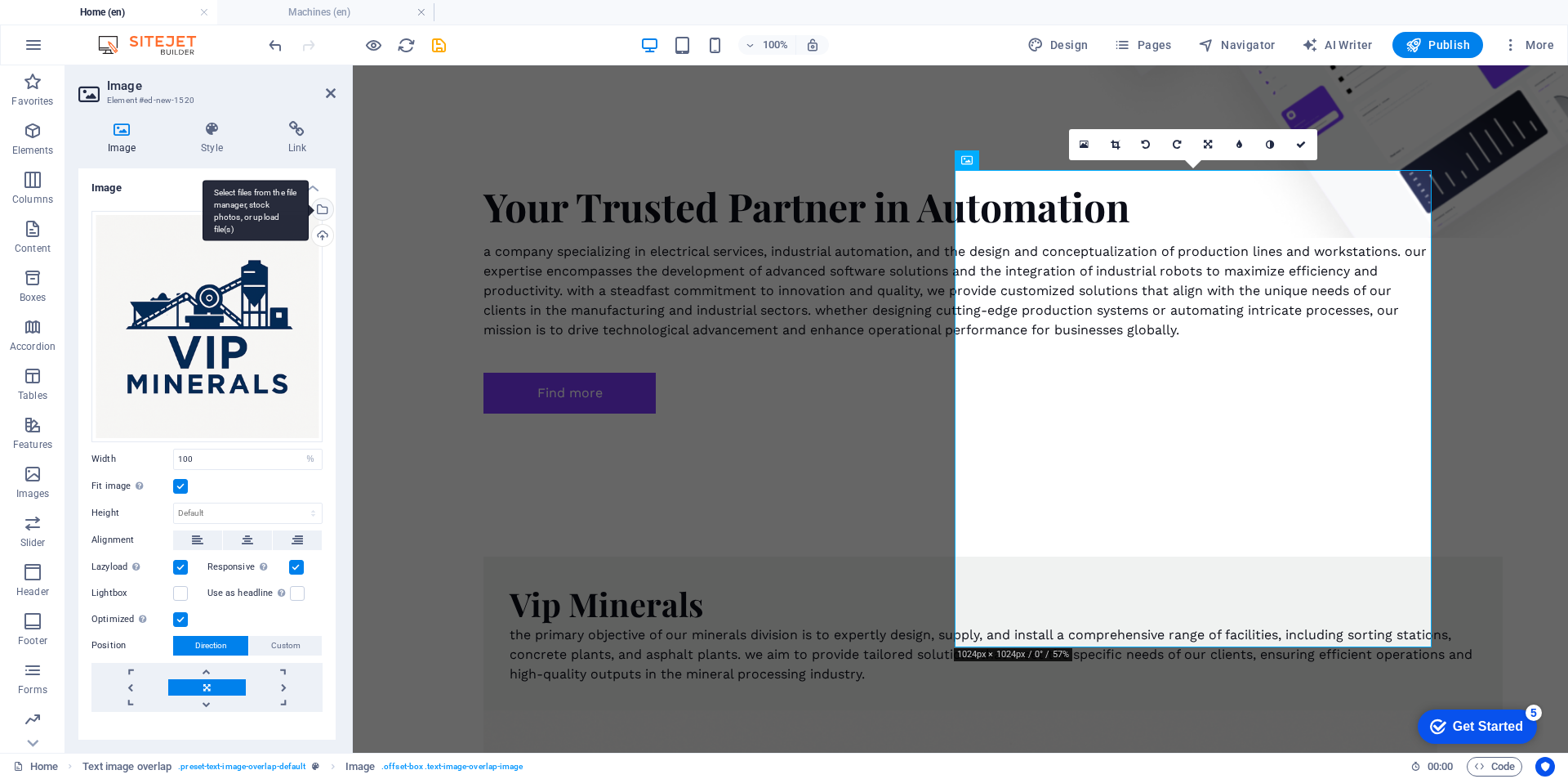
click at [318, 215] on div "Select files from the file manager, stock photos, or upload file(s)" at bounding box center [321, 210] width 24 height 24
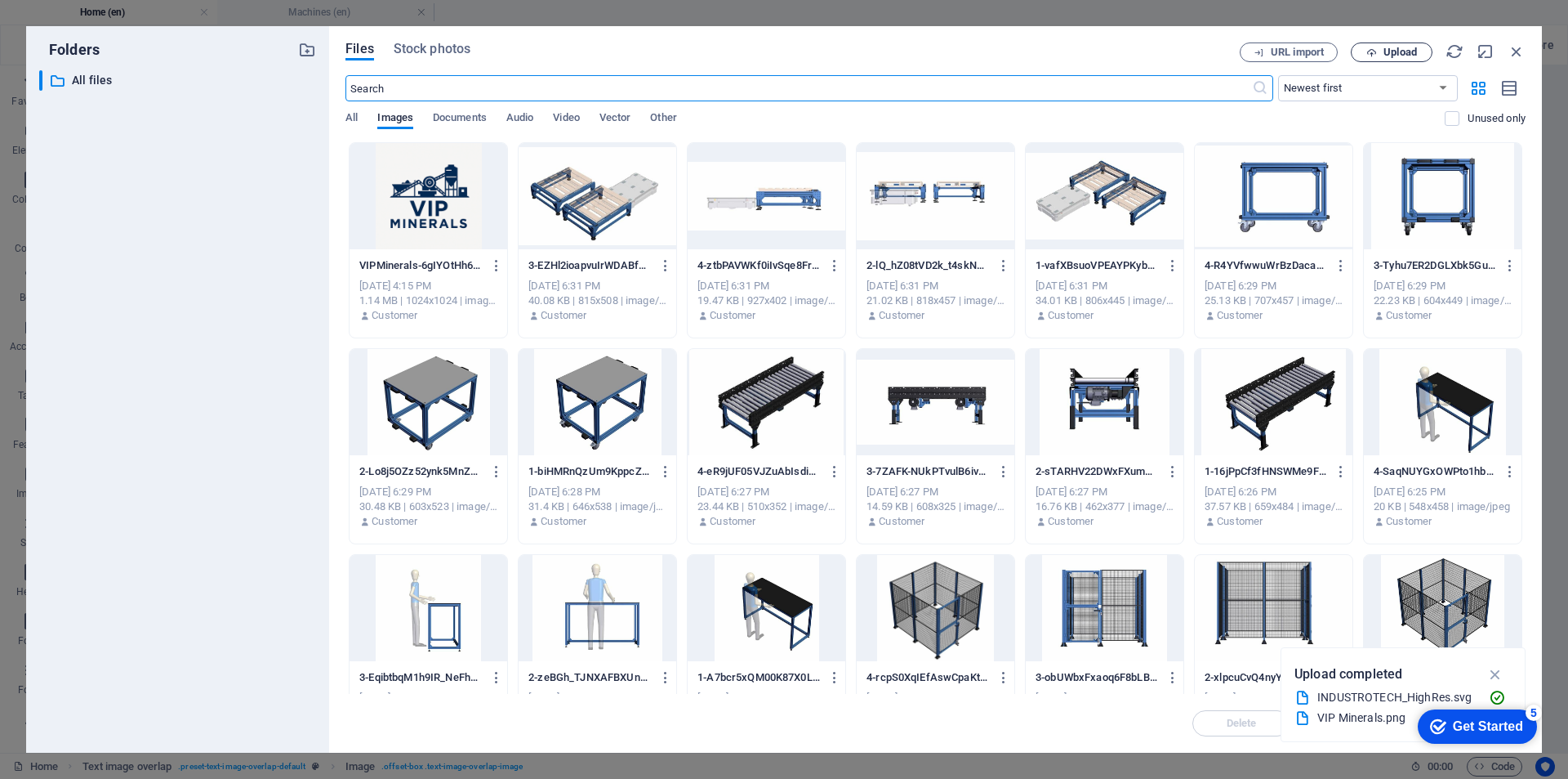
click at [1379, 54] on span "Upload" at bounding box center [1391, 52] width 67 height 11
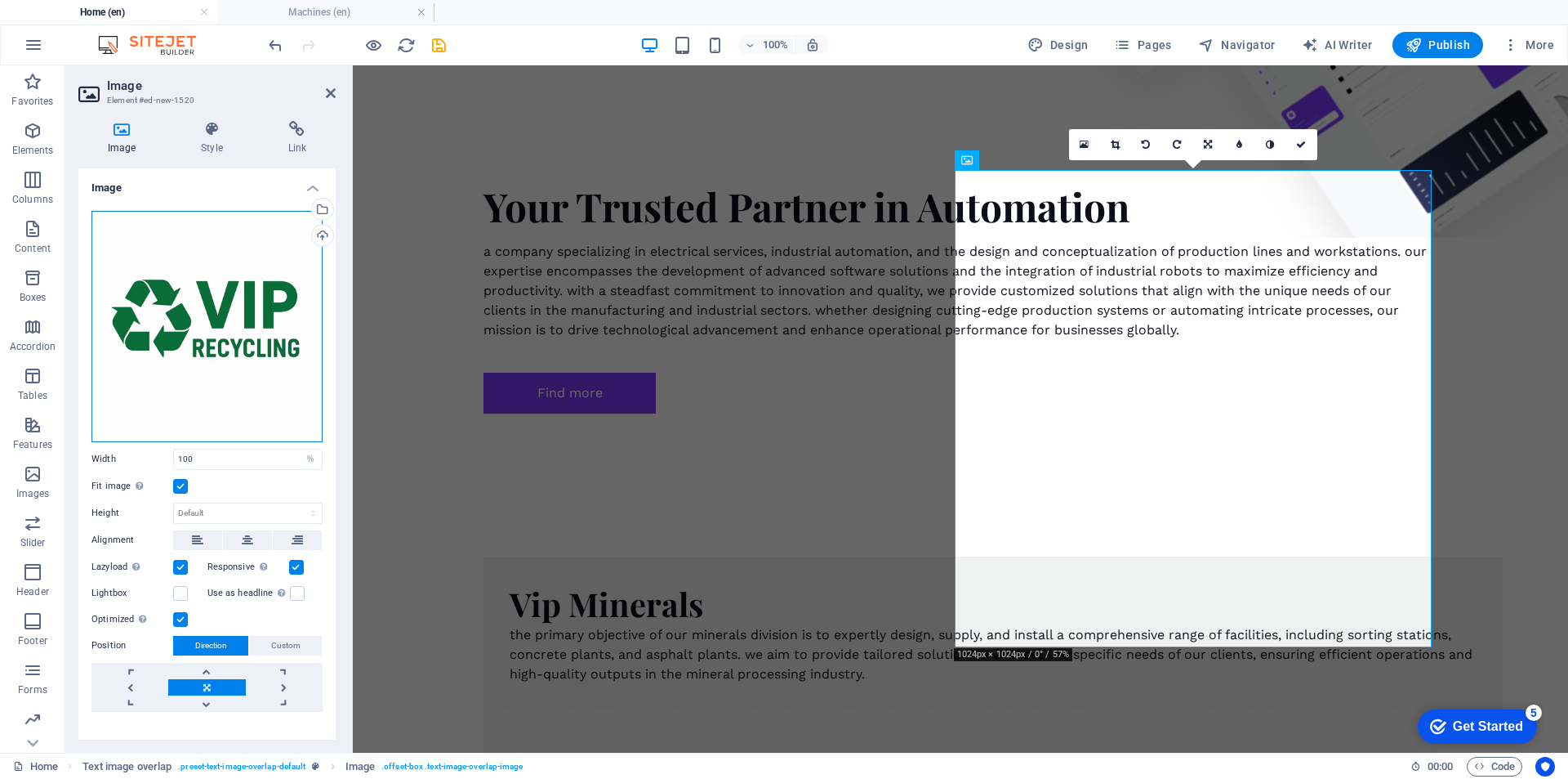
click at [291, 351] on div "Drag files here, click to choose files or select files from Files or our free s…" at bounding box center [207, 327] width 231 height 232
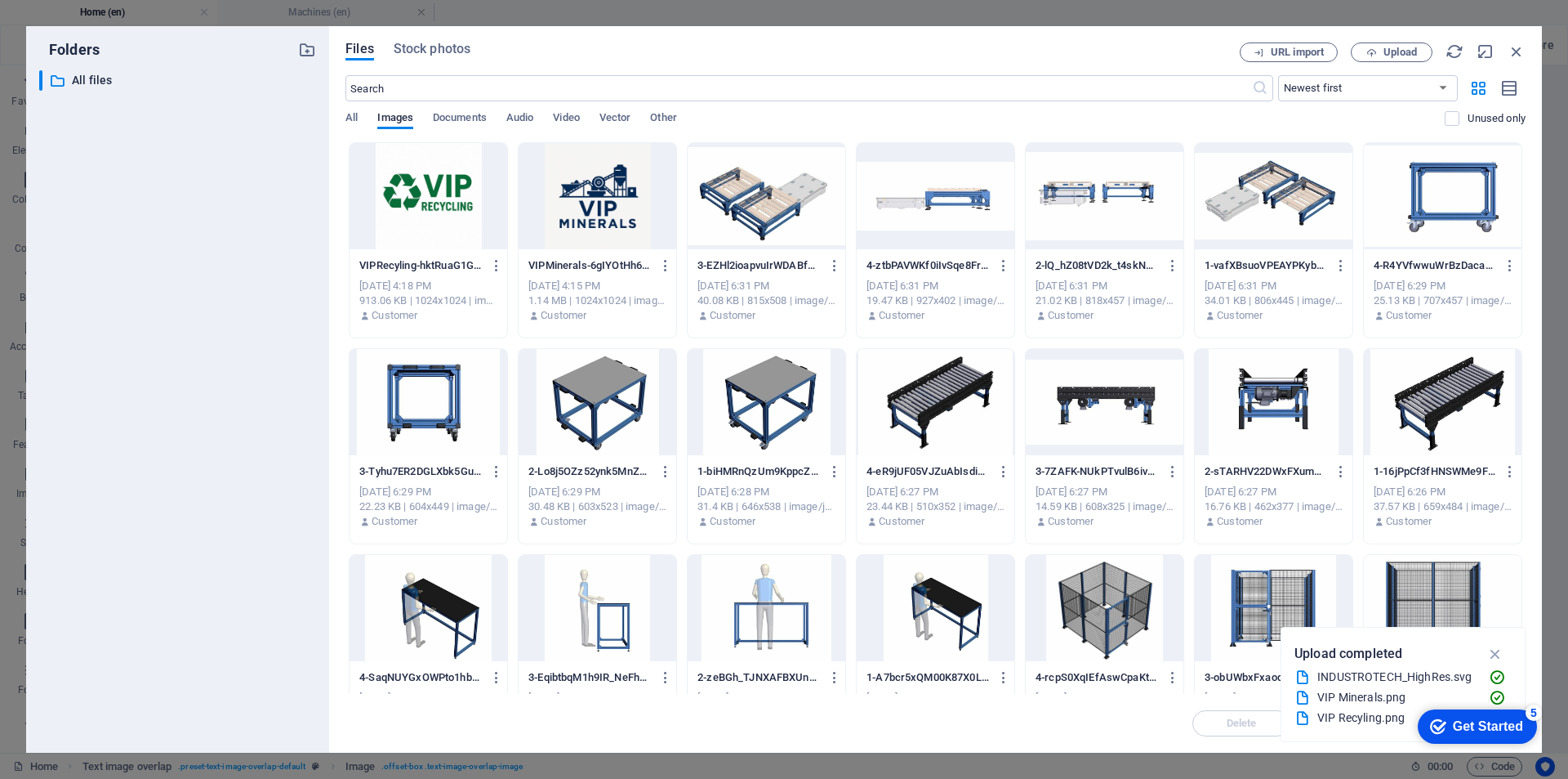
click at [455, 186] on div at bounding box center [428, 197] width 157 height 107
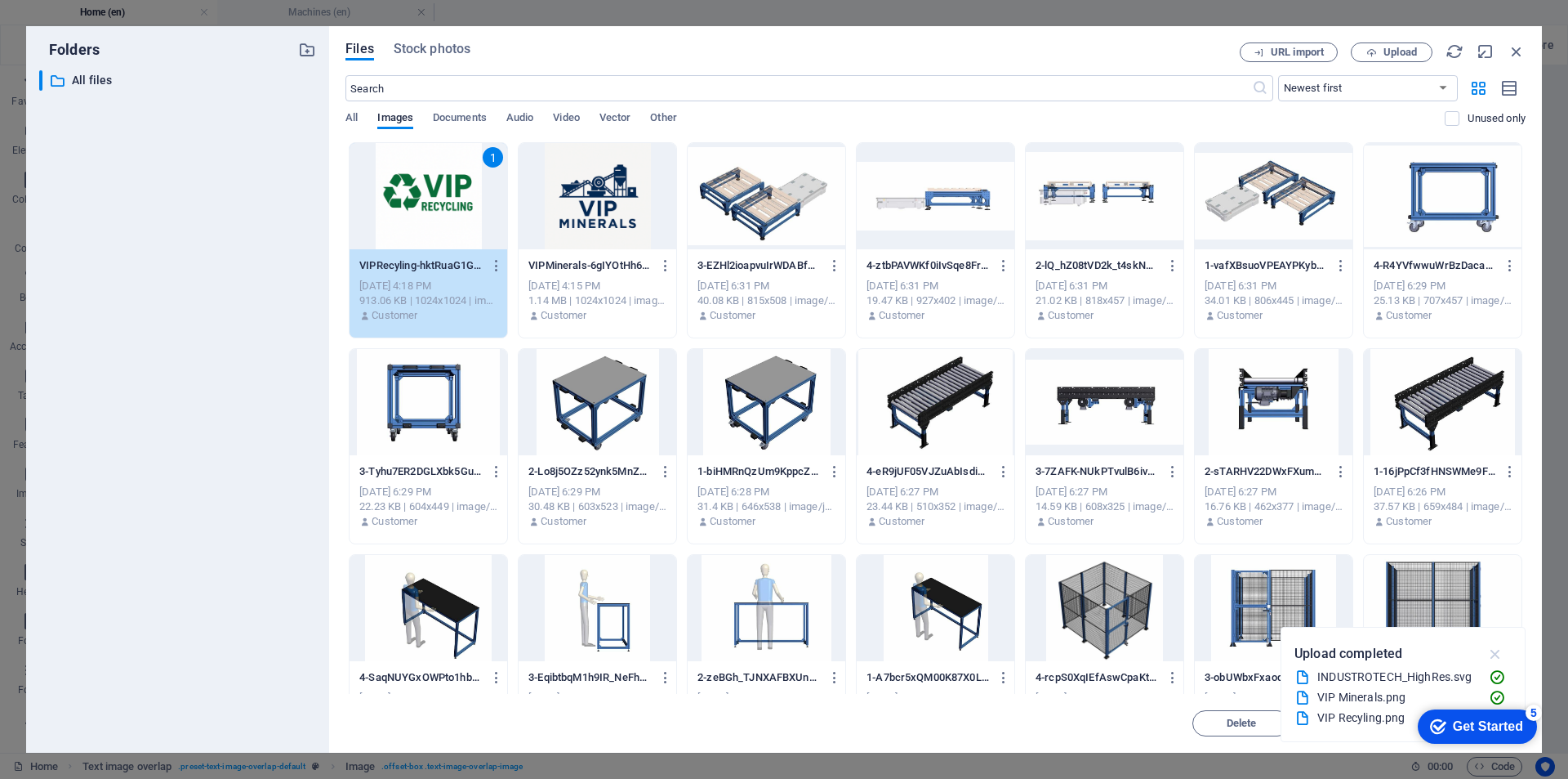
click at [1493, 656] on icon "button" at bounding box center [1496, 654] width 19 height 18
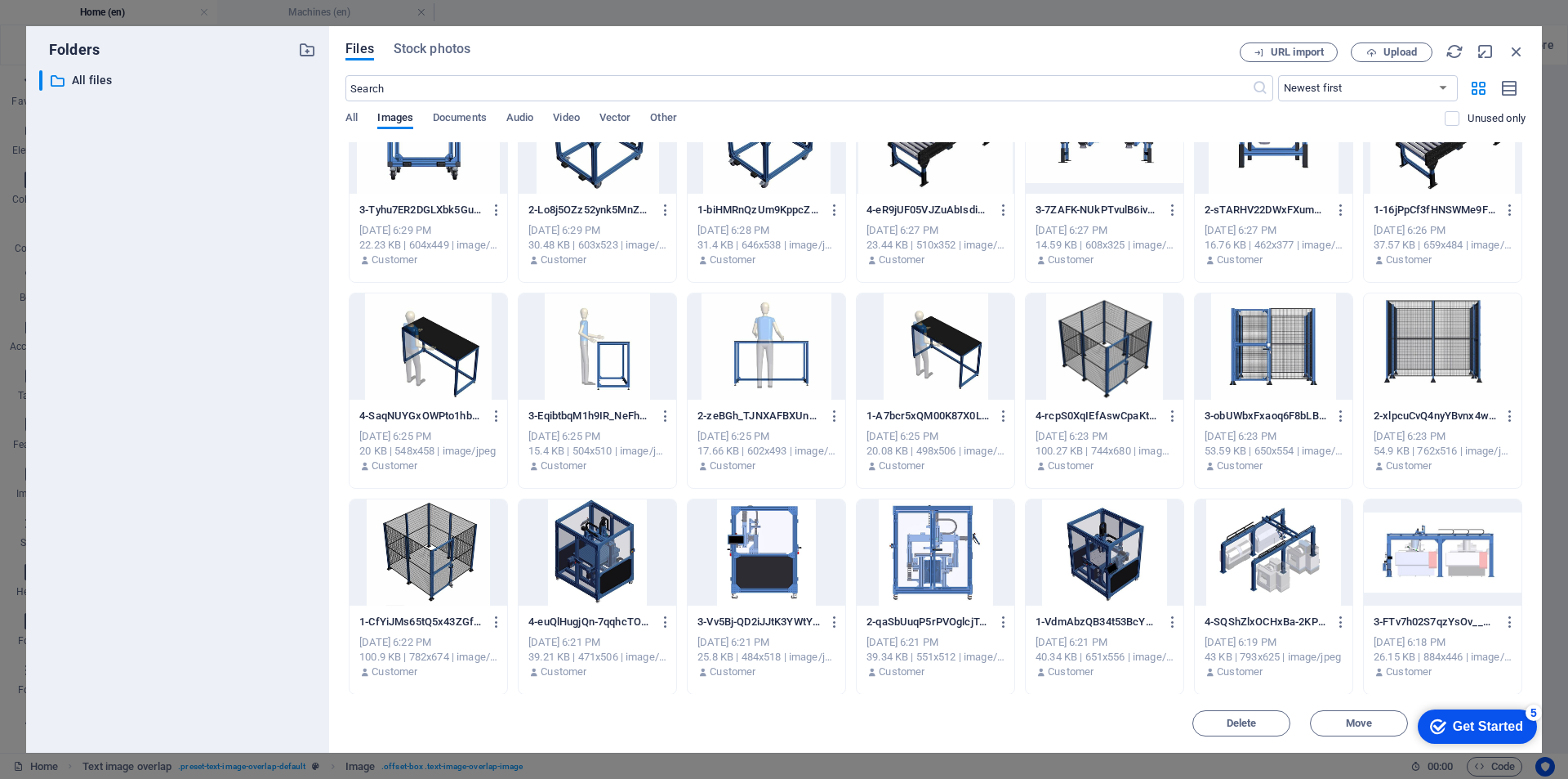
scroll to position [468, 0]
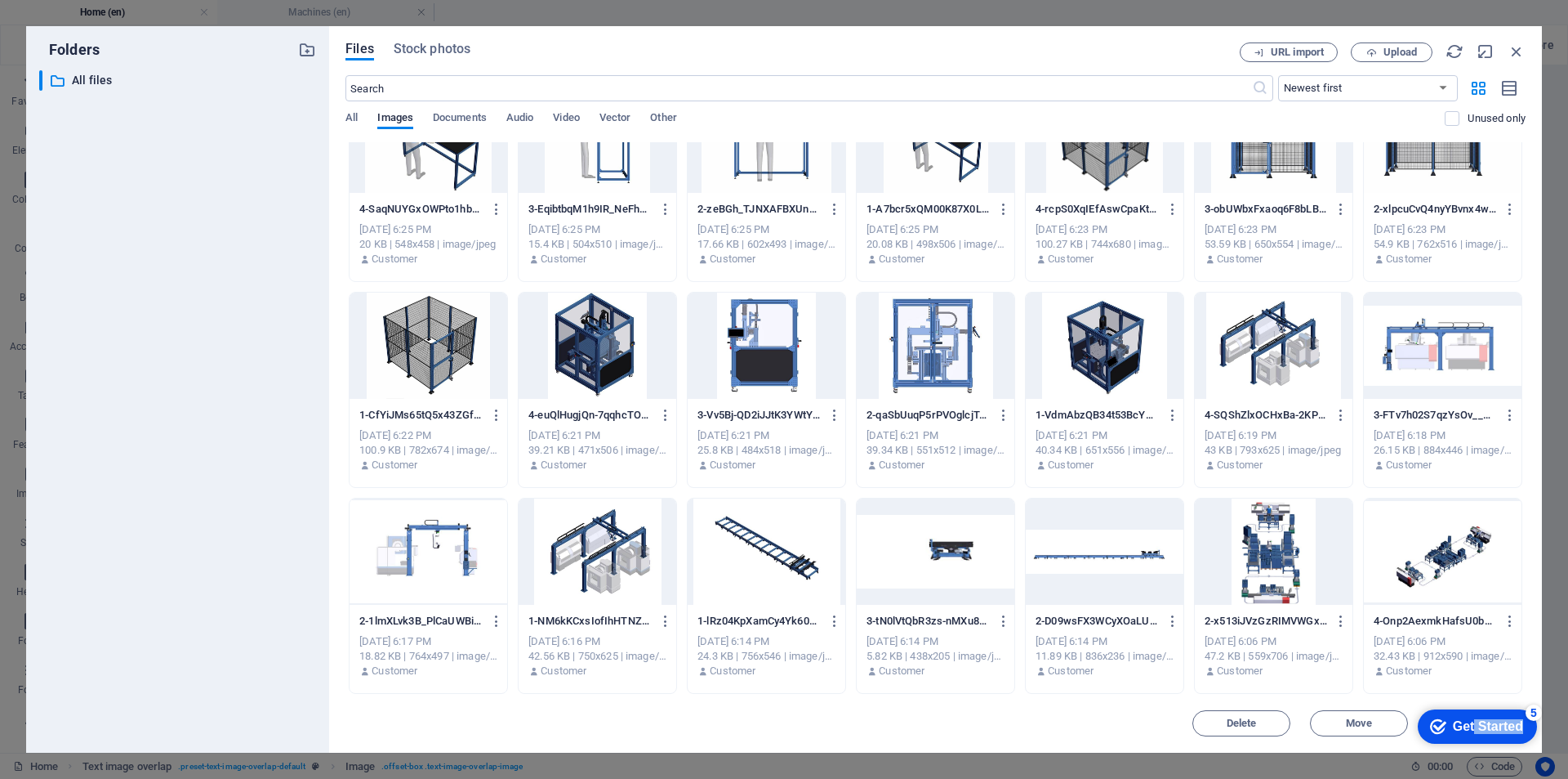
drag, startPoint x: 1471, startPoint y: 729, endPoint x: 1567, endPoint y: 119, distance: 617.5
click at [1544, 702] on html "checkmark Get Started 5 First Steps in the Editor Let's guide you through the t…" at bounding box center [1474, 726] width 139 height 49
click at [1037, 42] on div "Files Stock photos" at bounding box center [793, 52] width 894 height 18
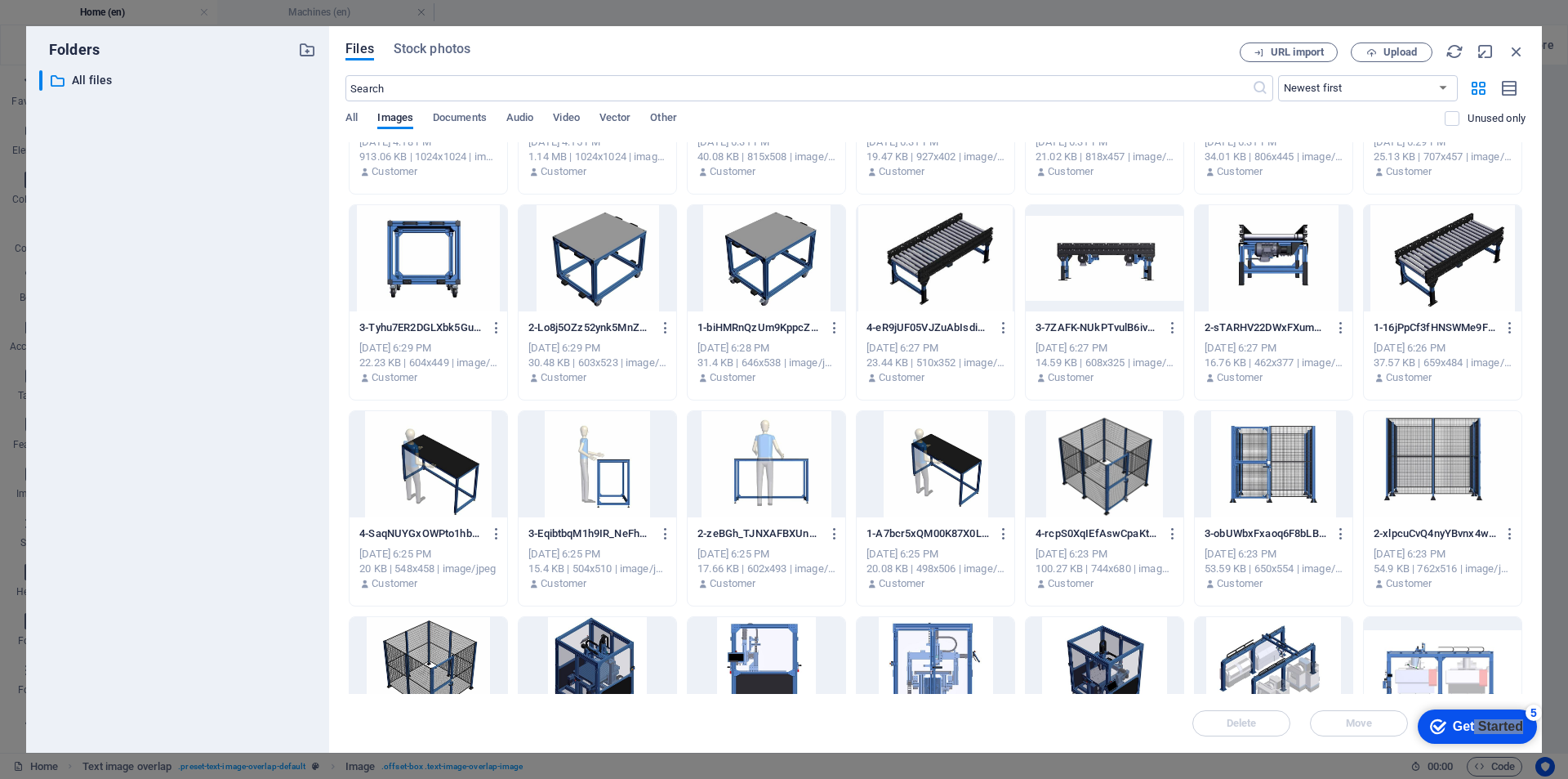
scroll to position [0, 0]
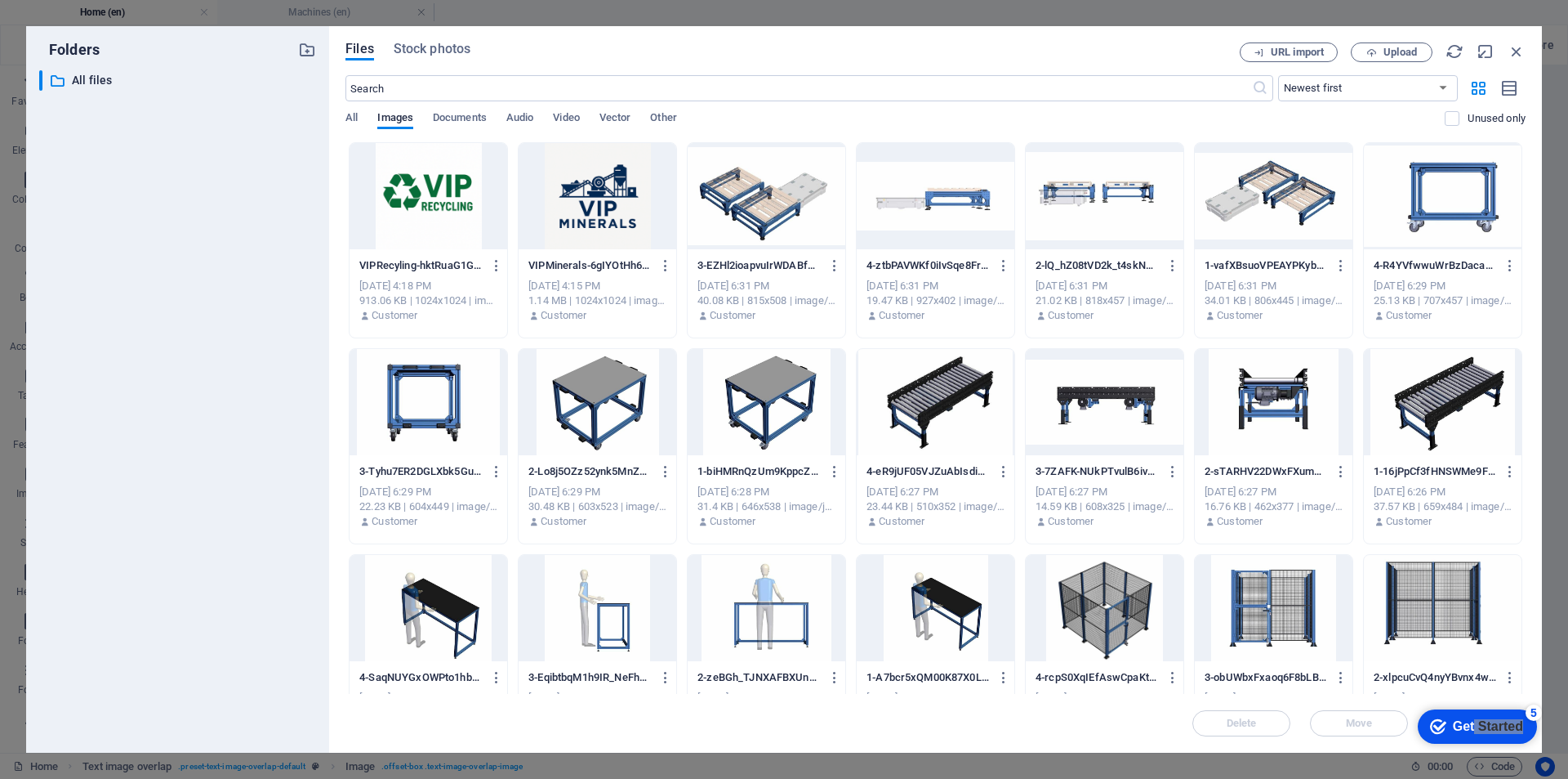
click at [1514, 62] on div "Files Stock photos URL import Upload ​ Newest first Oldest first Name (A-Z) Nam…" at bounding box center [935, 389] width 1180 height 694
click at [1515, 52] on icon "button" at bounding box center [1517, 52] width 18 height 18
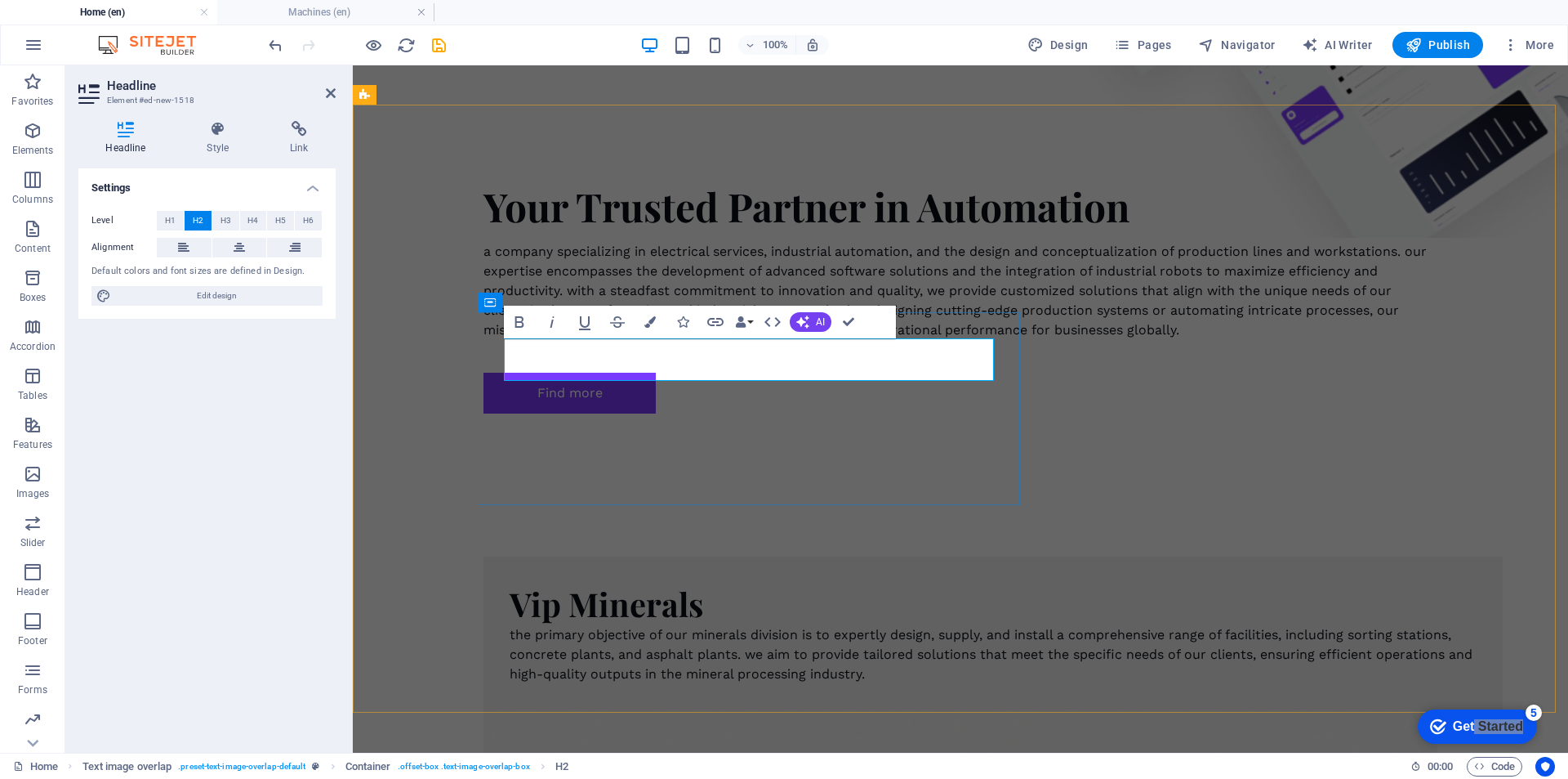
drag, startPoint x: 560, startPoint y: 347, endPoint x: 738, endPoint y: 368, distance: 179.2
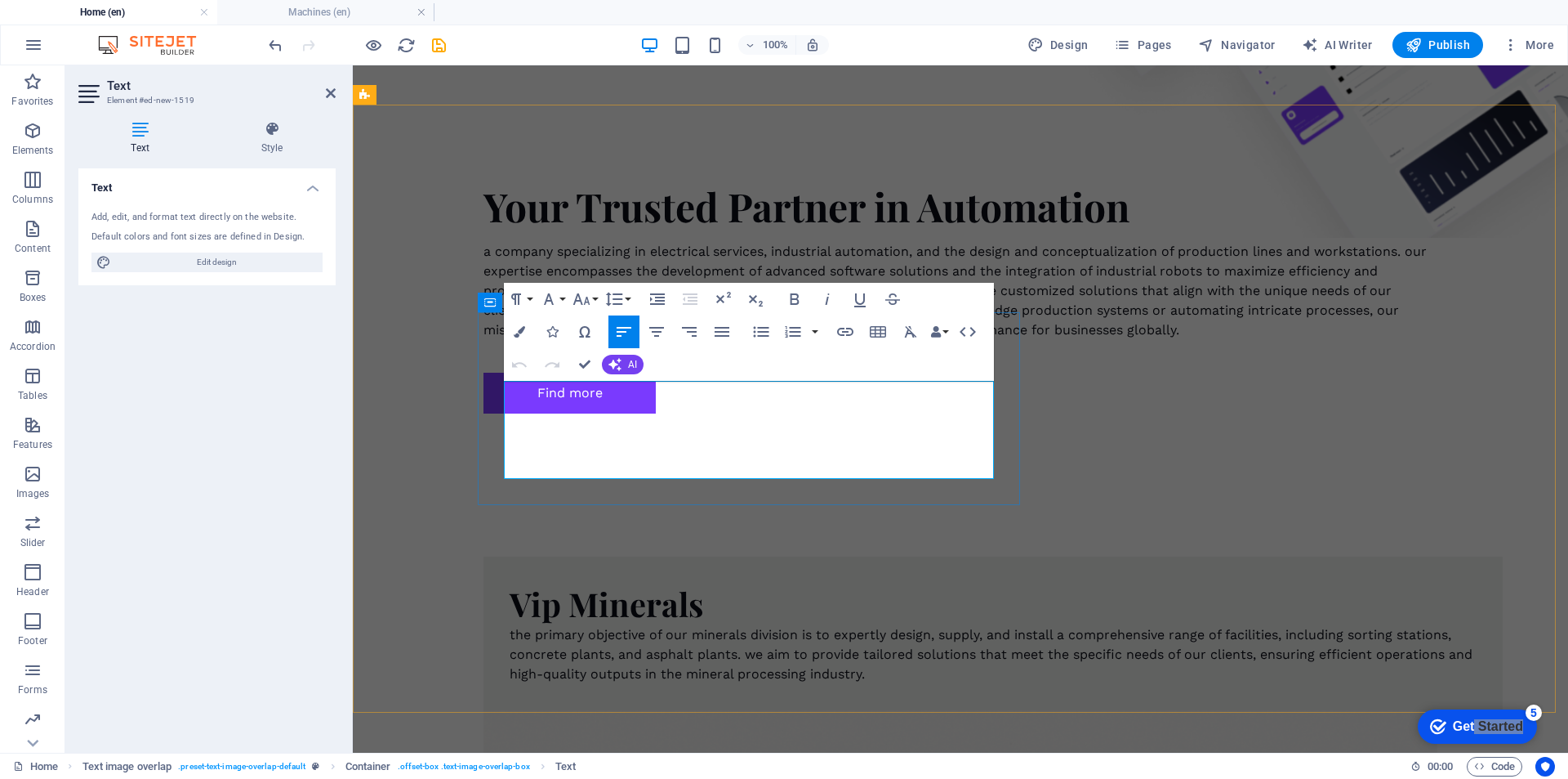
drag, startPoint x: 746, startPoint y: 397, endPoint x: 917, endPoint y: 438, distance: 175.8
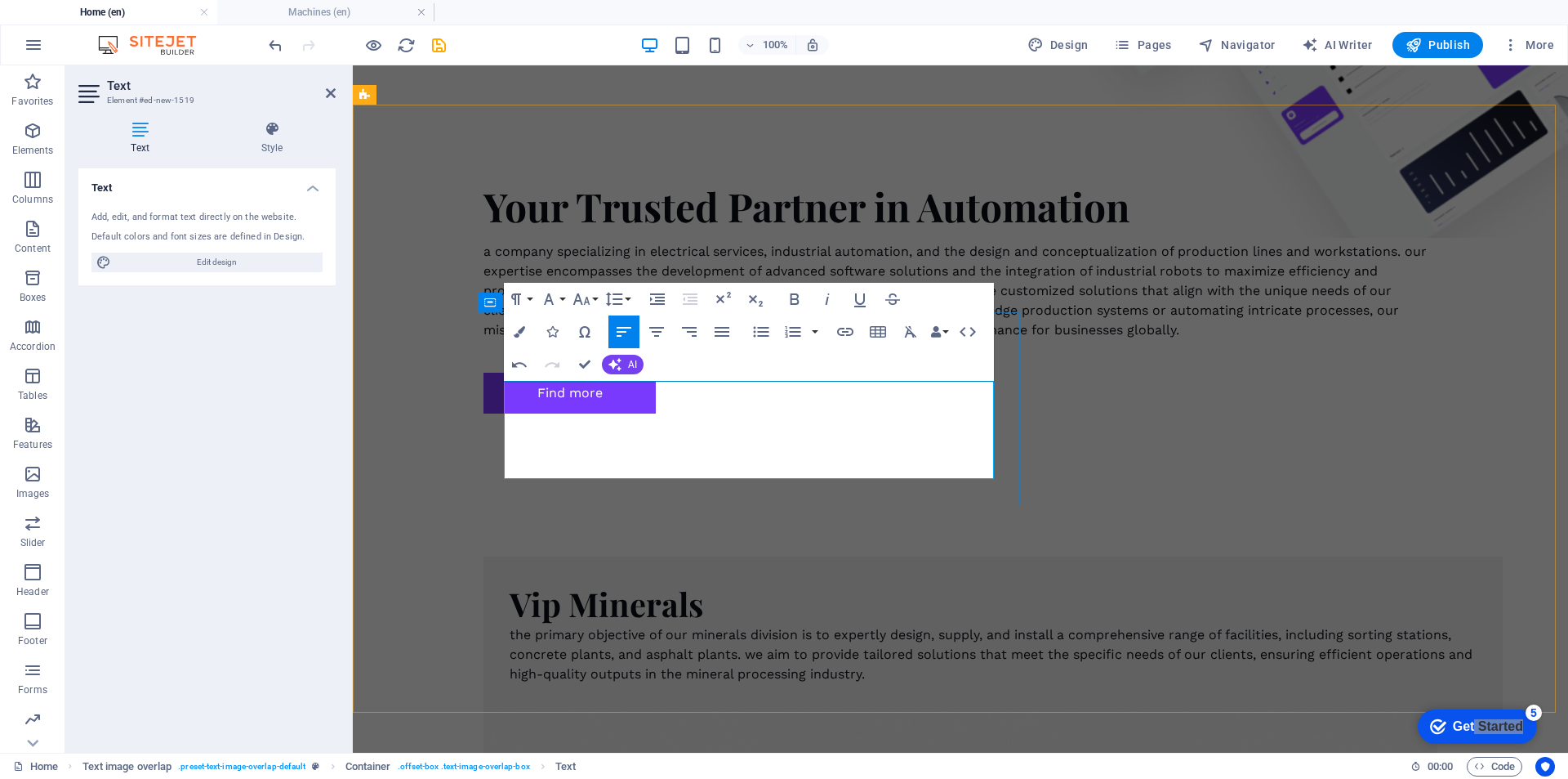
drag, startPoint x: 875, startPoint y: 414, endPoint x: 956, endPoint y: 467, distance: 96.8
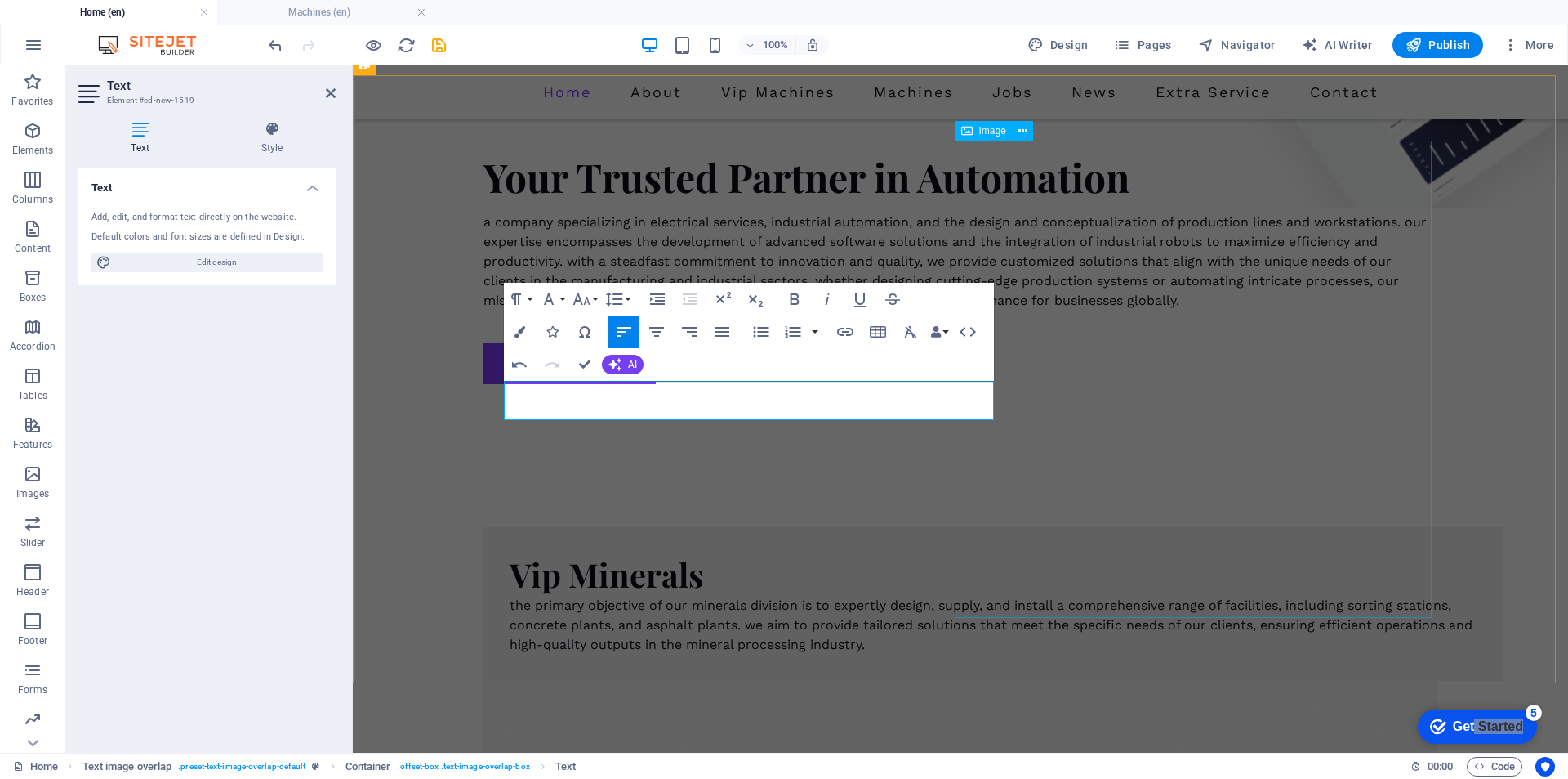
scroll to position [1324, 0]
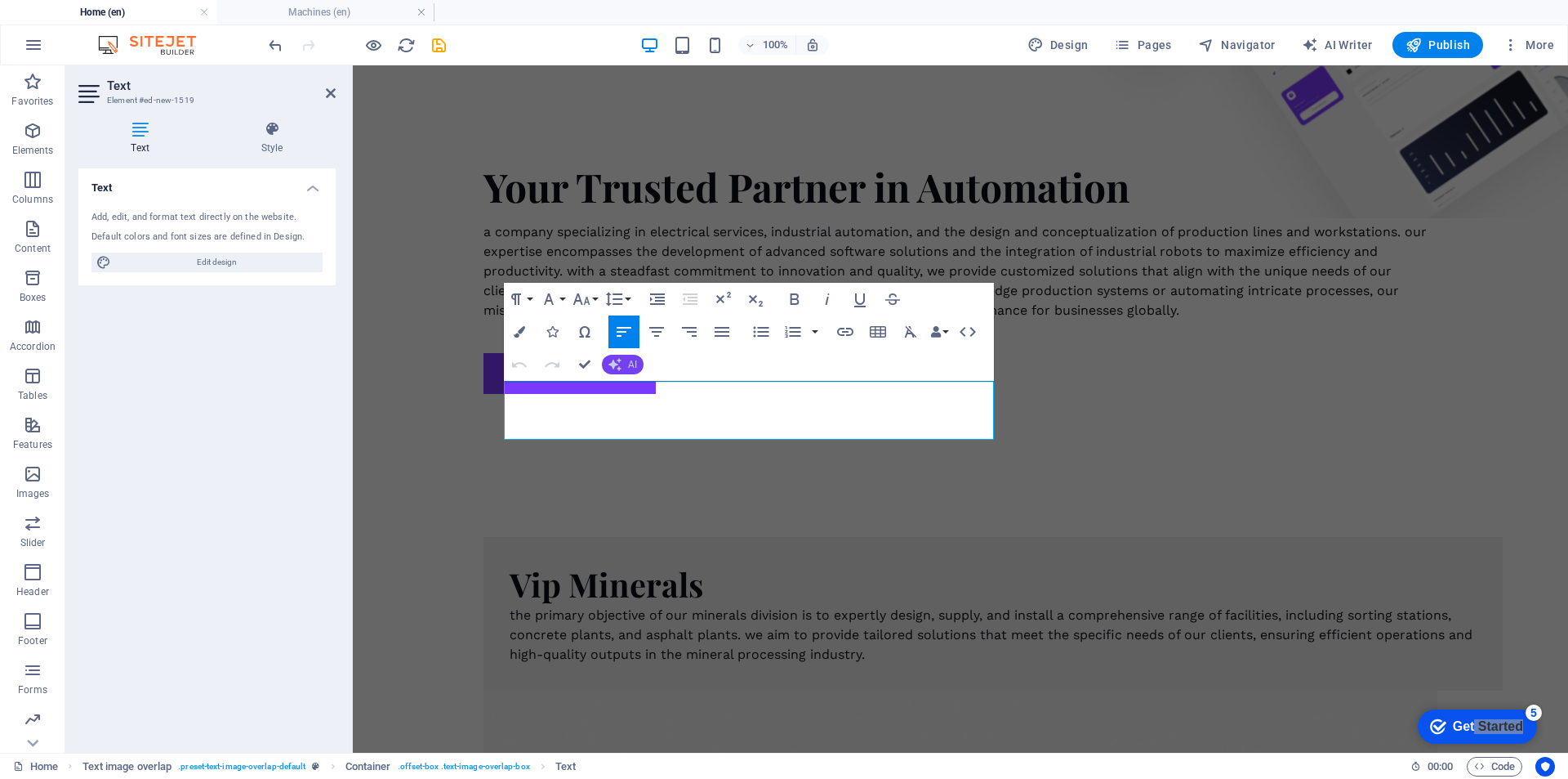
click at [626, 366] on button "AI" at bounding box center [623, 365] width 42 height 20
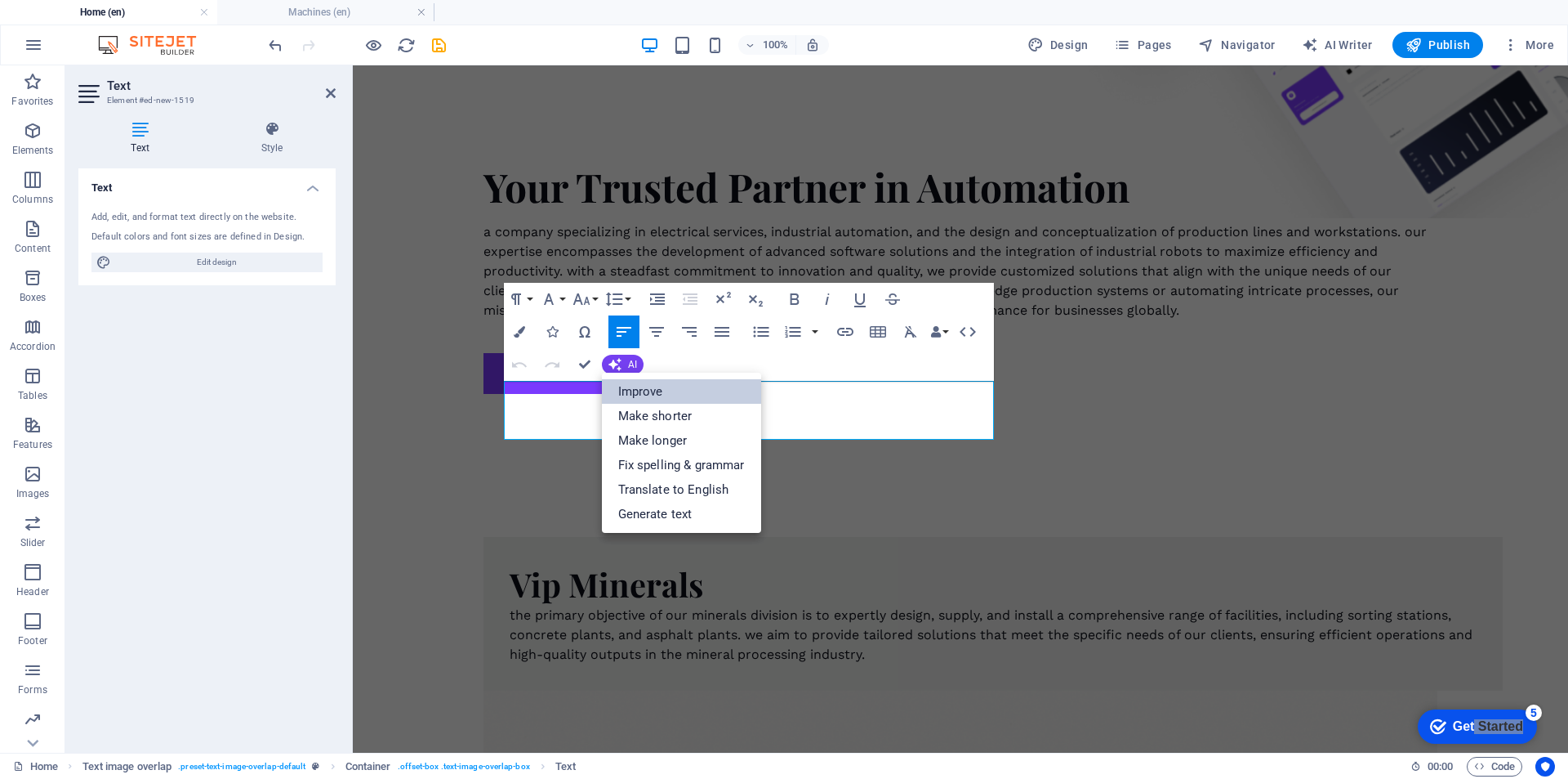
click at [628, 392] on link "Improve" at bounding box center [681, 391] width 159 height 24
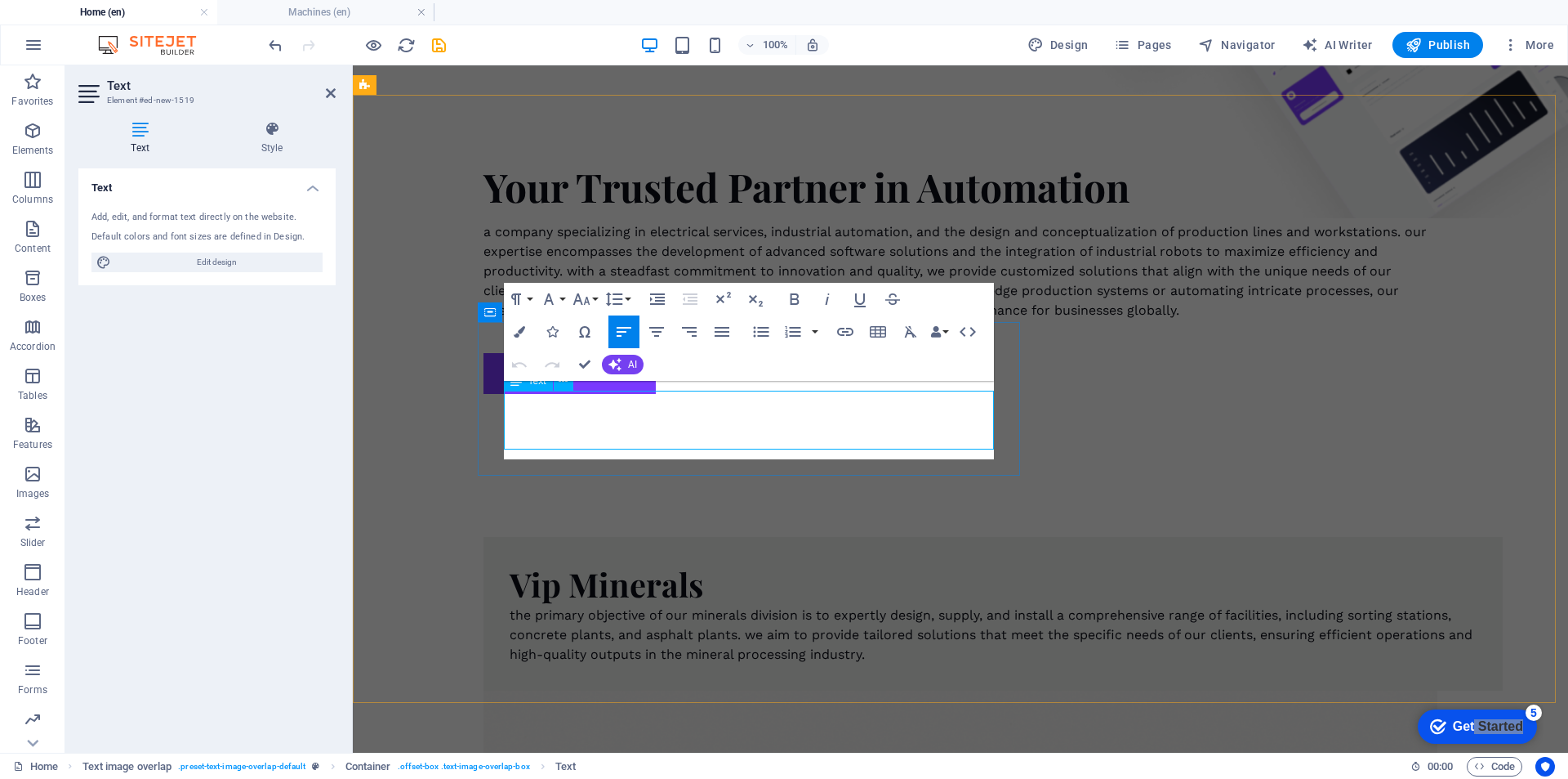
scroll to position [1314, 0]
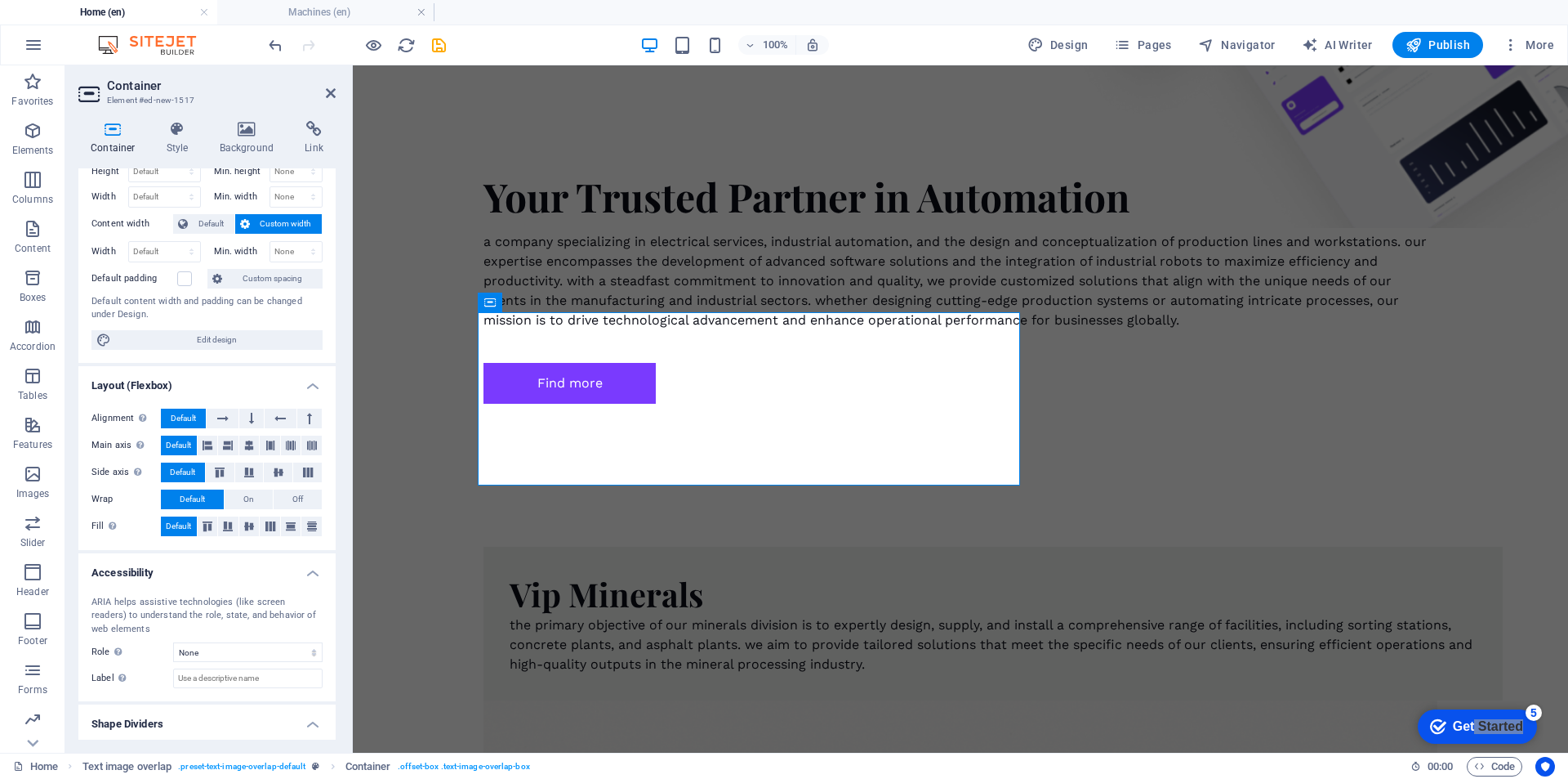
scroll to position [90, 0]
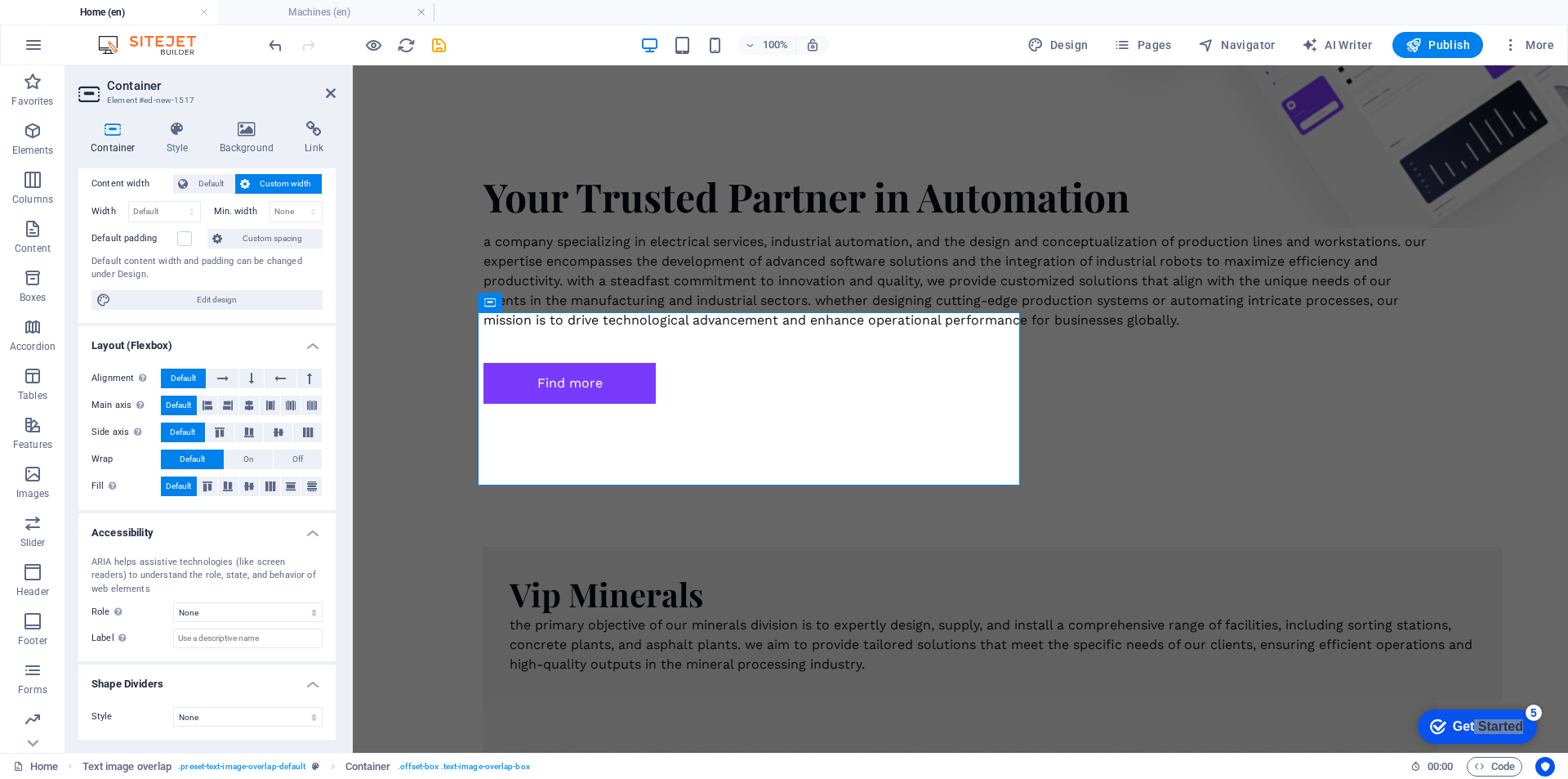
click at [160, 118] on div "Container Style Background Link Size Height Default px rem % vh vw Min. height …" at bounding box center [207, 430] width 283 height 645
click at [179, 146] on h4 "Style" at bounding box center [181, 137] width 53 height 34
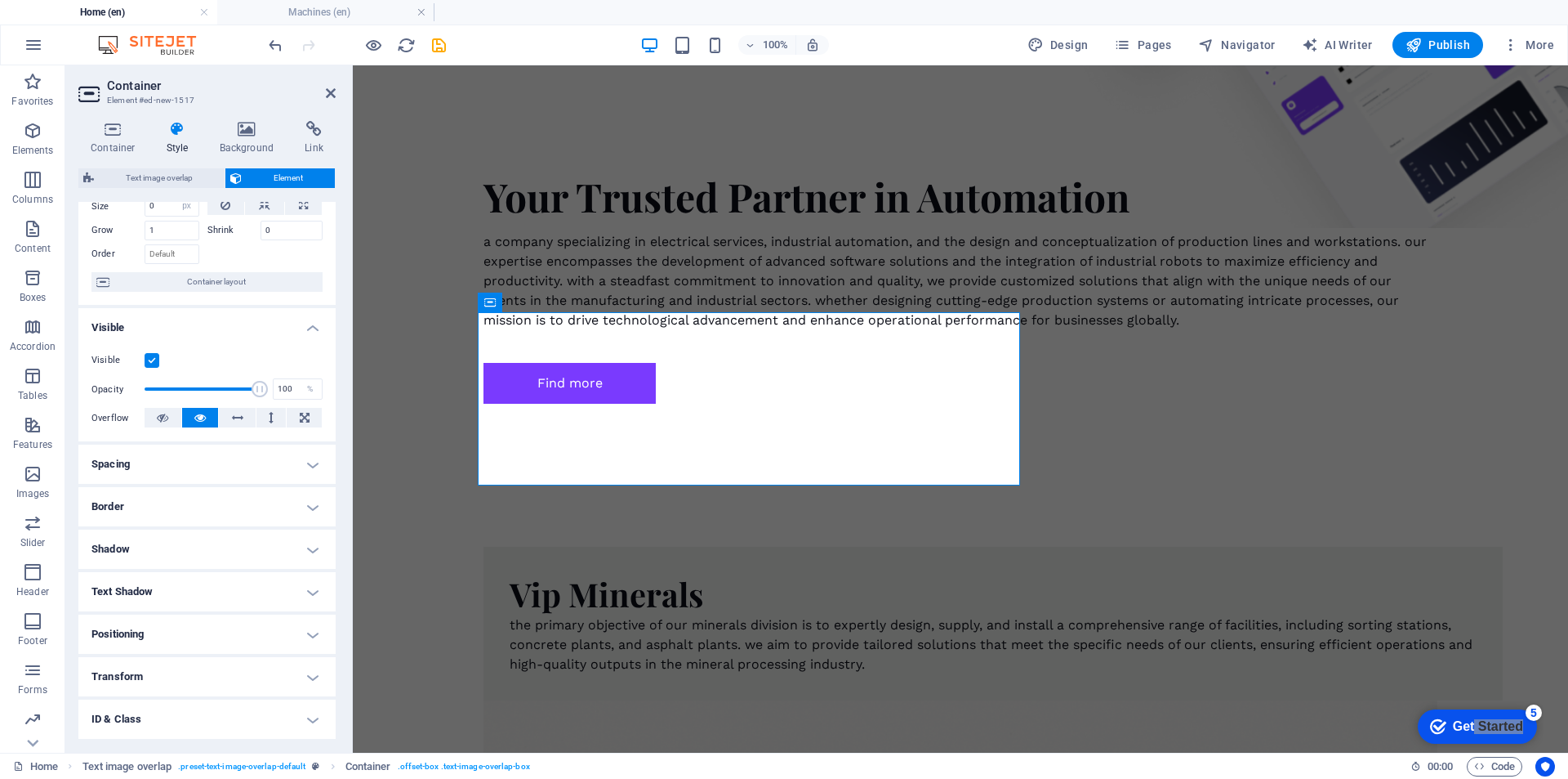
scroll to position [152, 0]
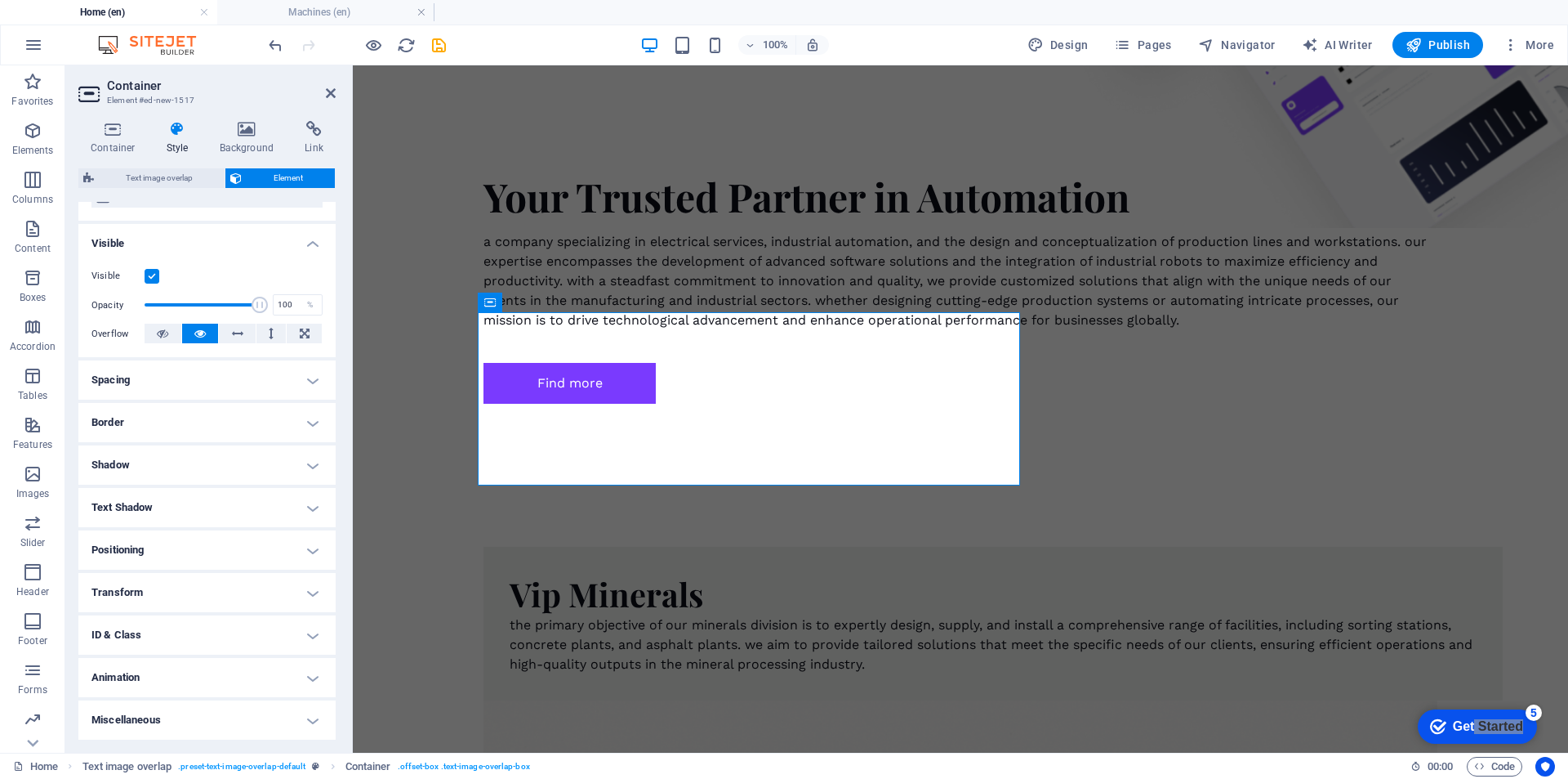
click at [145, 681] on h4 "Animation" at bounding box center [207, 677] width 257 height 39
click at [147, 681] on h4 "Animation" at bounding box center [207, 672] width 257 height 29
click at [192, 432] on h4 "Border" at bounding box center [207, 422] width 257 height 39
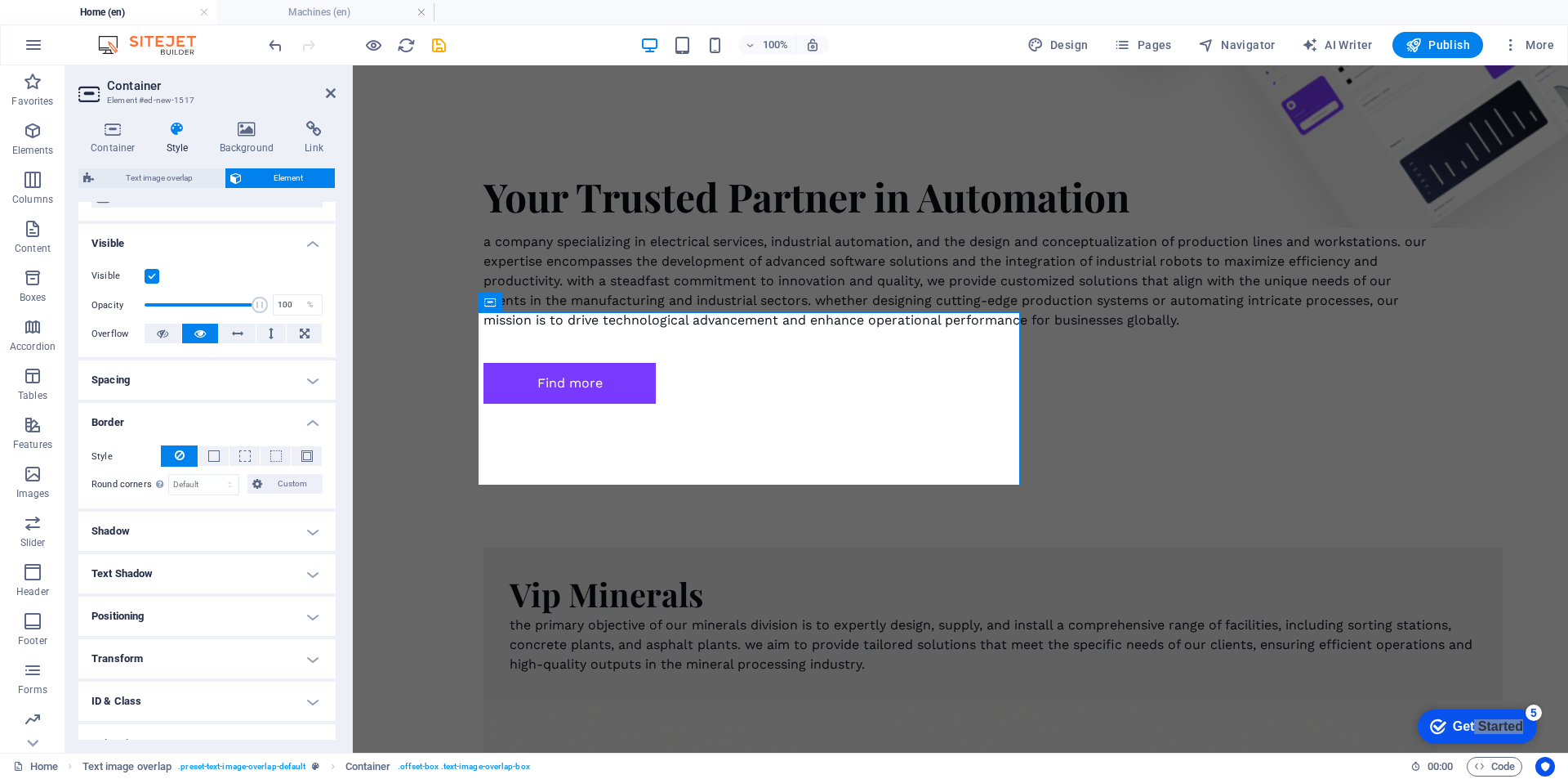
click at [192, 411] on h4 "Border" at bounding box center [207, 417] width 257 height 29
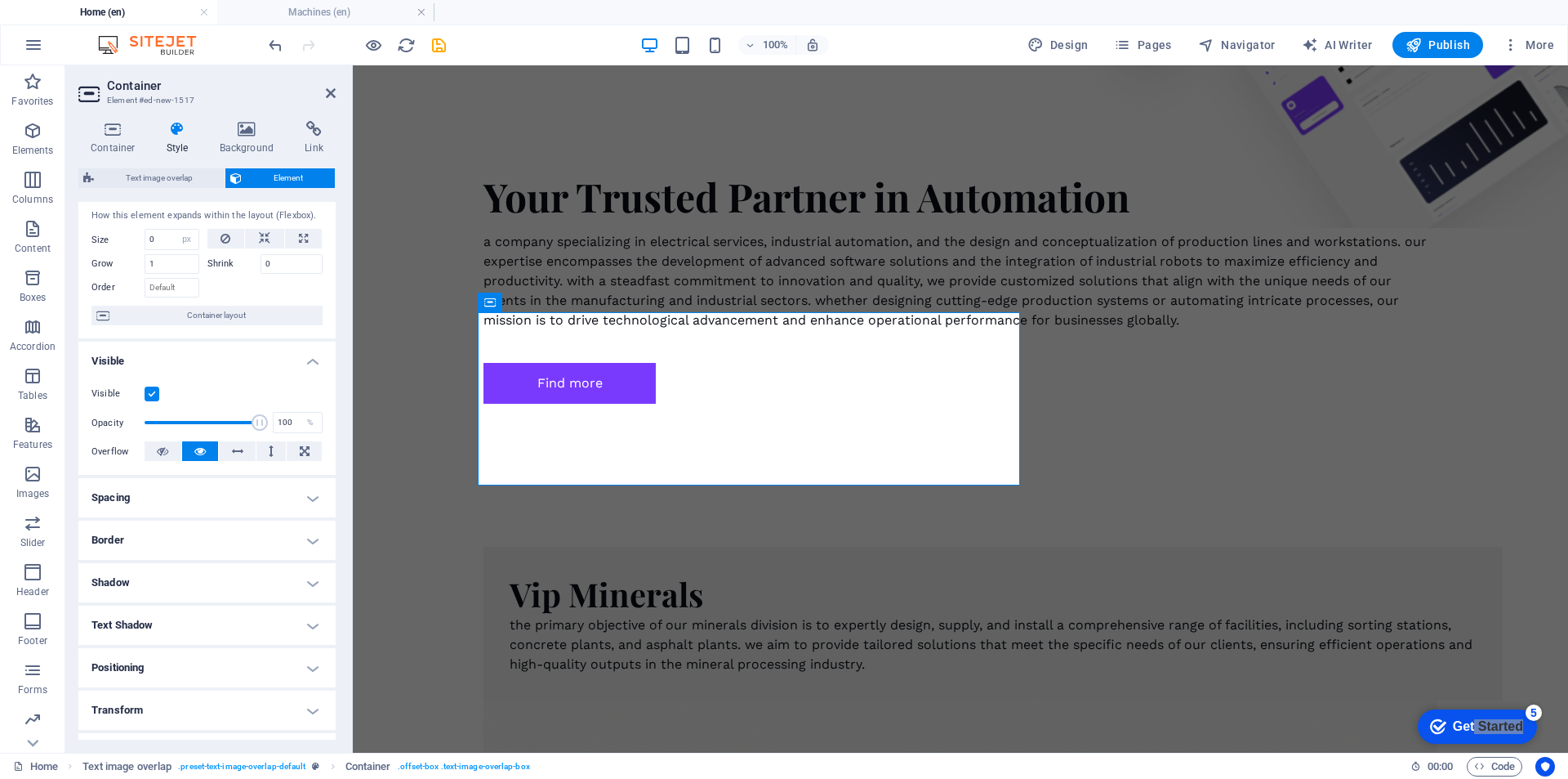
scroll to position [0, 0]
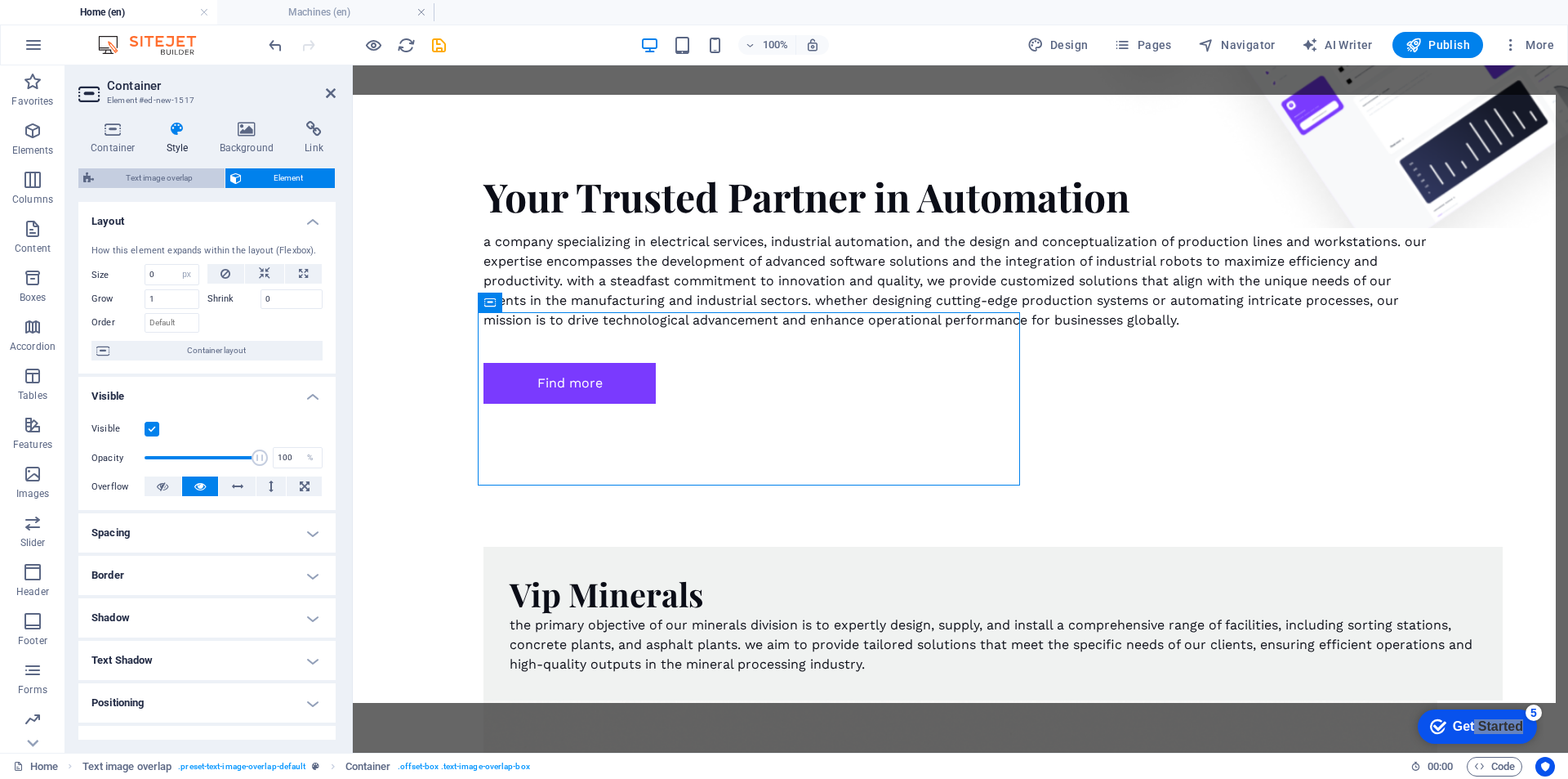
click at [165, 172] on span "Text image overlap" at bounding box center [159, 178] width 121 height 20
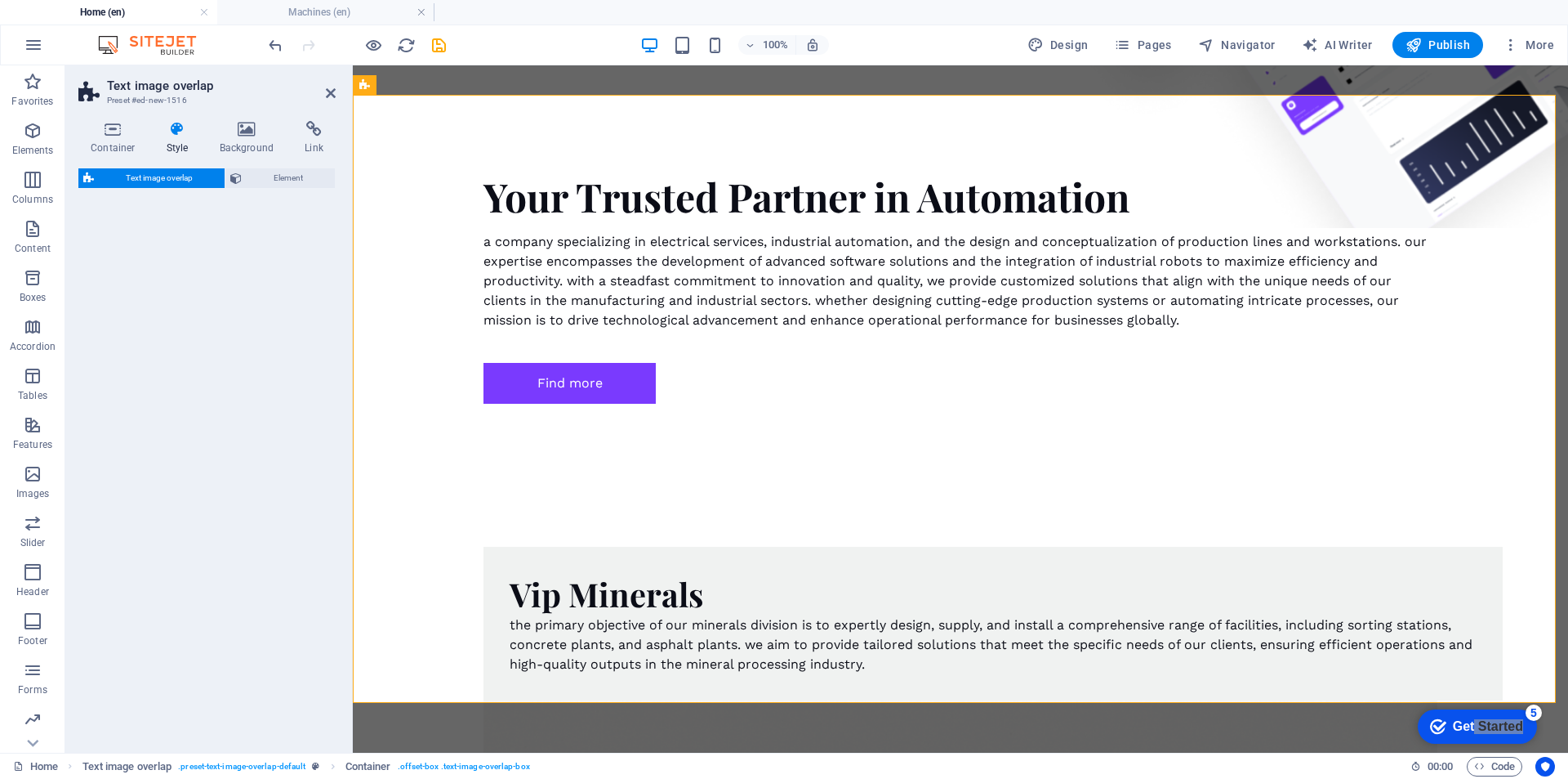
select select "rem"
select select "px"
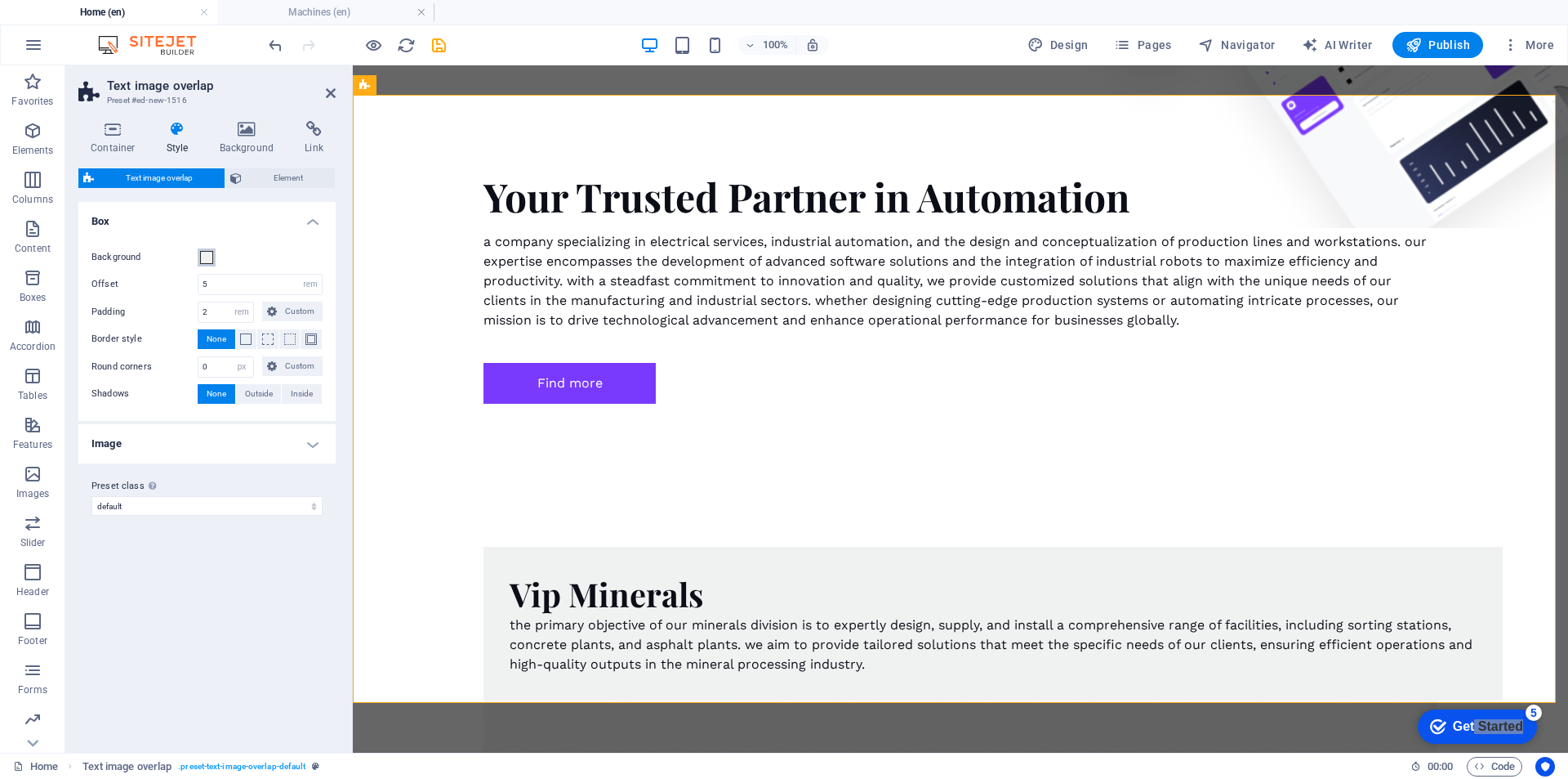
click at [206, 252] on span at bounding box center [207, 257] width 13 height 13
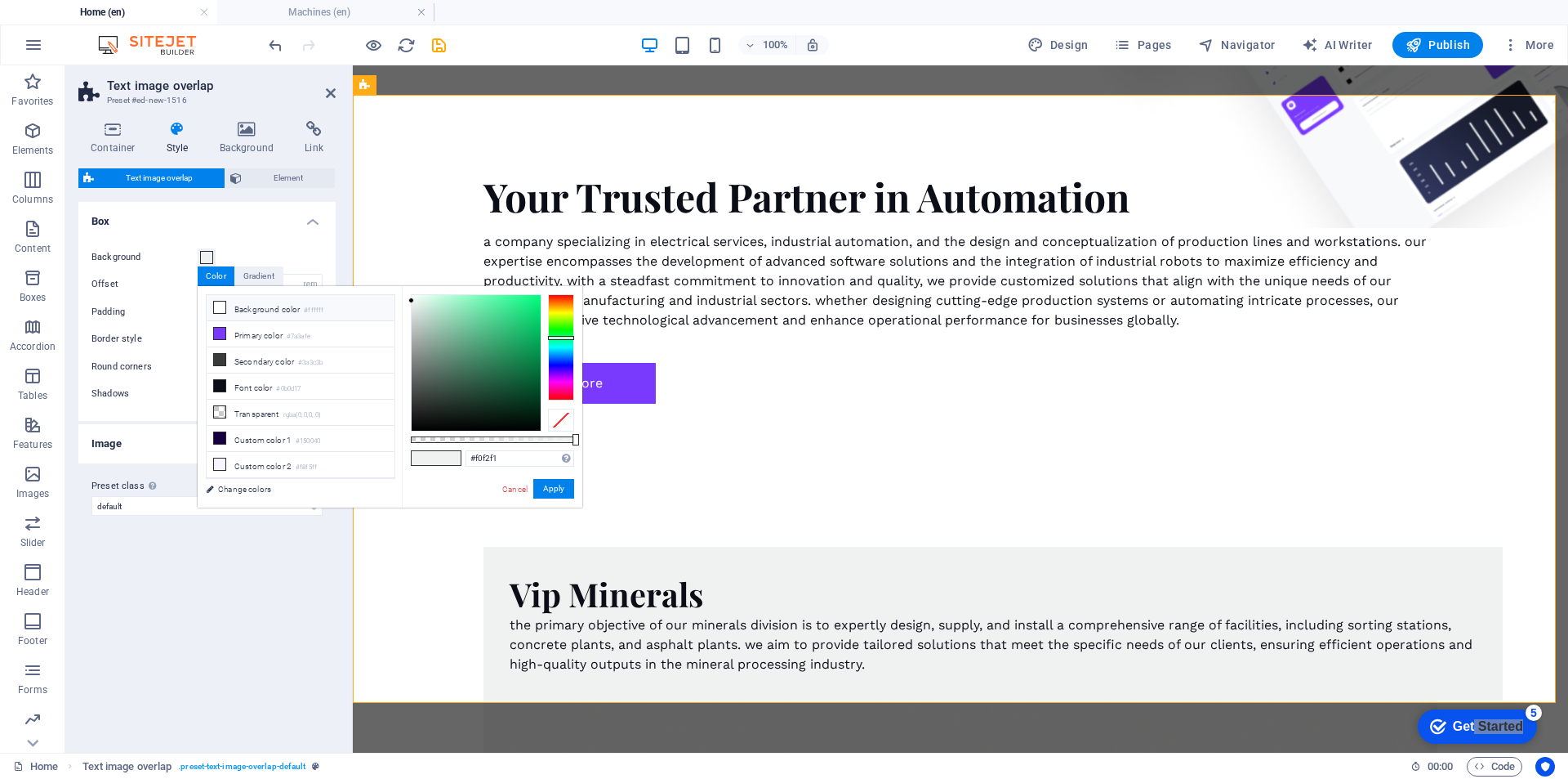
click at [215, 302] on icon at bounding box center [220, 307] width 12 height 12
type input "#ffffff"
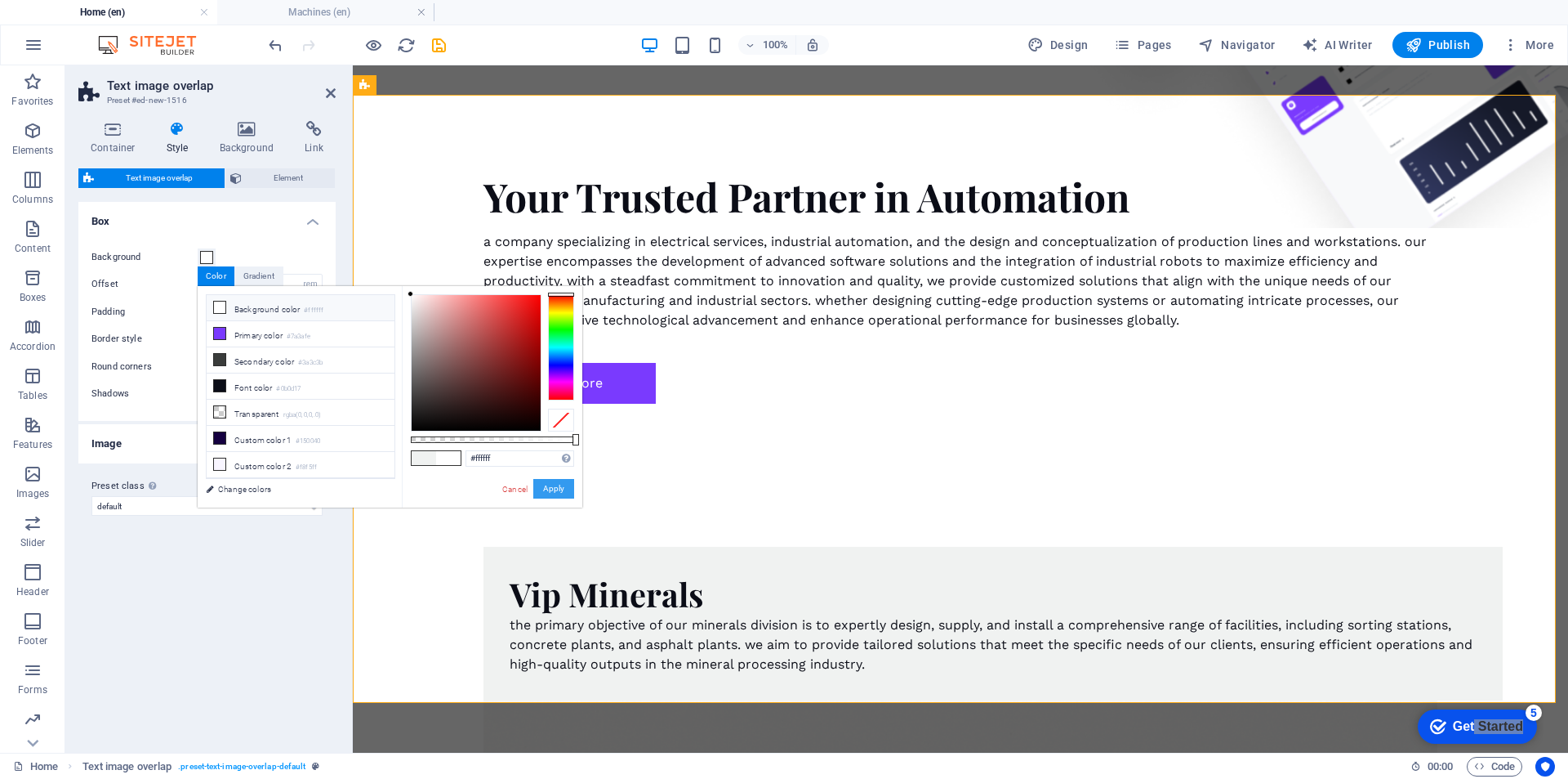
click at [555, 492] on button "Apply" at bounding box center [553, 489] width 41 height 20
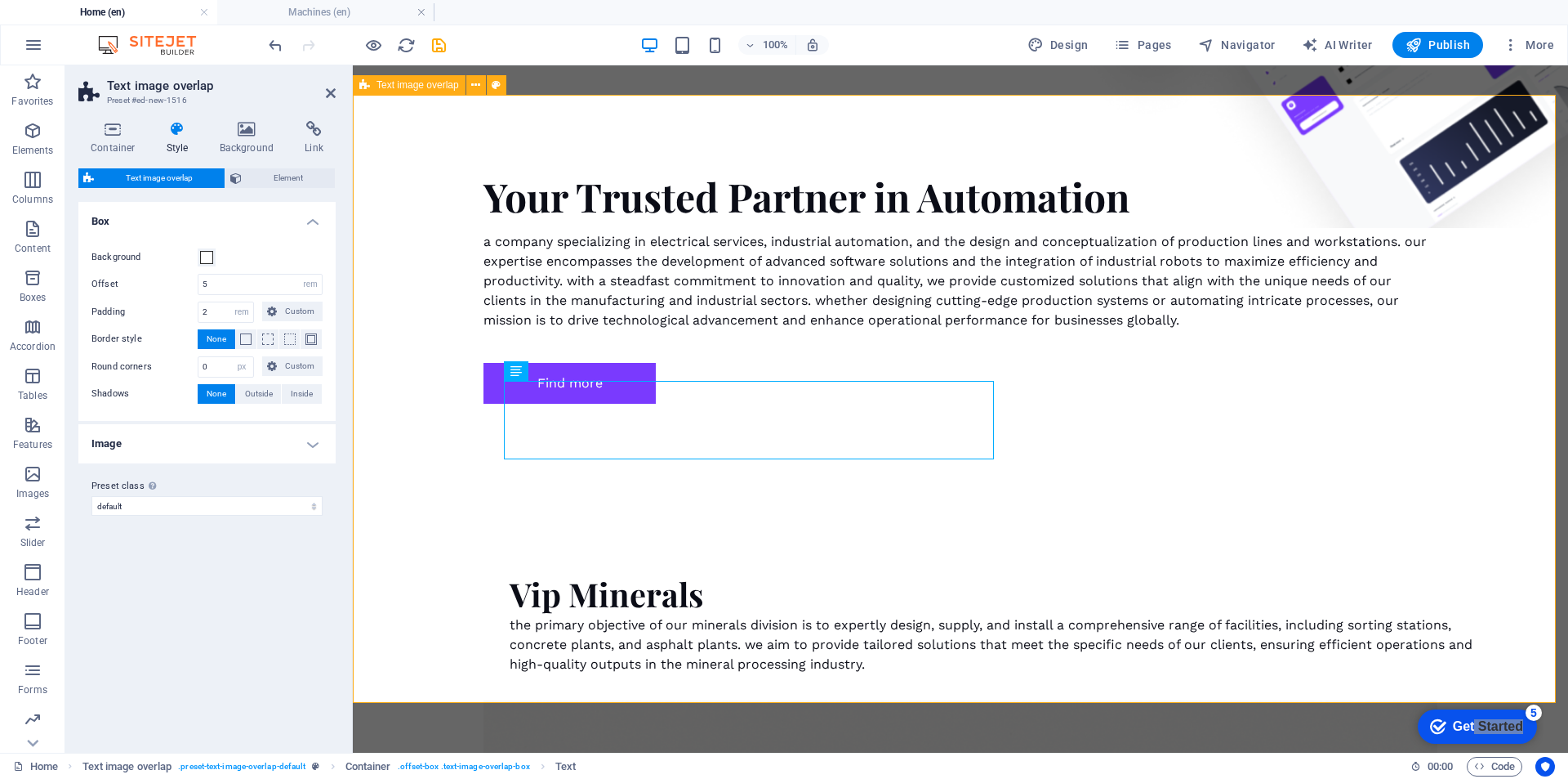
drag, startPoint x: 512, startPoint y: 308, endPoint x: 519, endPoint y: 323, distance: 16.6
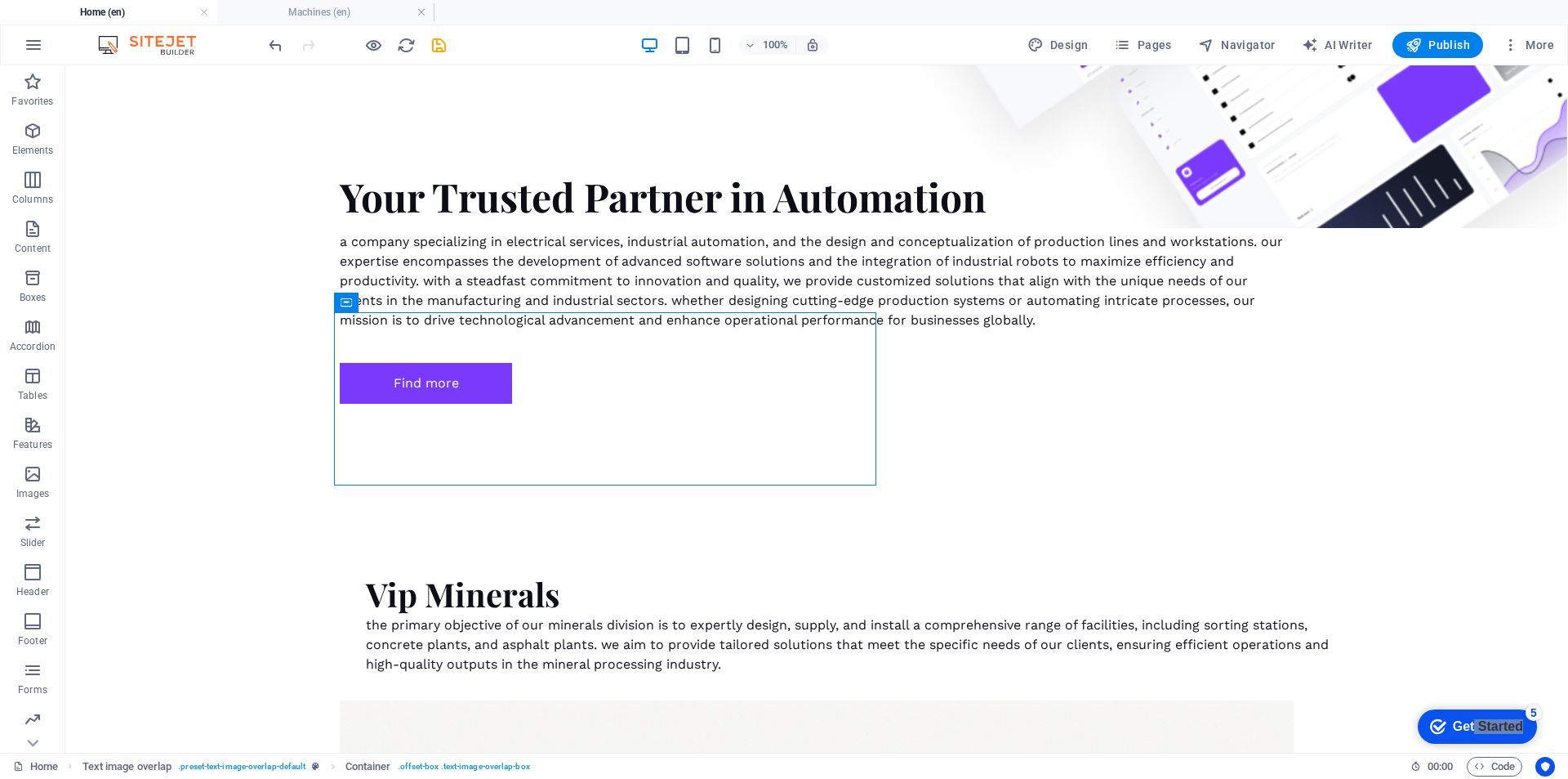
drag, startPoint x: 394, startPoint y: 232, endPoint x: 356, endPoint y: 295, distance: 73.6
click at [356, 295] on div "Container" at bounding box center [346, 302] width 24 height 20
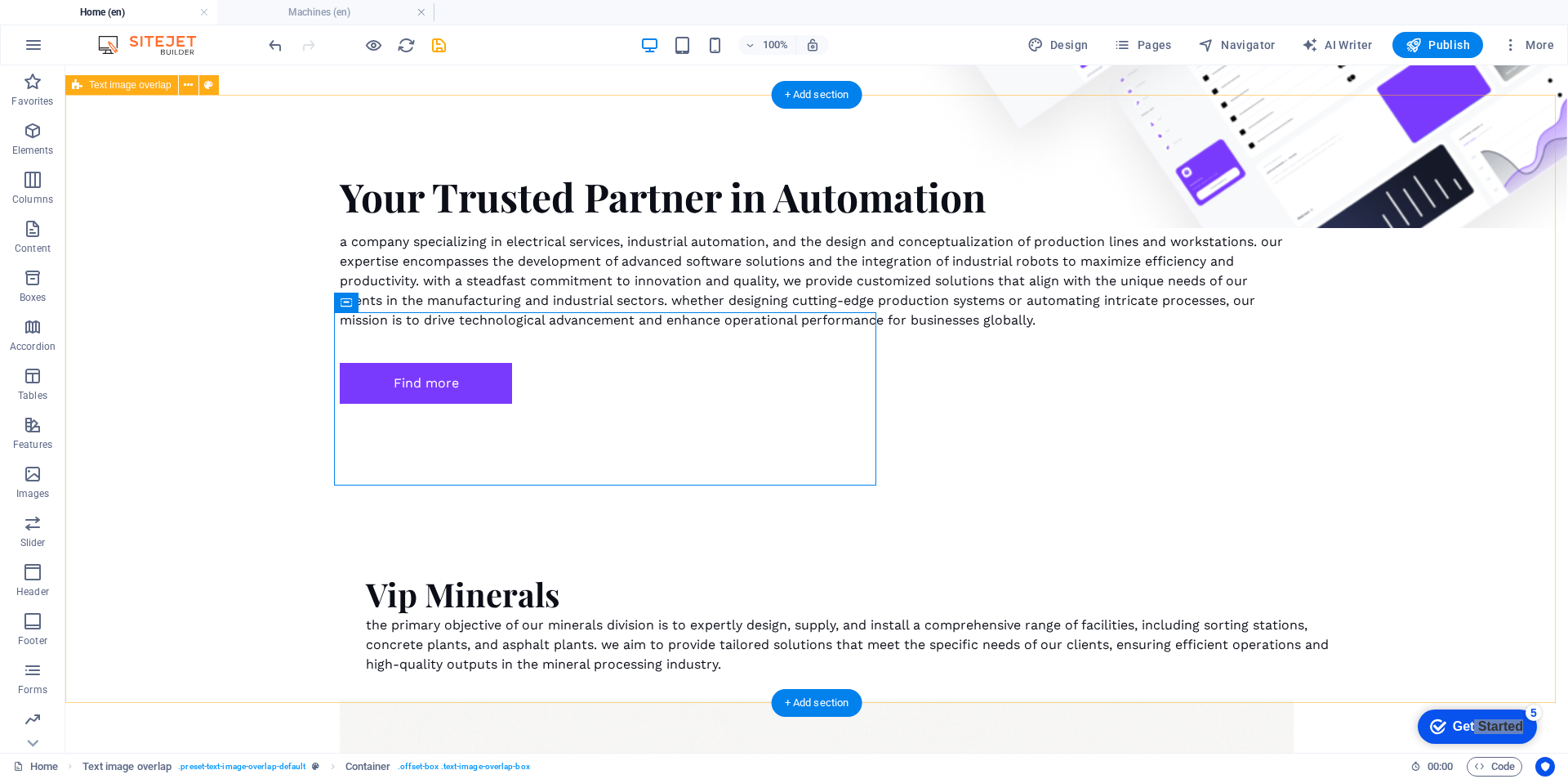
drag, startPoint x: 406, startPoint y: 367, endPoint x: 197, endPoint y: 305, distance: 218.0
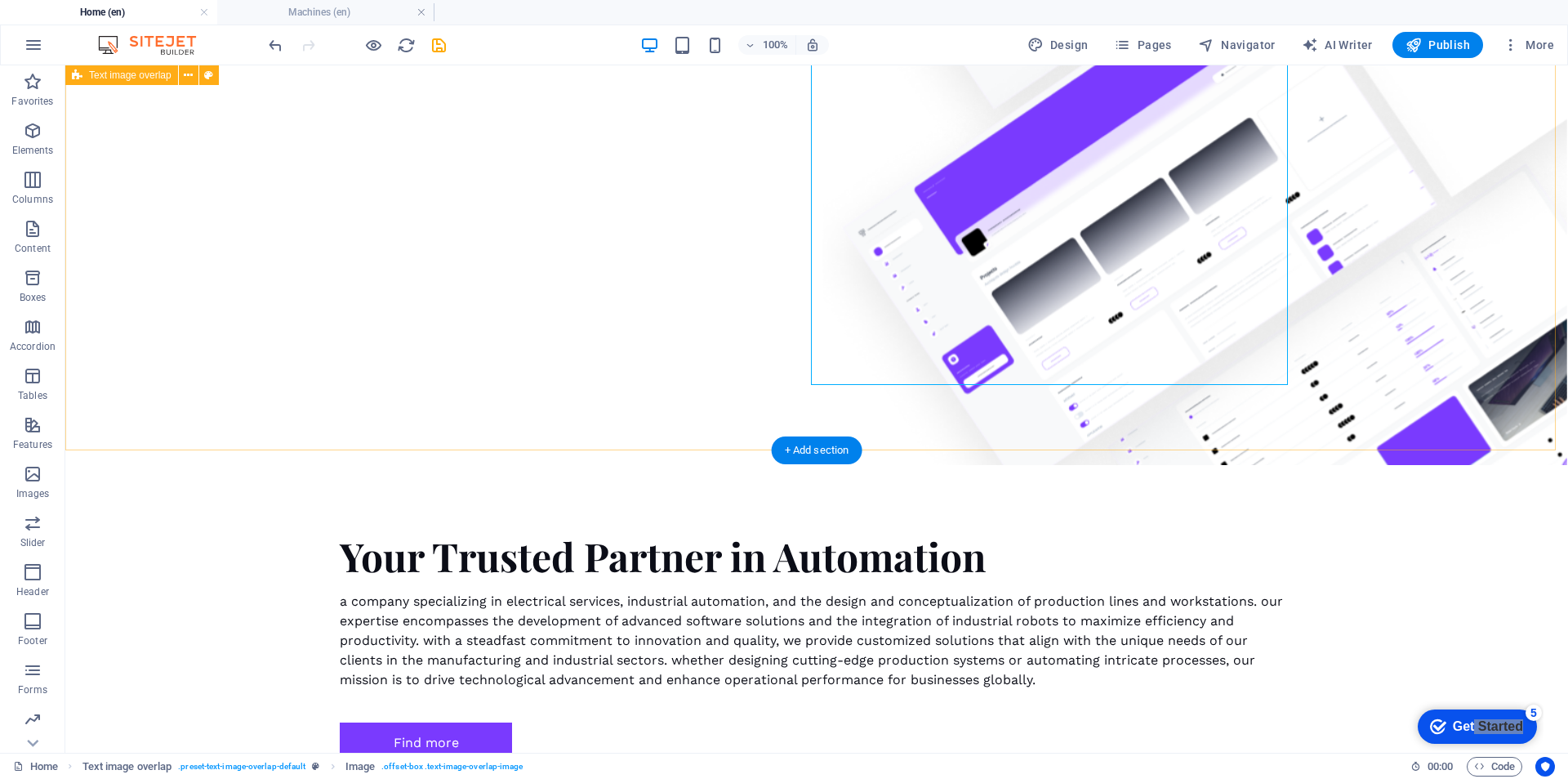
scroll to position [959, 0]
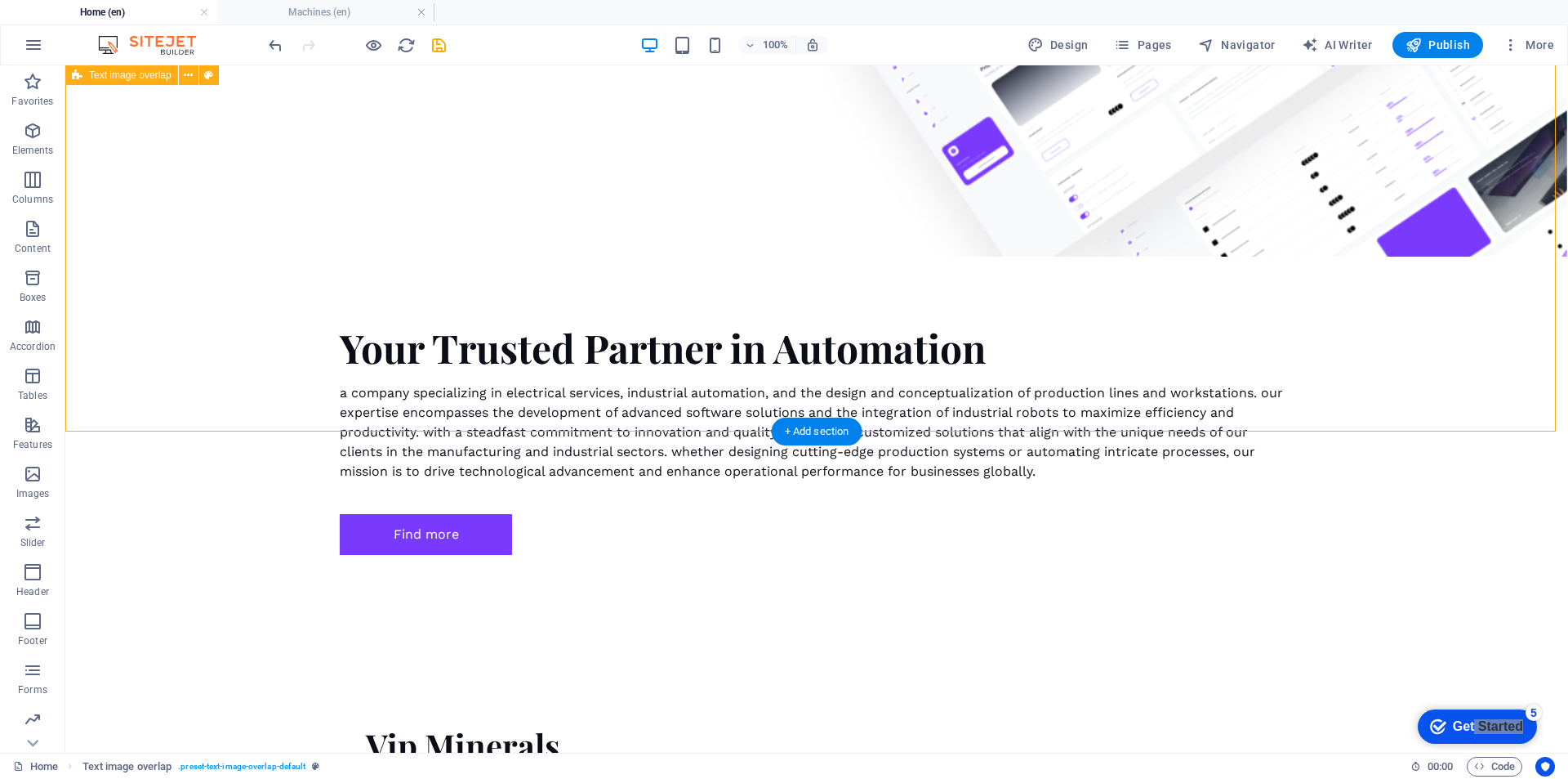
scroll to position [1286, 0]
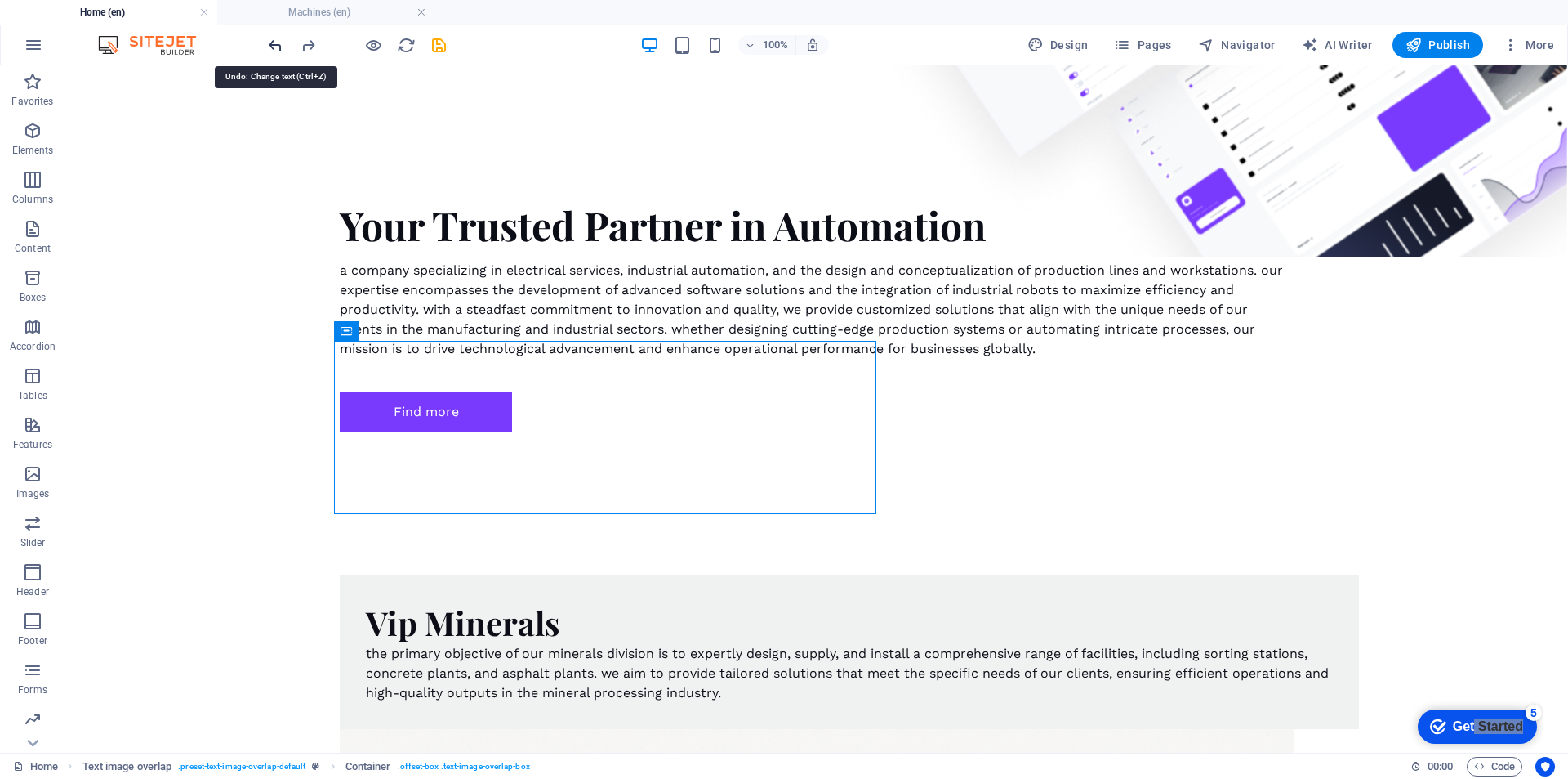
click at [282, 46] on icon "undo" at bounding box center [276, 45] width 19 height 19
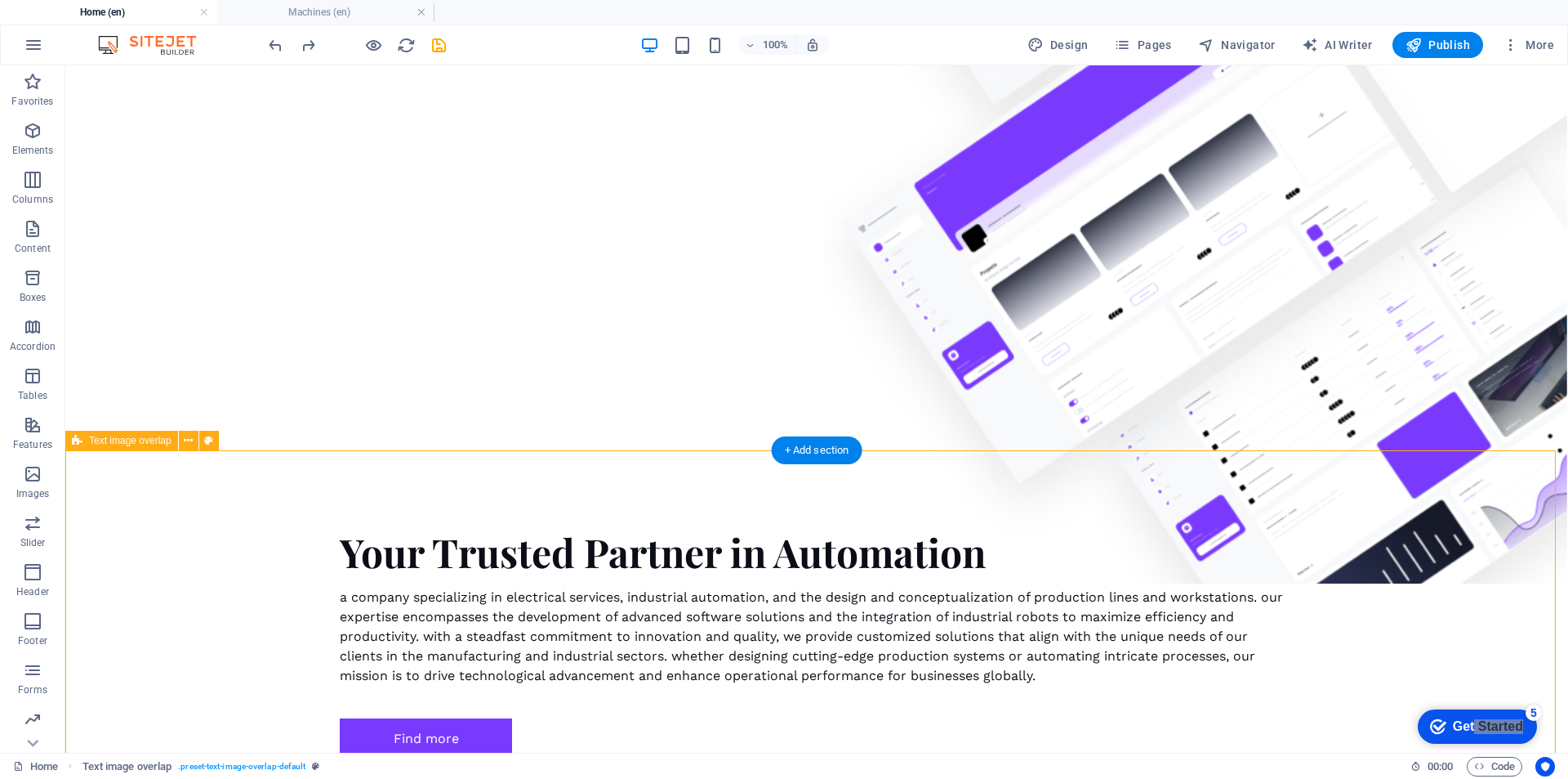
scroll to position [1122, 0]
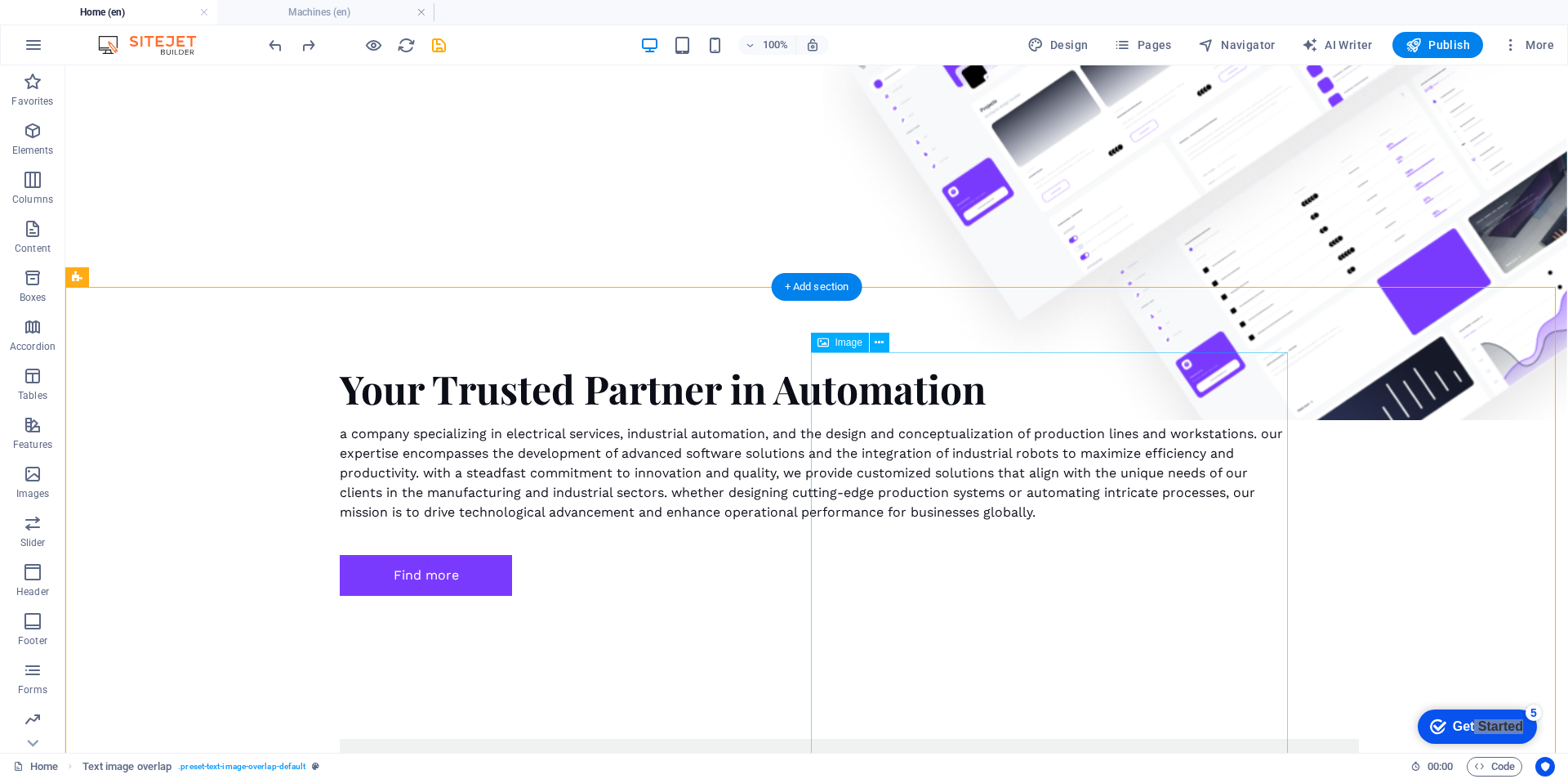
drag, startPoint x: 876, startPoint y: 414, endPoint x: 868, endPoint y: 387, distance: 28.2
click at [877, 346] on icon at bounding box center [879, 342] width 9 height 17
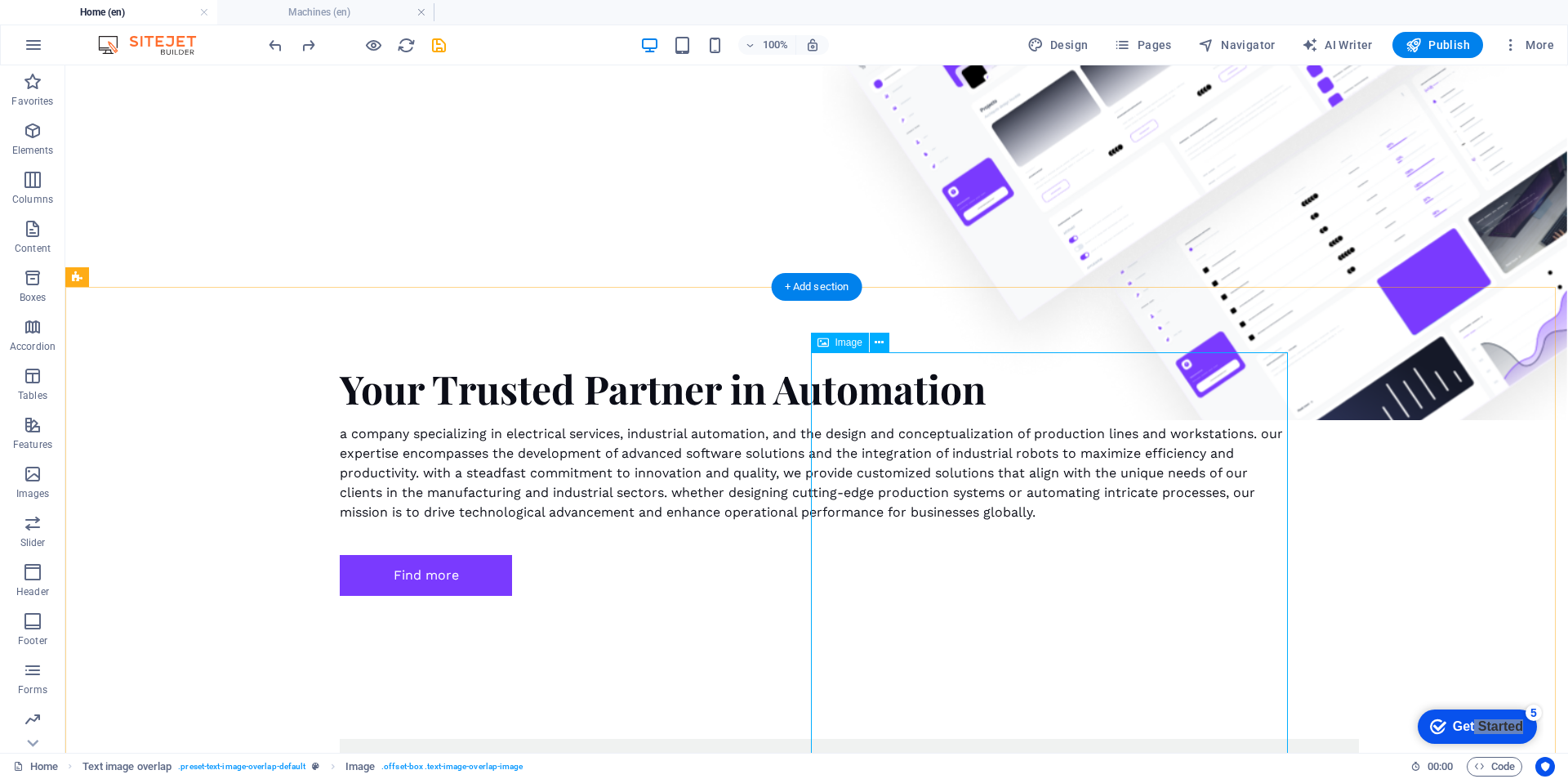
select select "%"
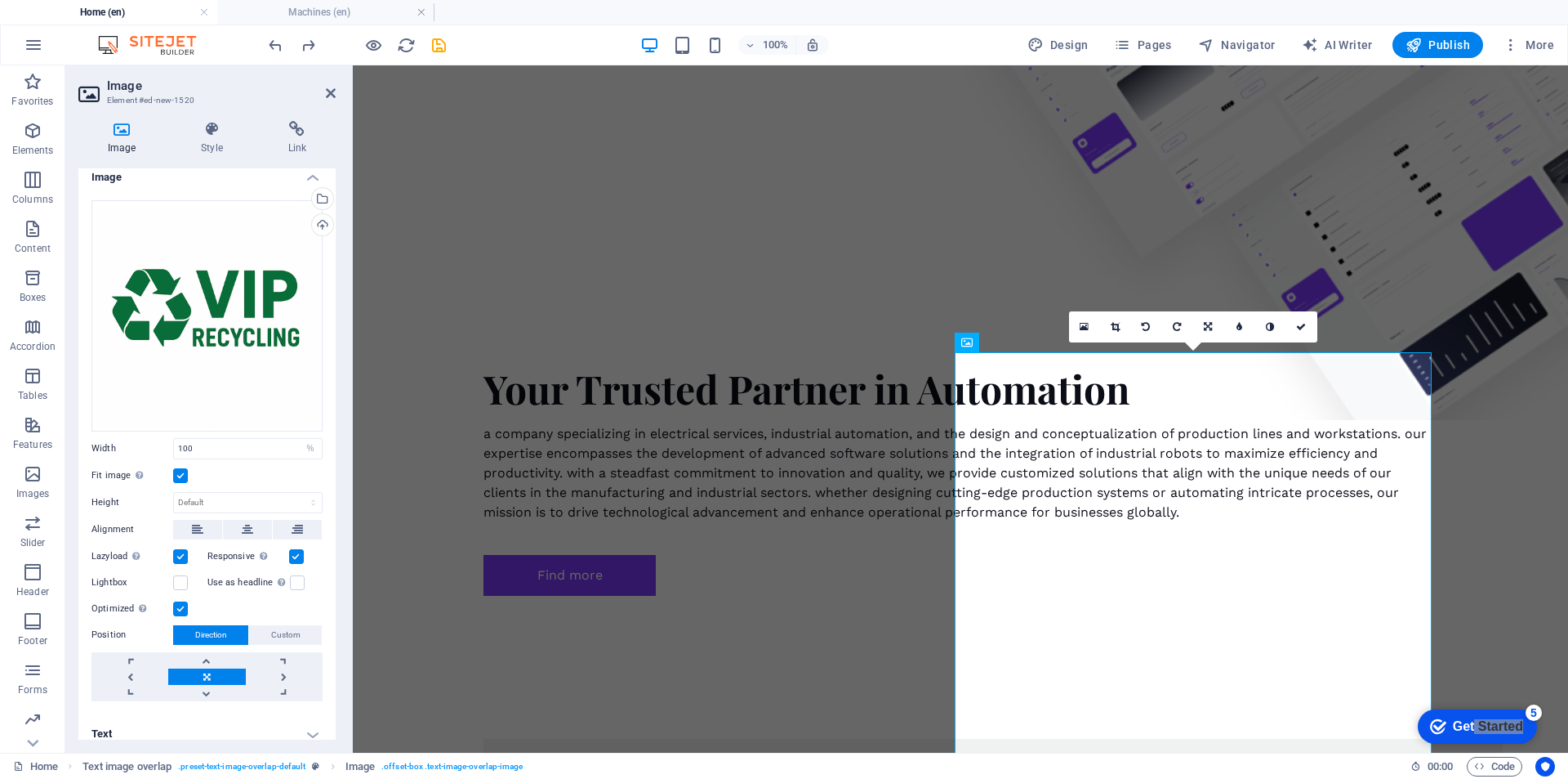
scroll to position [22, 0]
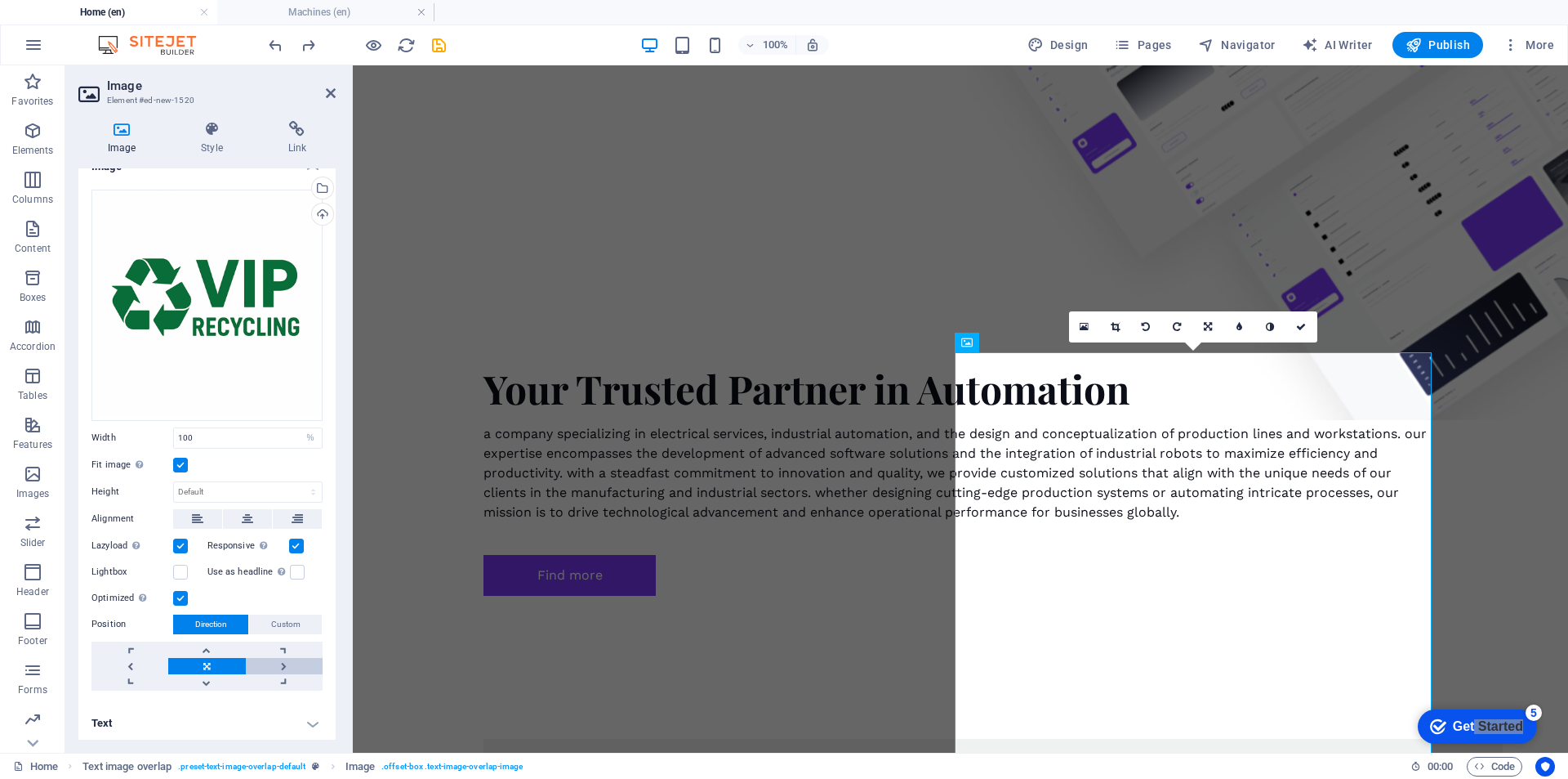
click at [284, 667] on link at bounding box center [284, 667] width 77 height 17
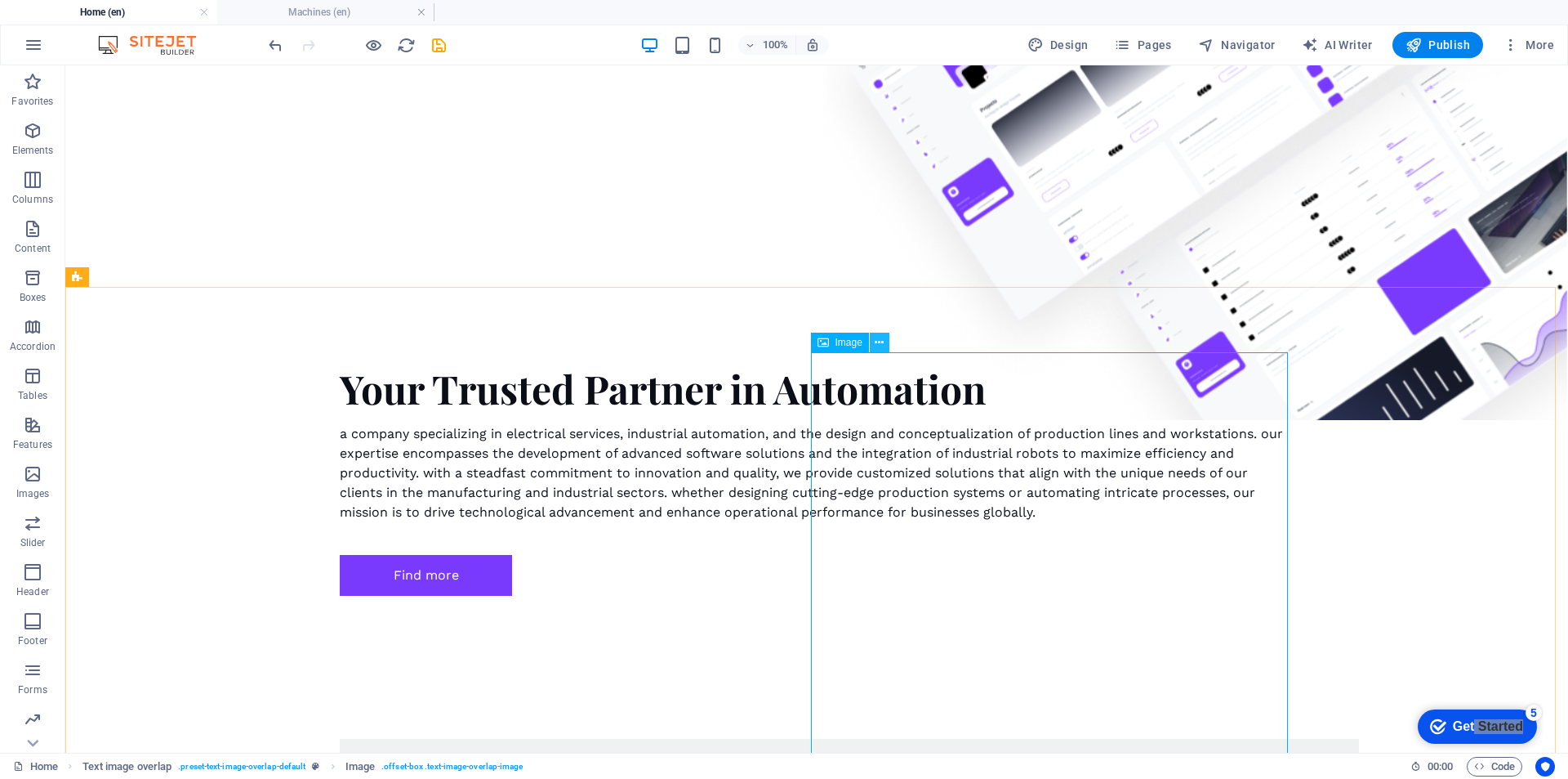
click at [874, 347] on icon at bounding box center [879, 342] width 9 height 17
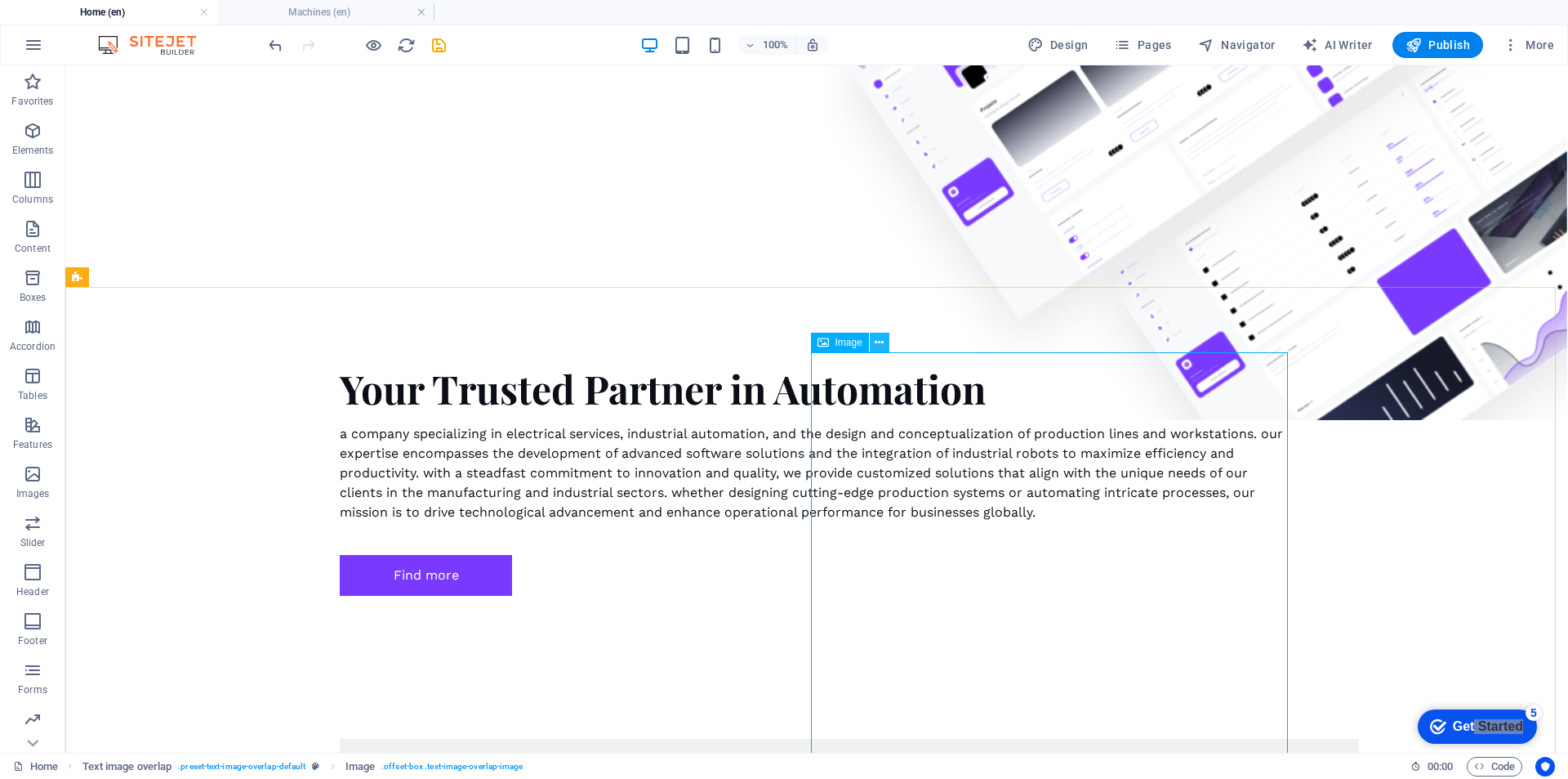
click at [879, 343] on icon at bounding box center [879, 342] width 9 height 17
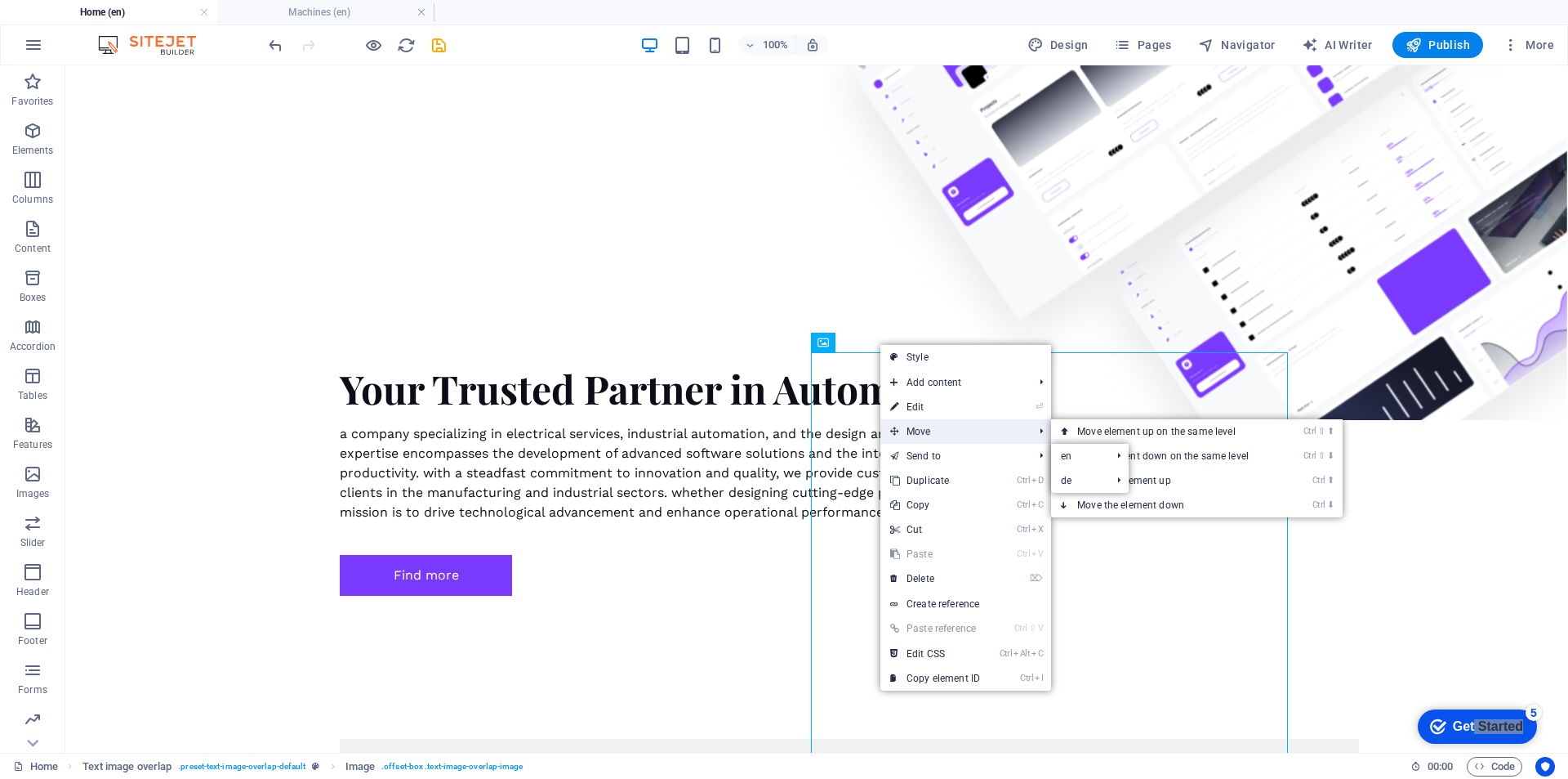
click at [948, 433] on span "Move" at bounding box center [953, 431] width 147 height 24
click at [1221, 462] on link "Ctrl ⇧ ⬇ Move element down on the same level" at bounding box center [1166, 456] width 231 height 24
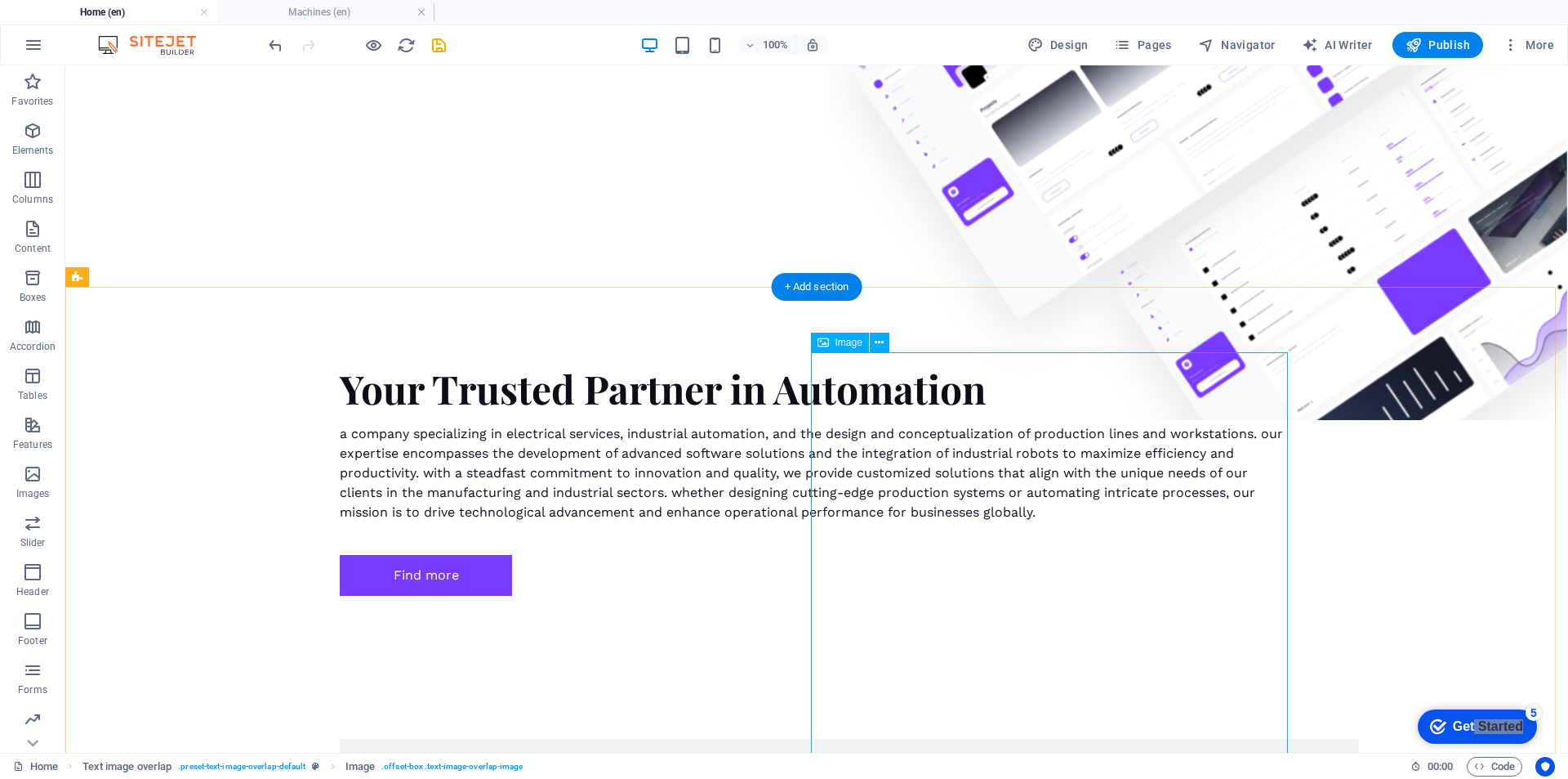
click at [871, 342] on button at bounding box center [880, 342] width 20 height 20
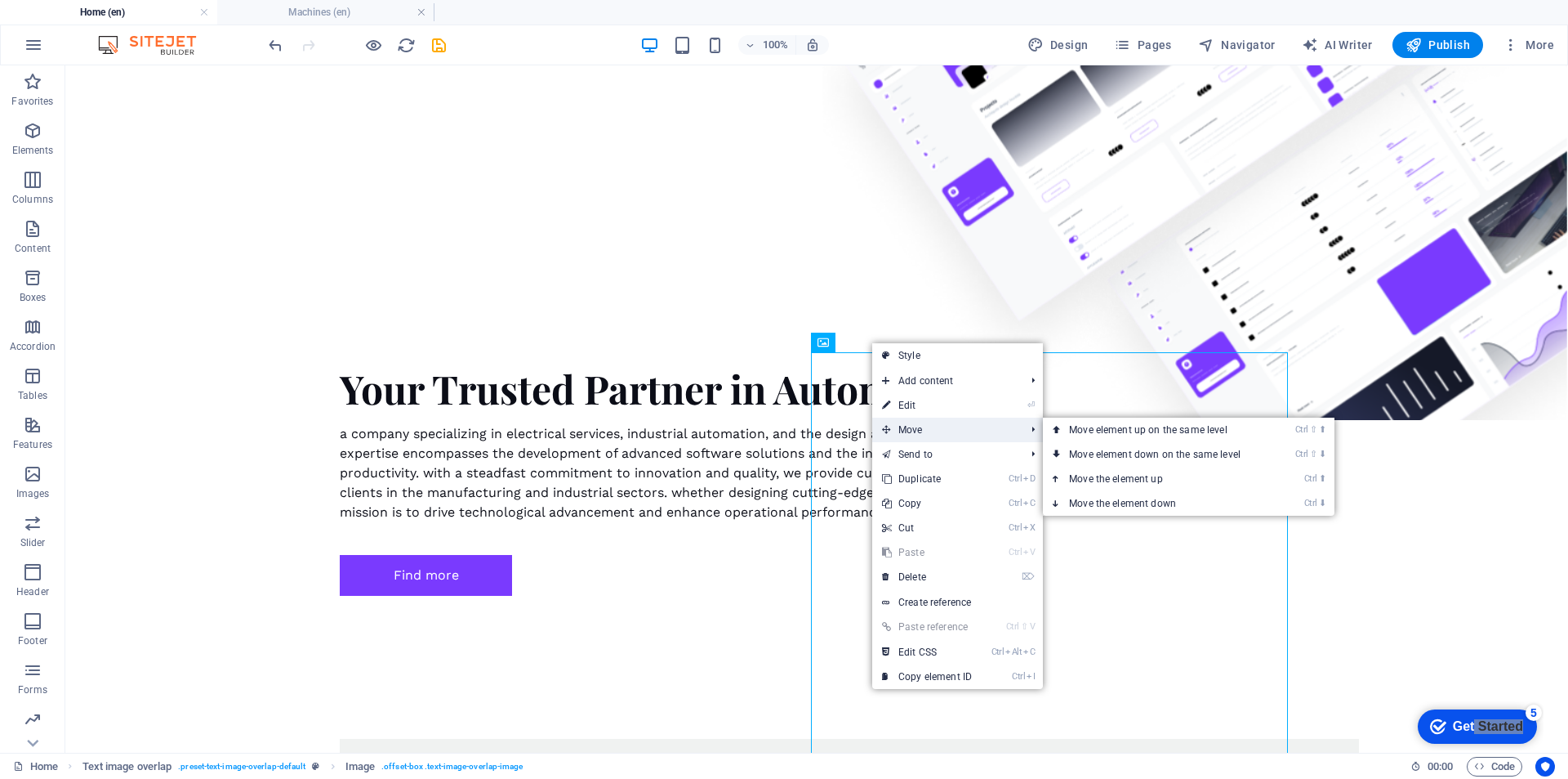
click at [966, 429] on span "Move" at bounding box center [946, 429] width 147 height 24
click at [1131, 482] on link "Ctrl ⬆ Move the element up" at bounding box center [1158, 478] width 231 height 24
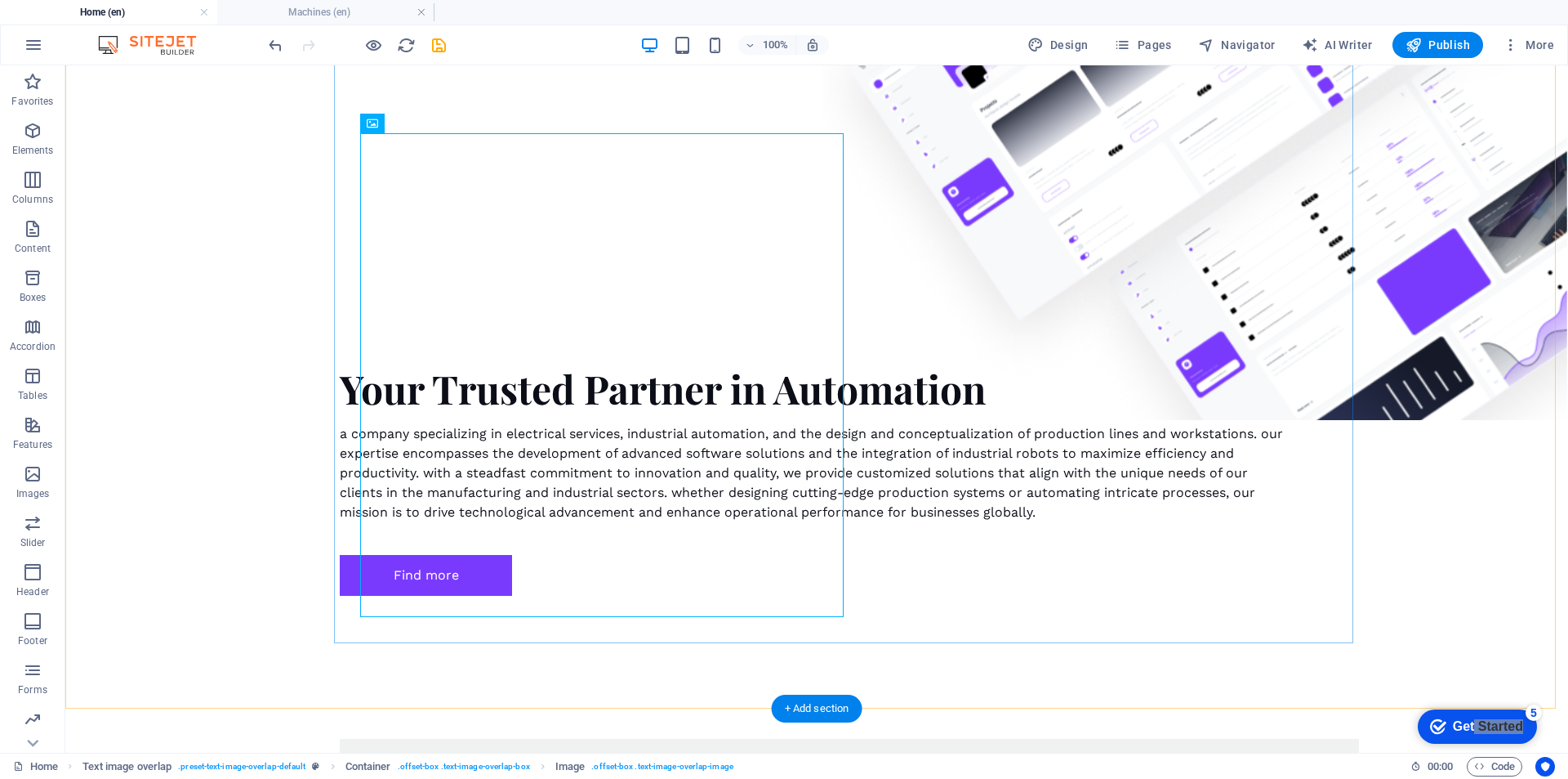
scroll to position [1449, 0]
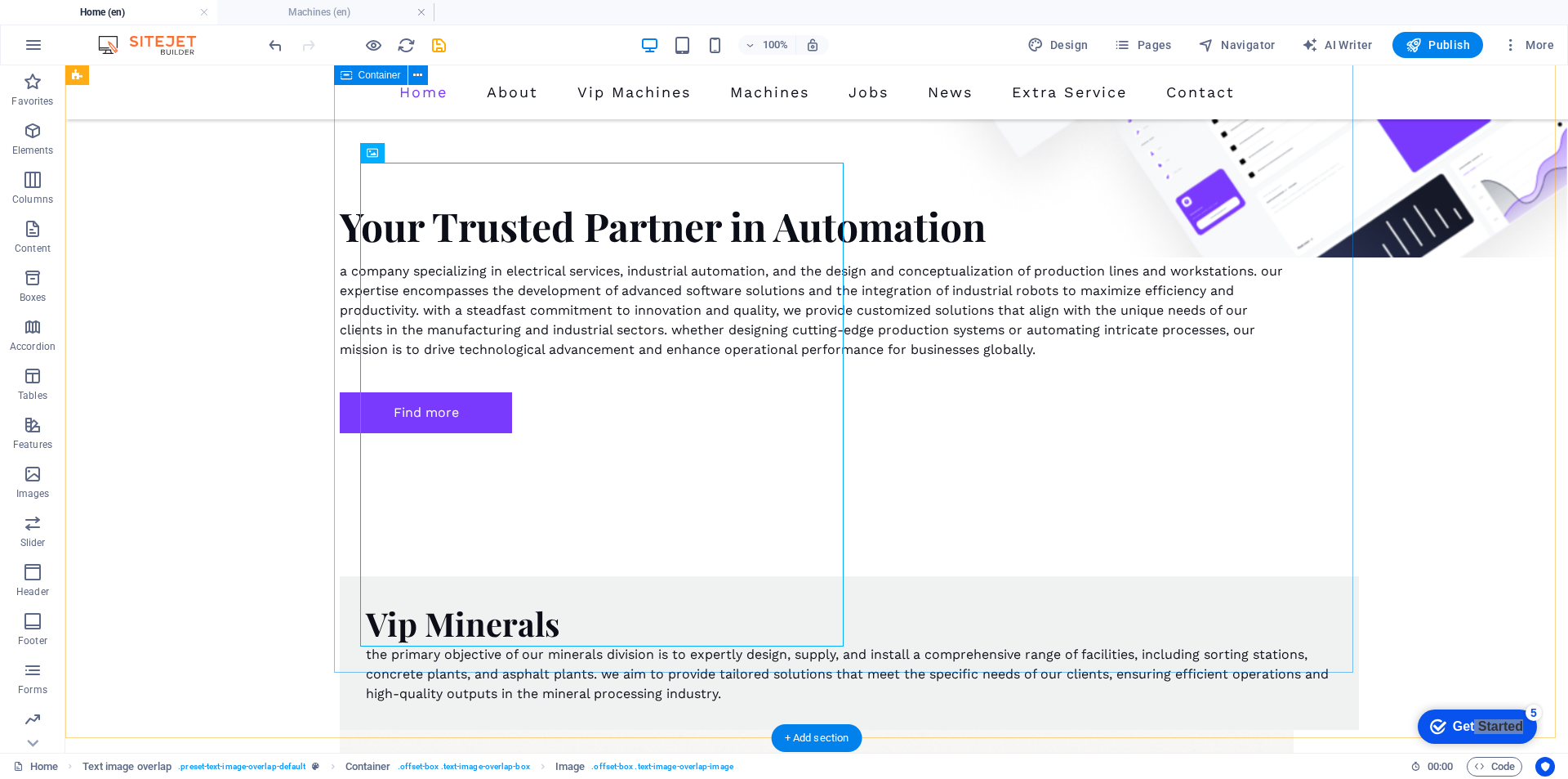
scroll to position [1204, 0]
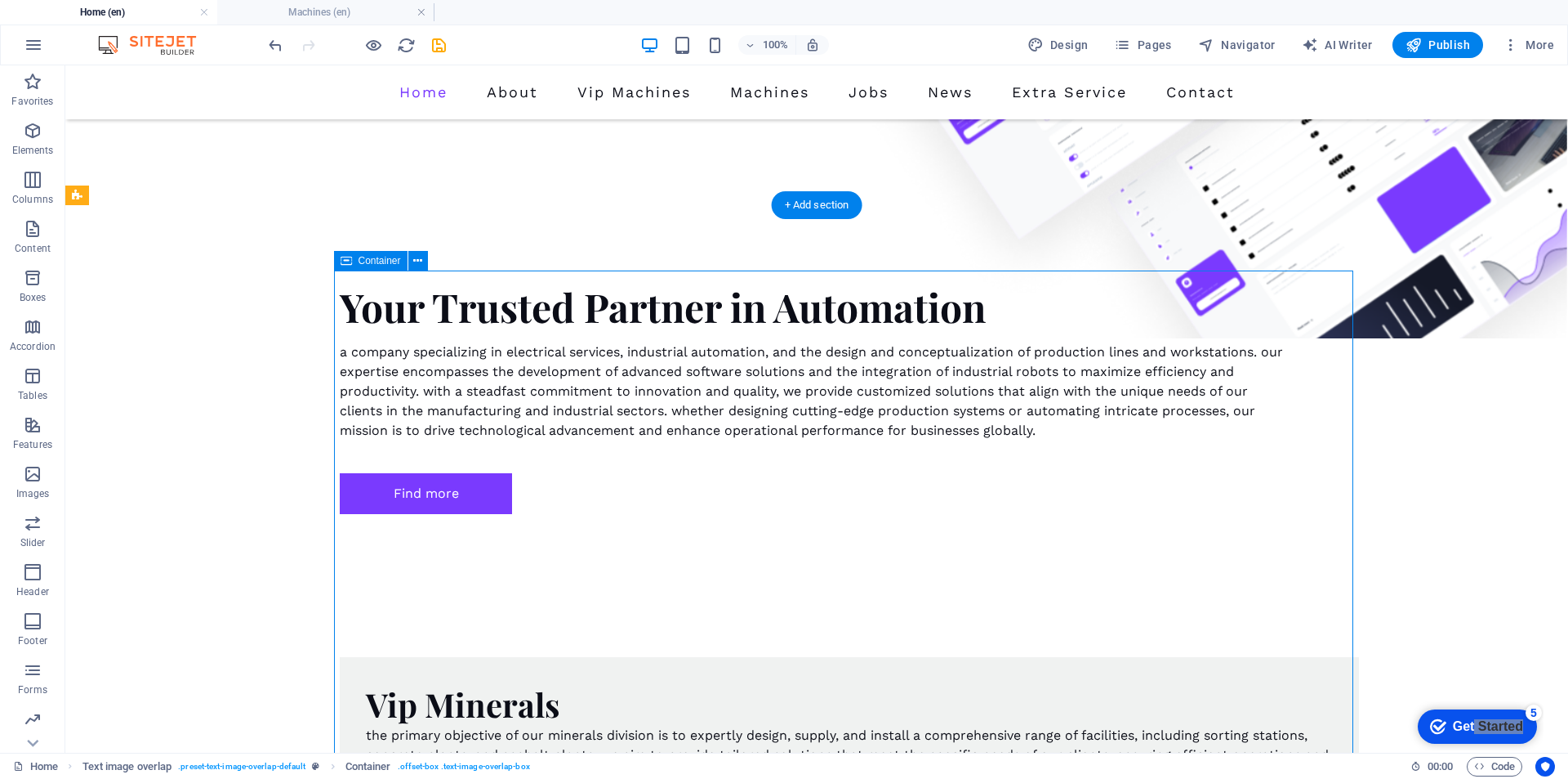
select select "px"
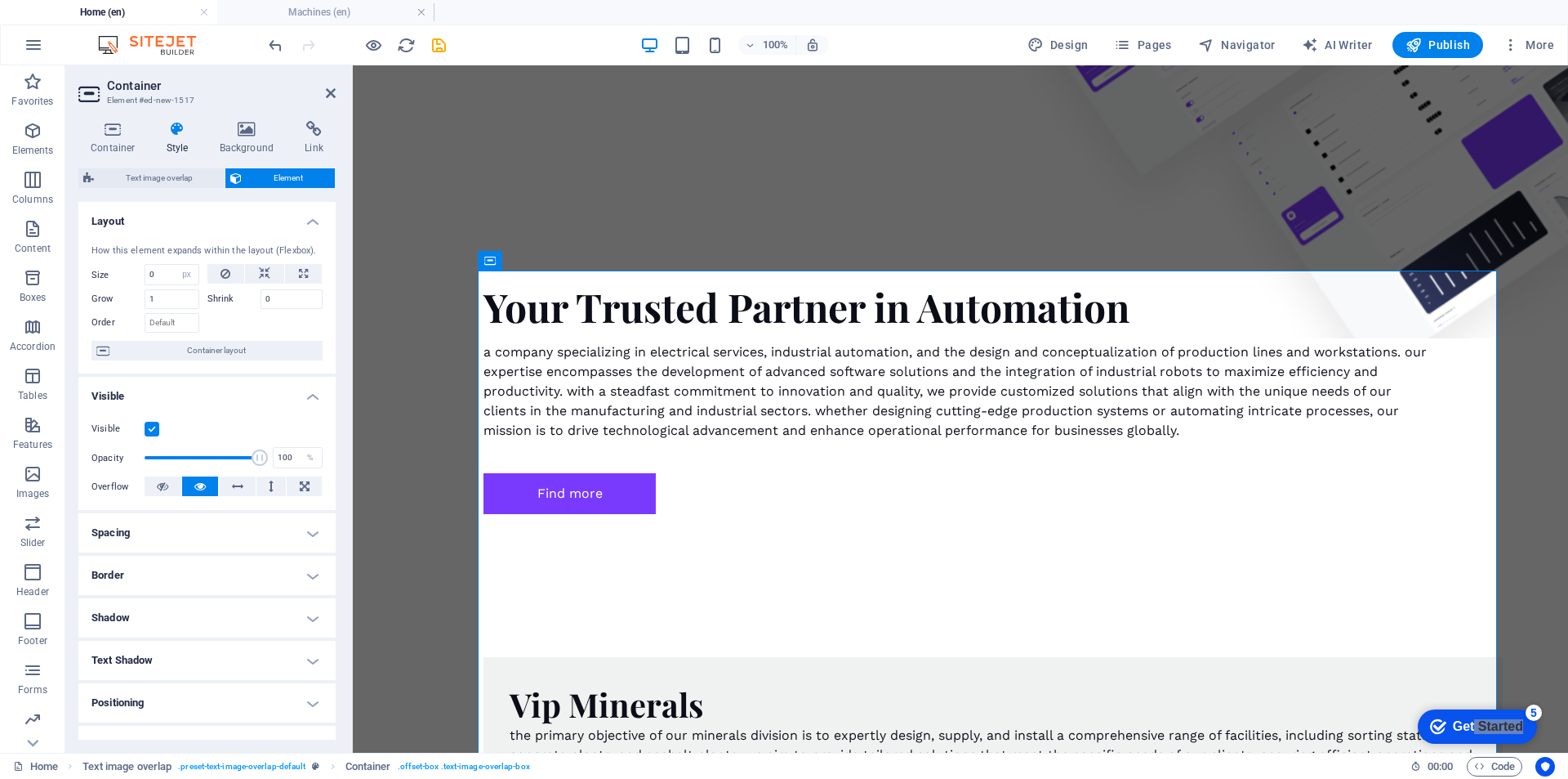
click at [188, 134] on icon at bounding box center [177, 129] width 47 height 17
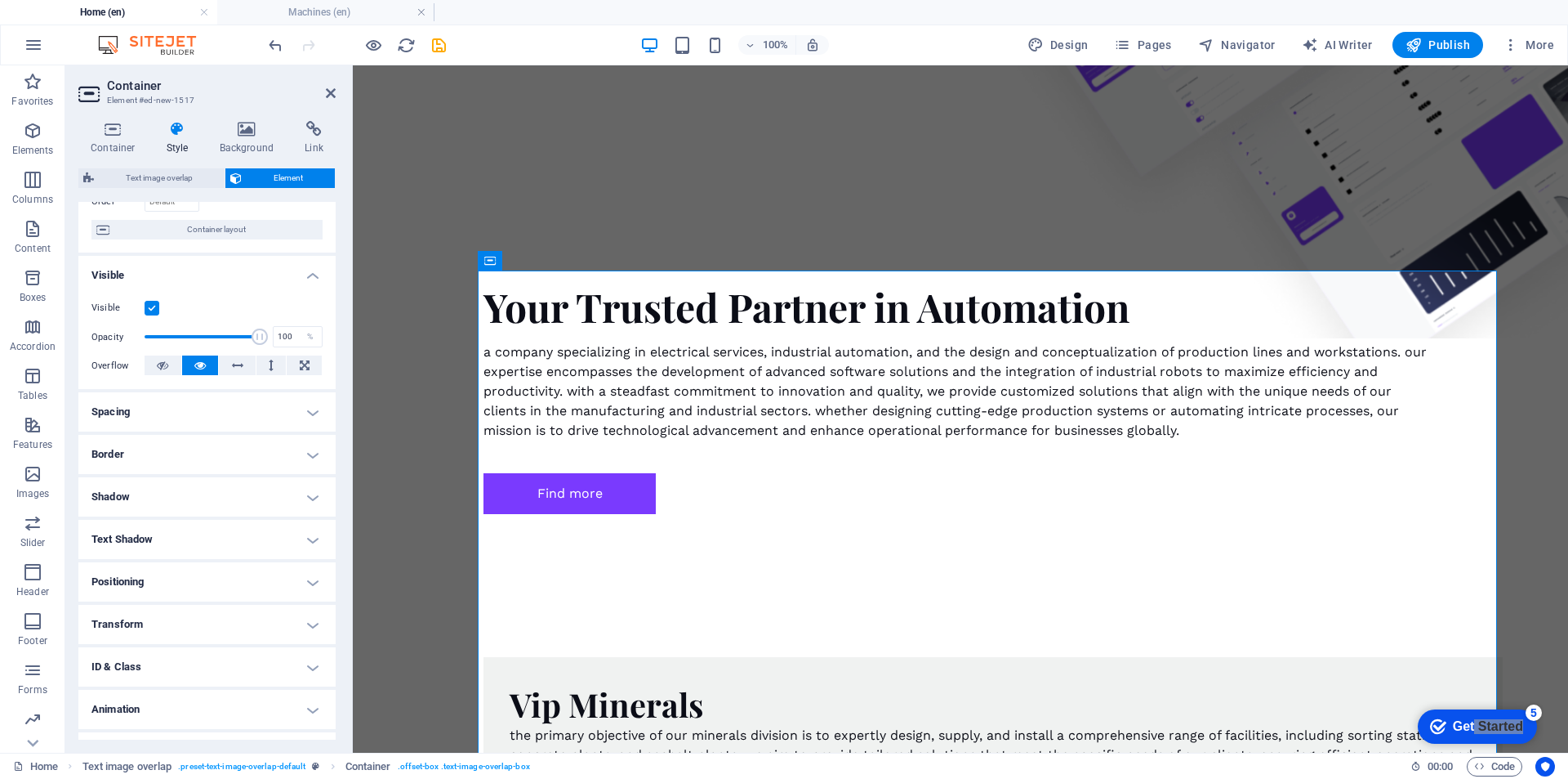
scroll to position [152, 0]
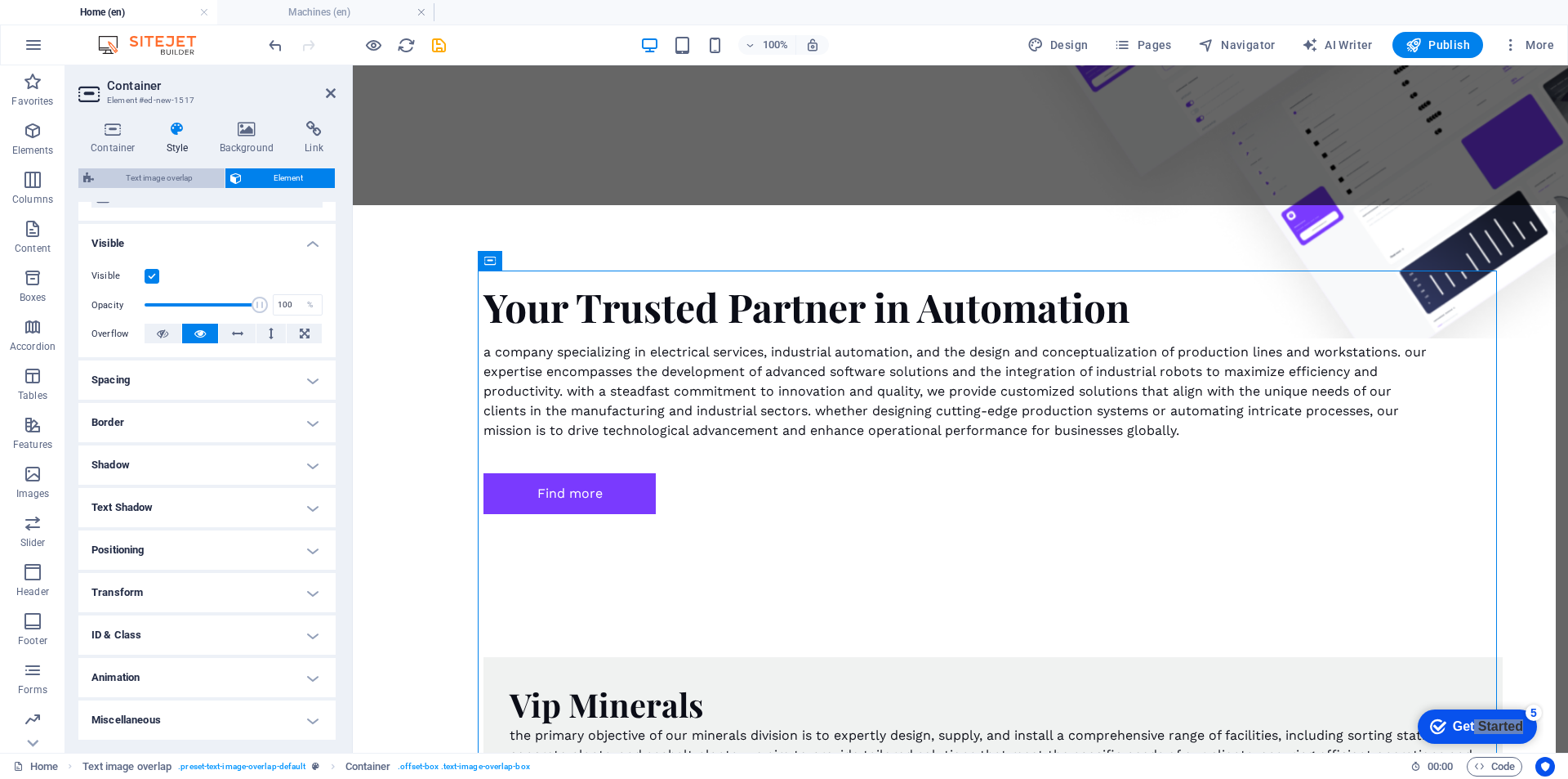
click at [142, 177] on span "Text image overlap" at bounding box center [159, 178] width 121 height 20
select select "rem"
select select "px"
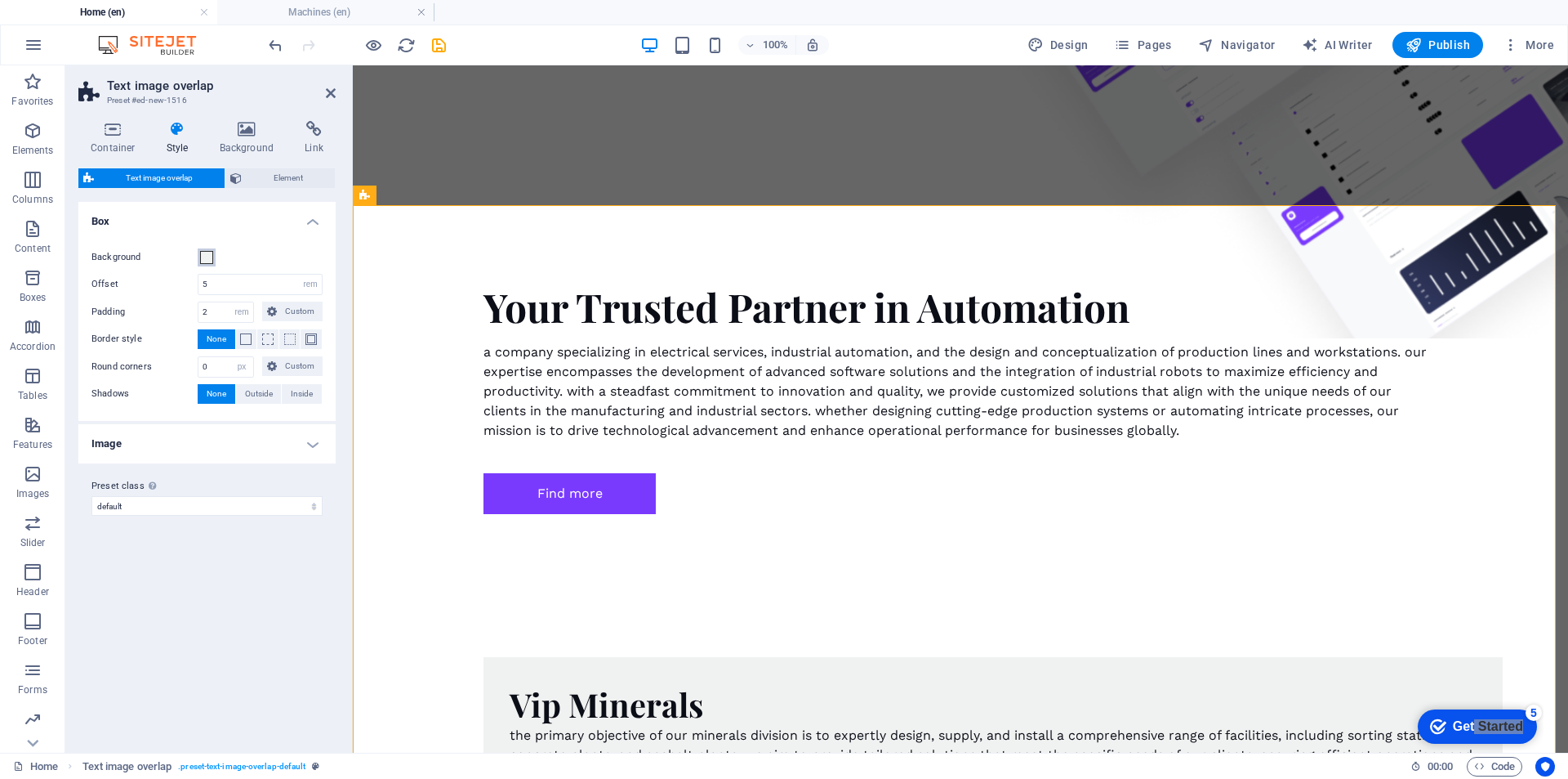
click at [202, 260] on span at bounding box center [207, 257] width 13 height 13
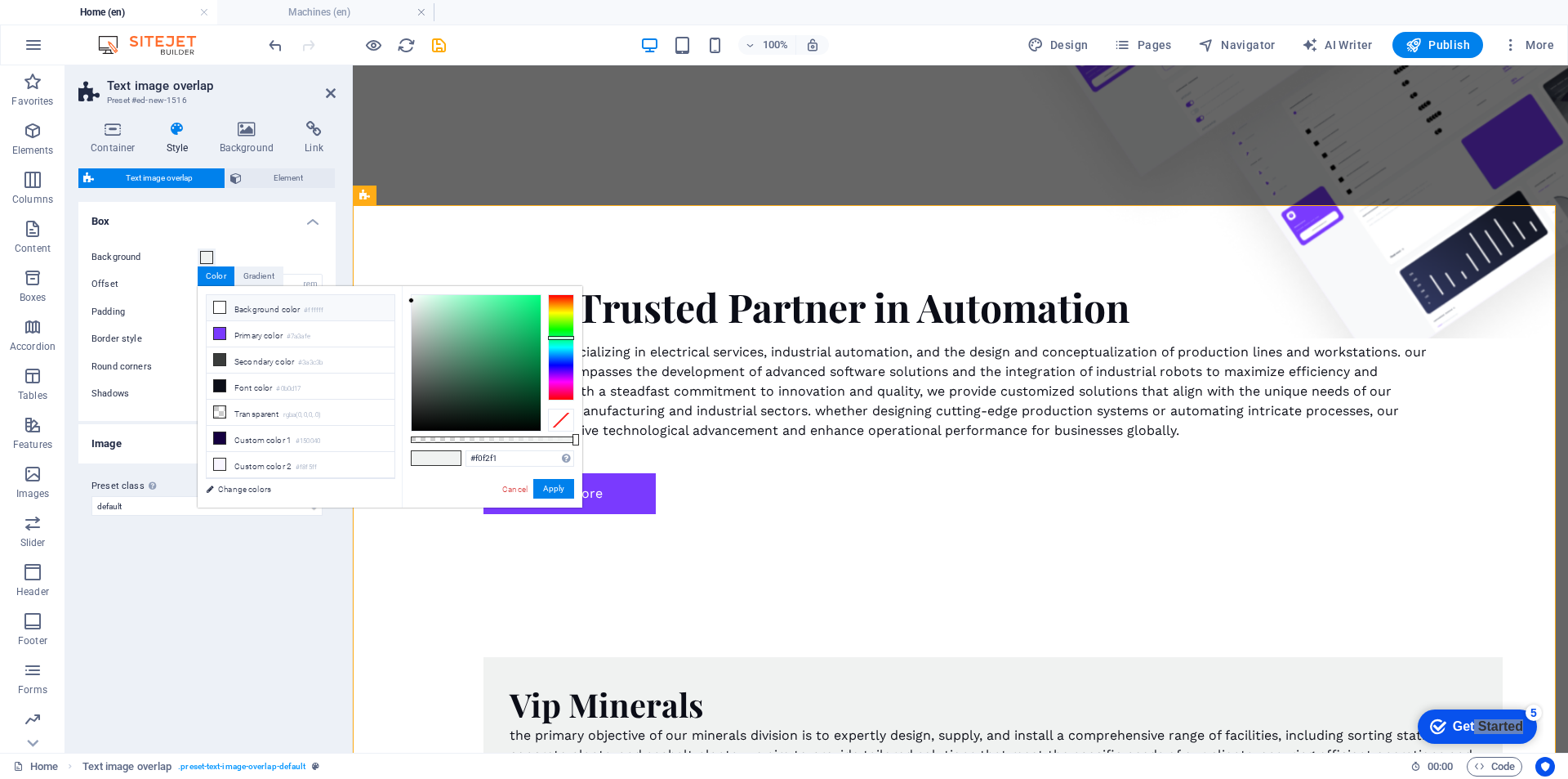
click at [222, 318] on li "Background color #ffffff" at bounding box center [301, 307] width 188 height 26
click at [222, 308] on icon at bounding box center [220, 307] width 12 height 12
click at [218, 307] on icon at bounding box center [220, 307] width 12 height 12
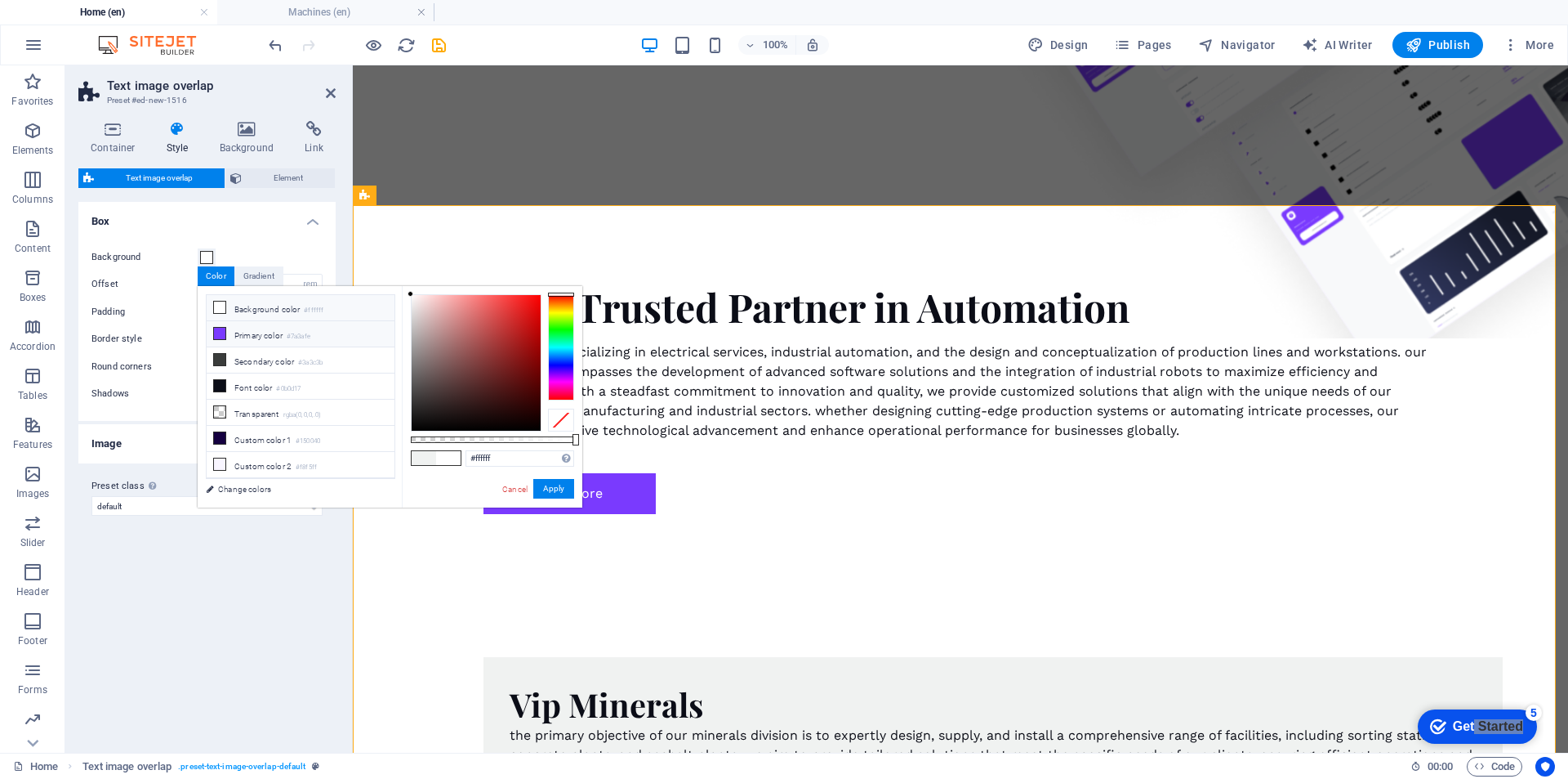
click at [274, 340] on li "Primary color #7a3afe" at bounding box center [301, 333] width 188 height 26
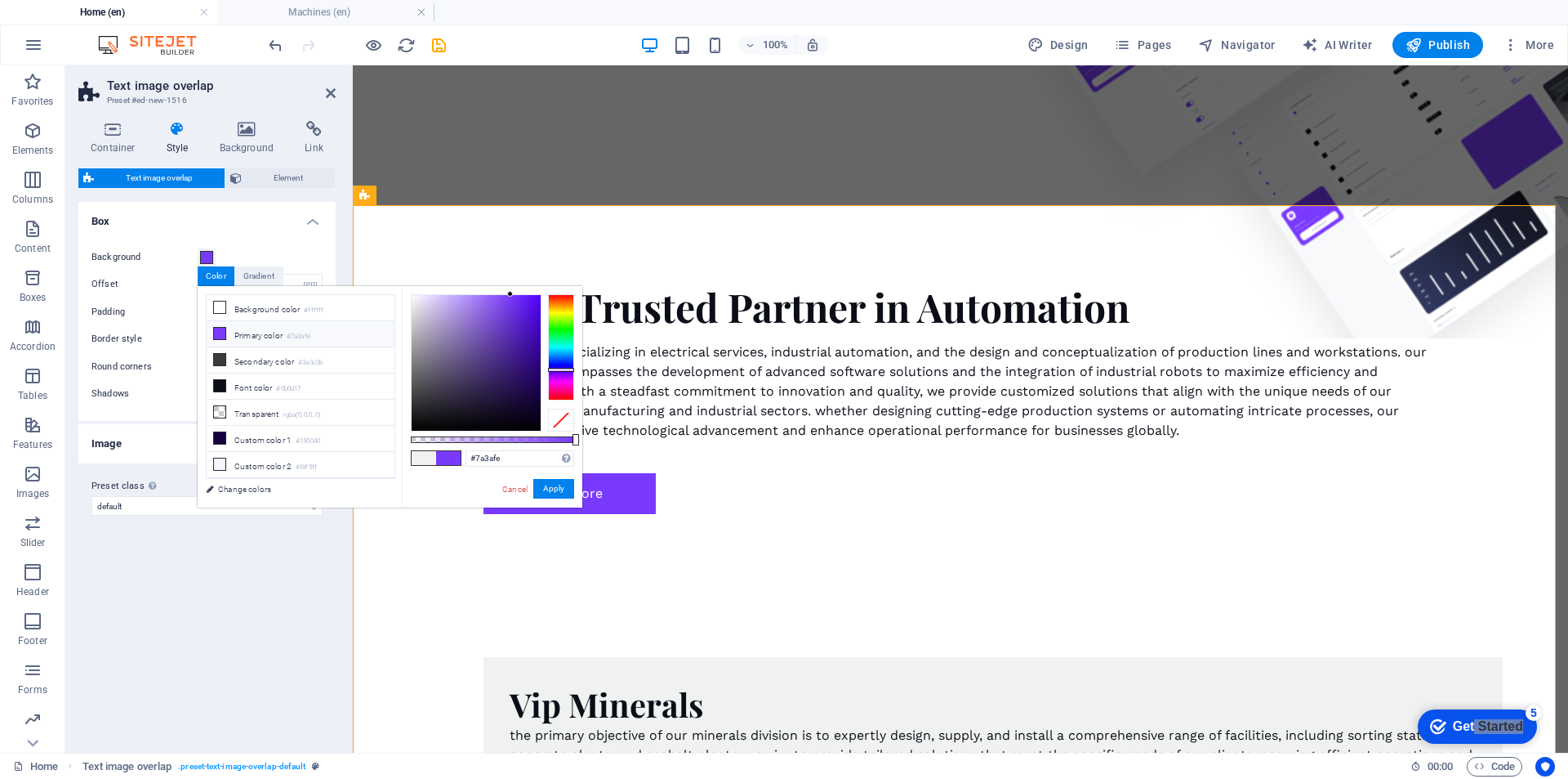
click at [245, 289] on div "less Background color #ffffff Primary color #7a3afe Secondary color #3a3c3b Fon…" at bounding box center [390, 397] width 385 height 222
click at [245, 307] on li "Background color #ffffff" at bounding box center [301, 307] width 188 height 26
type input "#ffffff"
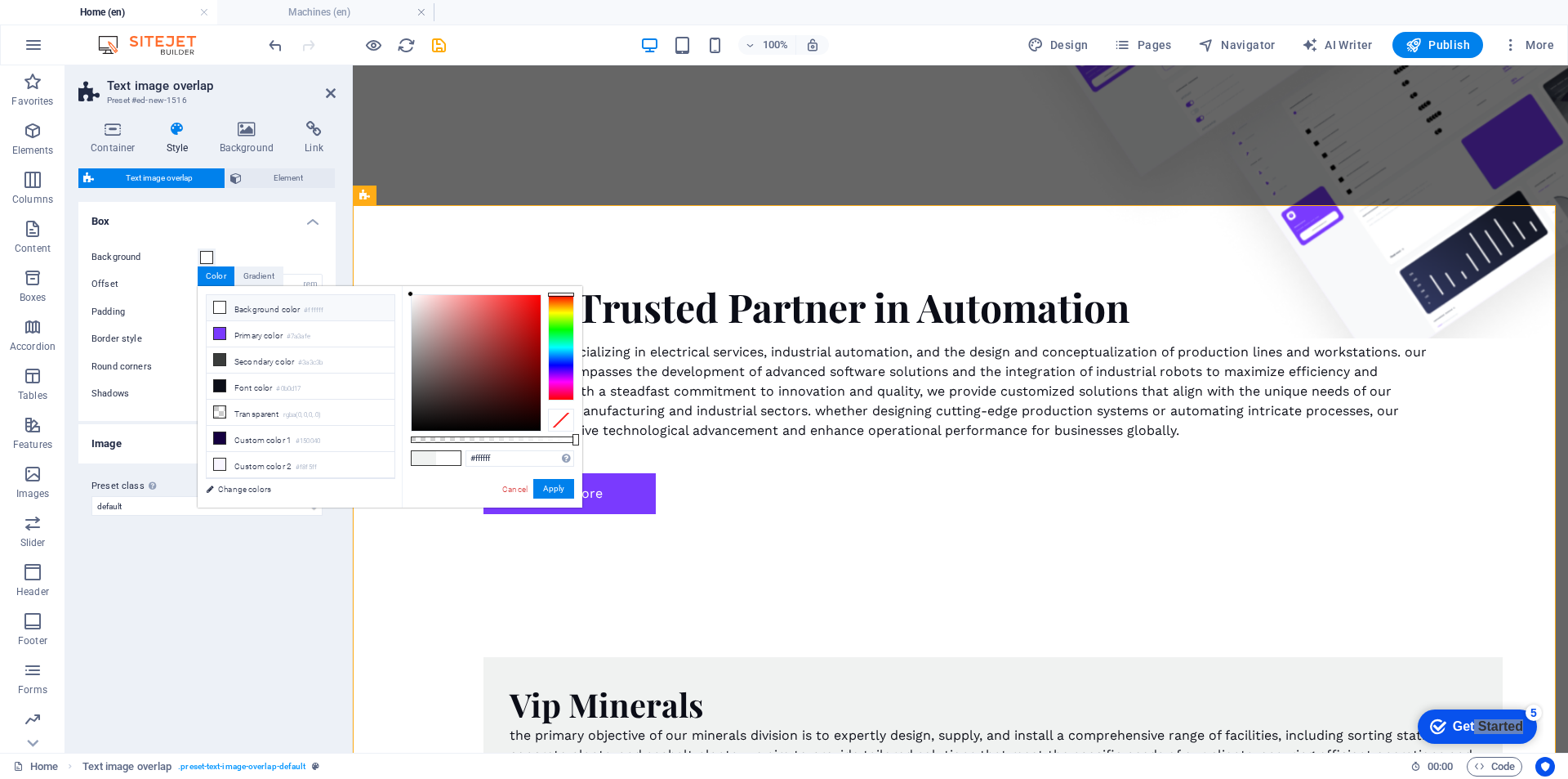
click at [228, 297] on li "Background color #ffffff" at bounding box center [301, 307] width 188 height 26
click at [217, 306] on icon at bounding box center [220, 307] width 12 height 12
click at [543, 488] on button "Apply" at bounding box center [553, 489] width 41 height 20
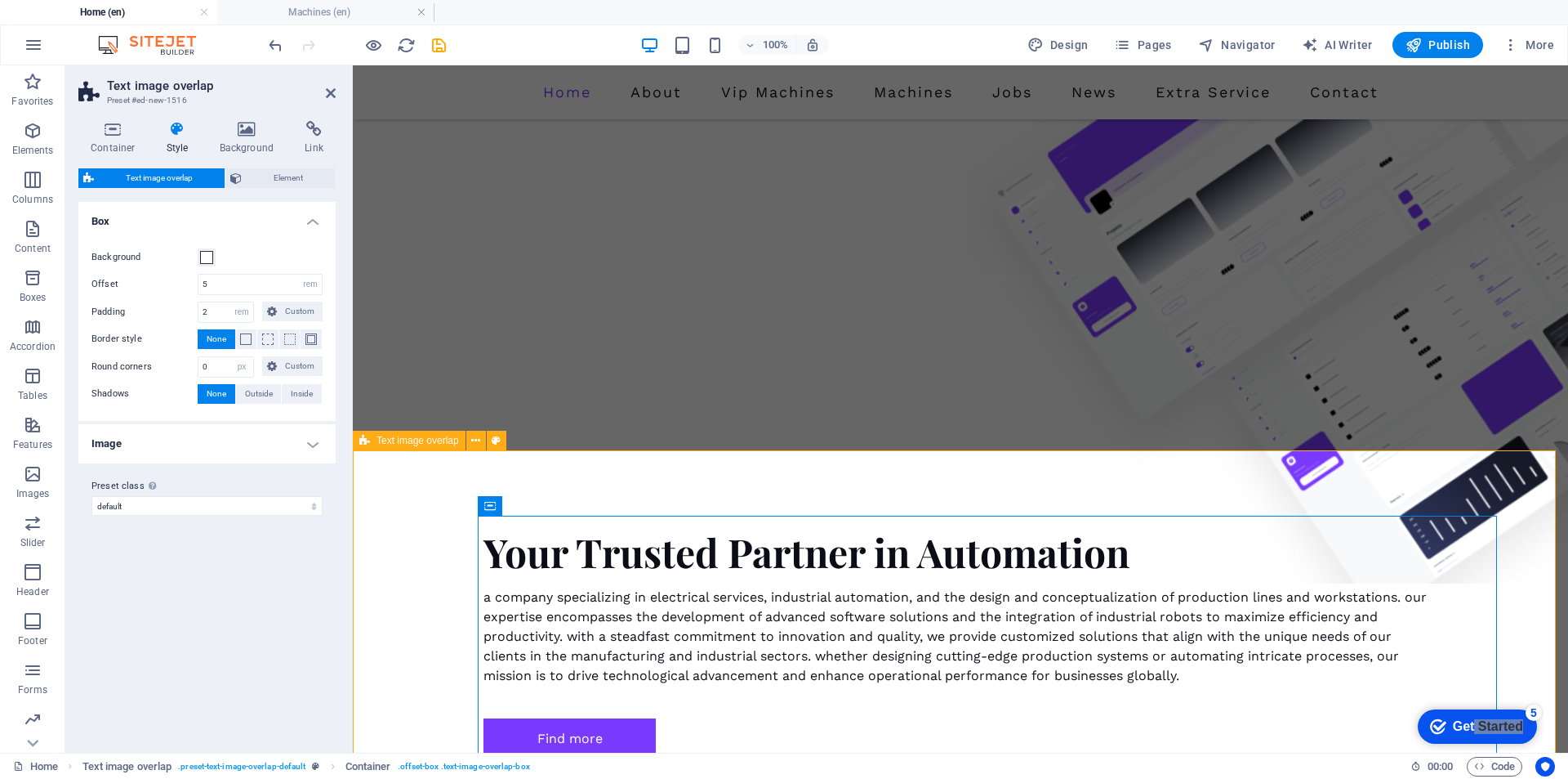
scroll to position [550, 0]
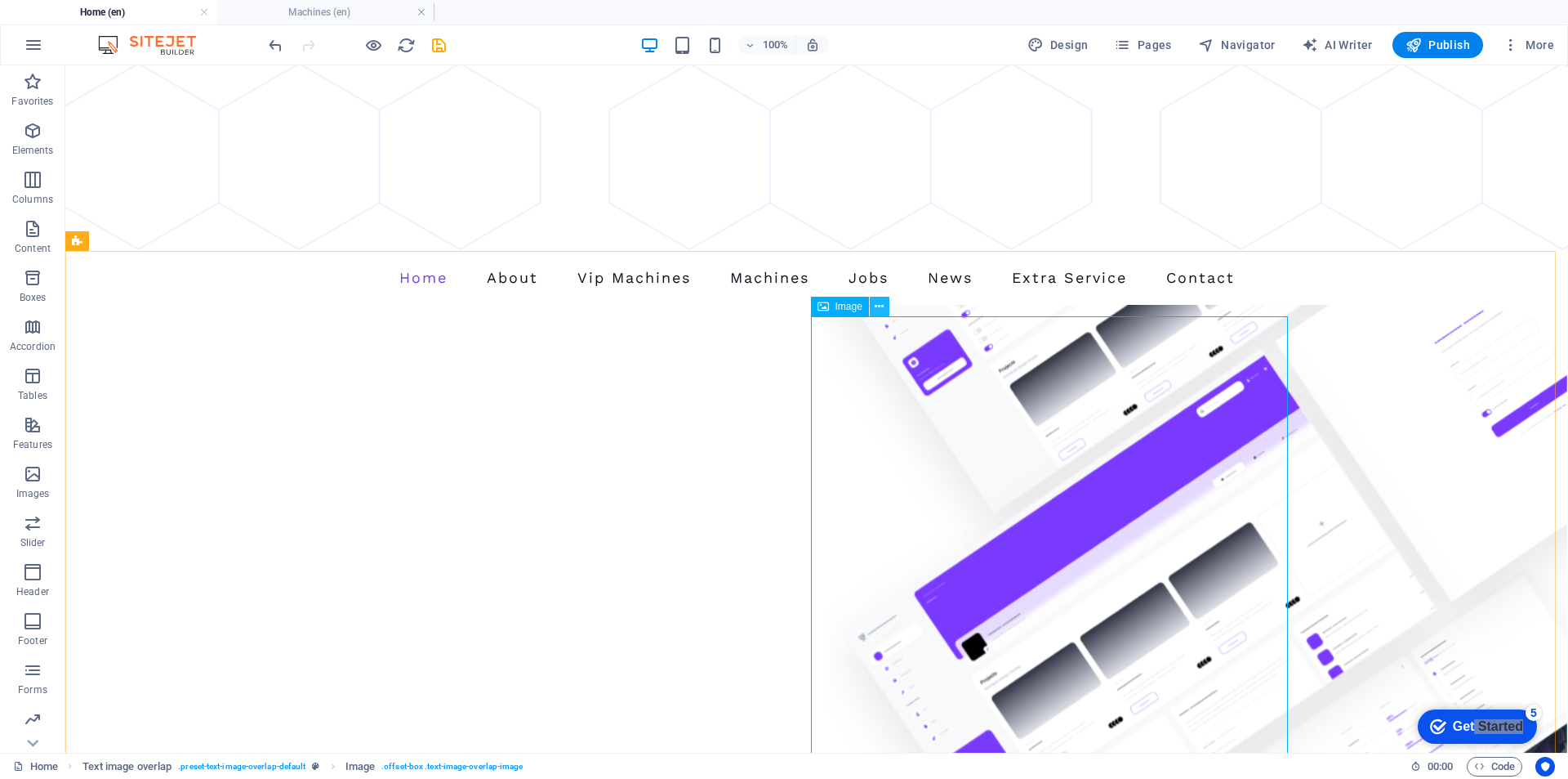
click at [878, 307] on icon at bounding box center [879, 307] width 9 height 17
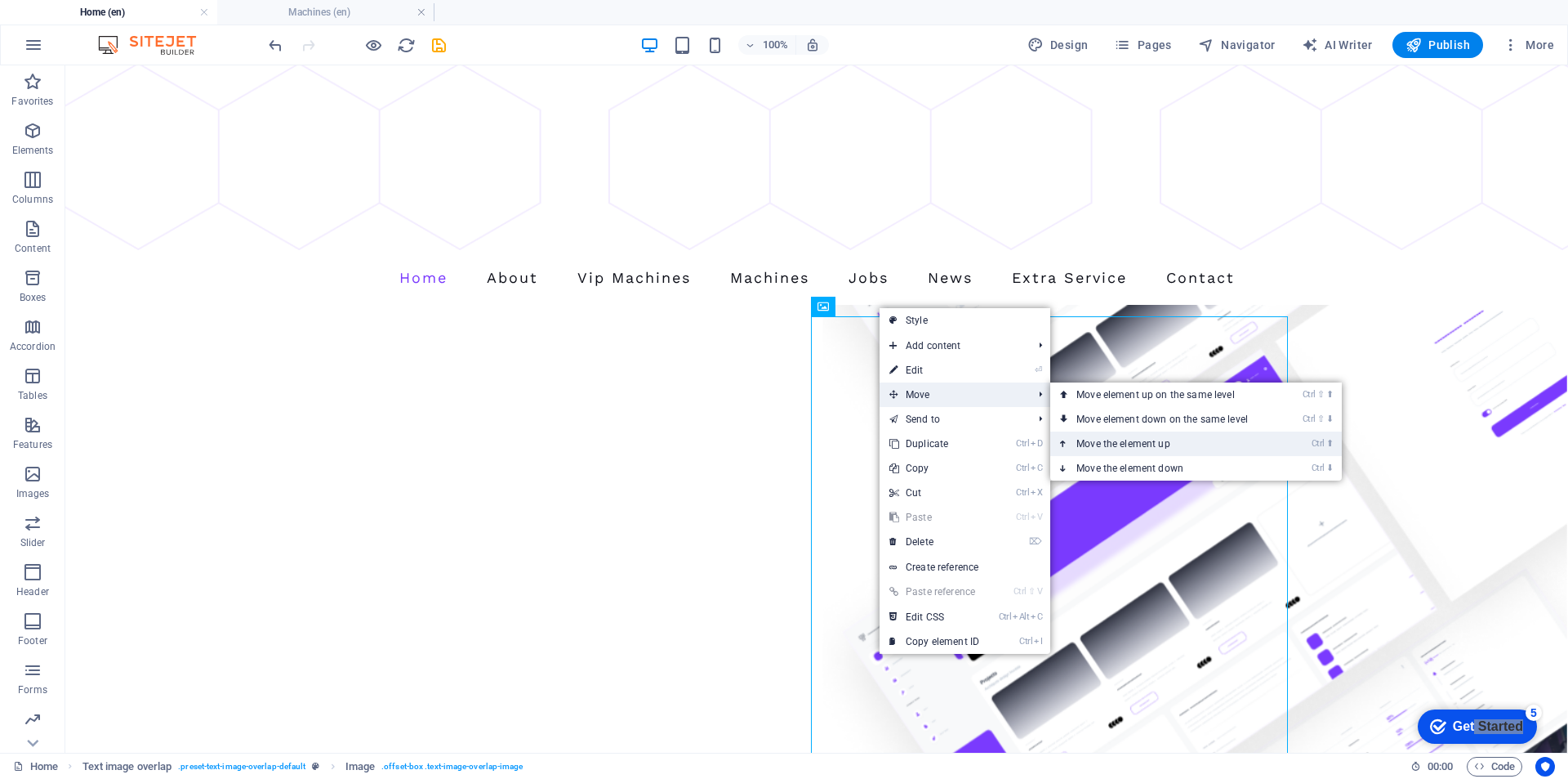
click at [1180, 437] on link "Ctrl ⬆ Move the element up" at bounding box center [1165, 443] width 231 height 24
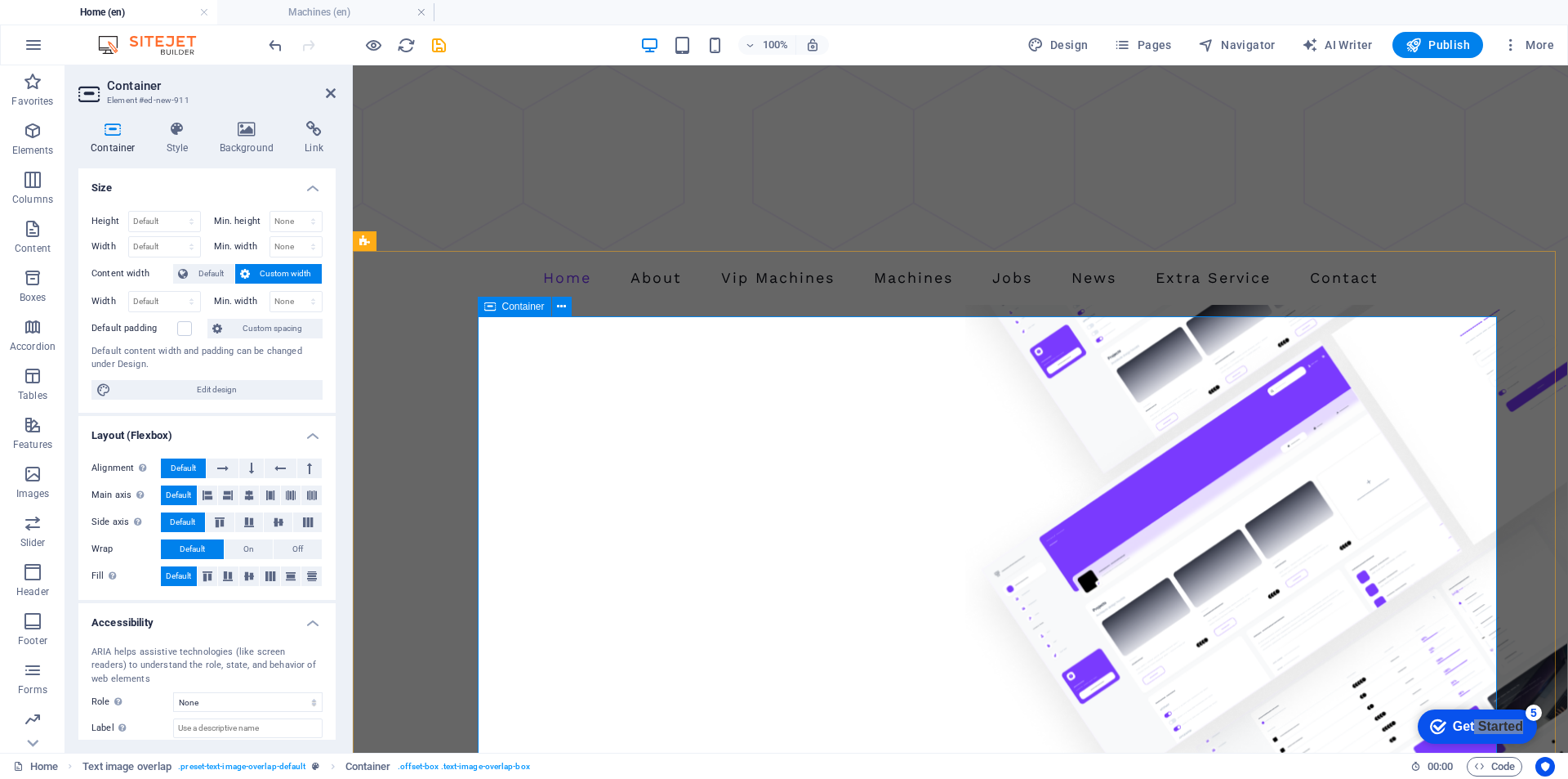
click at [1033, 305] on figure at bounding box center [960, 587] width 1215 height 565
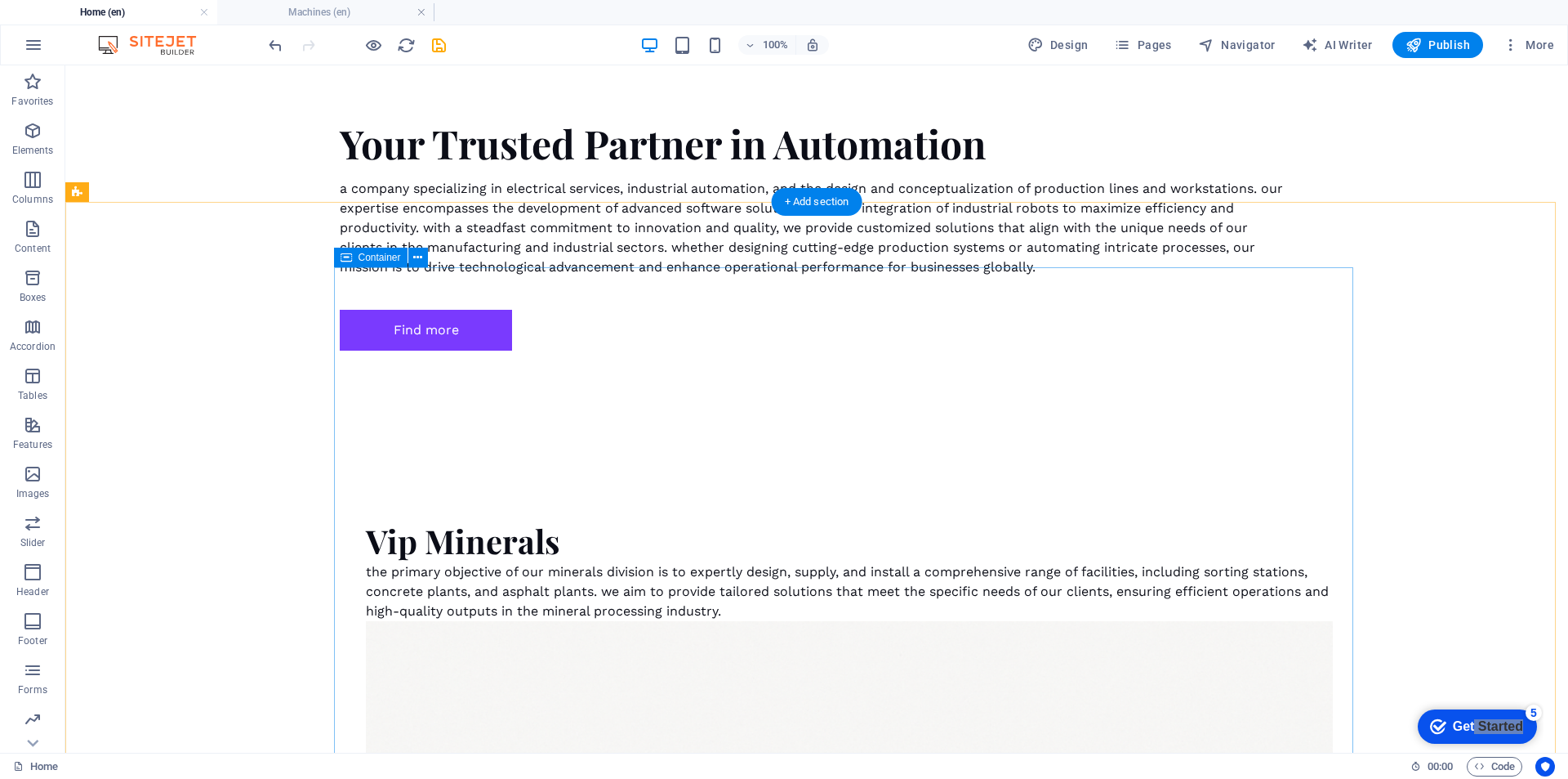
scroll to position [1775, 0]
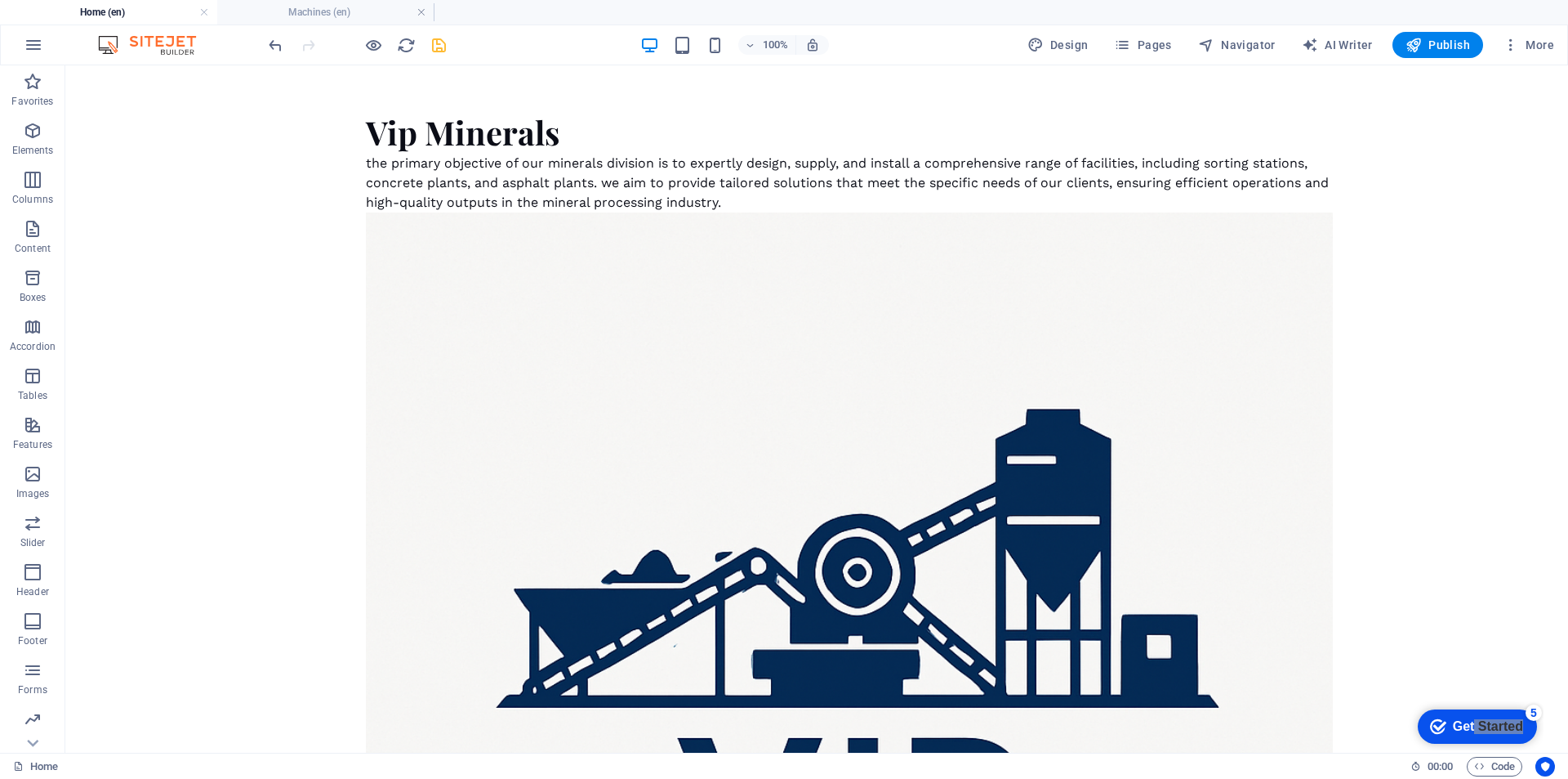
drag, startPoint x: 436, startPoint y: 55, endPoint x: 441, endPoint y: 43, distance: 13.0
click at [443, 40] on icon "save" at bounding box center [439, 45] width 19 height 19
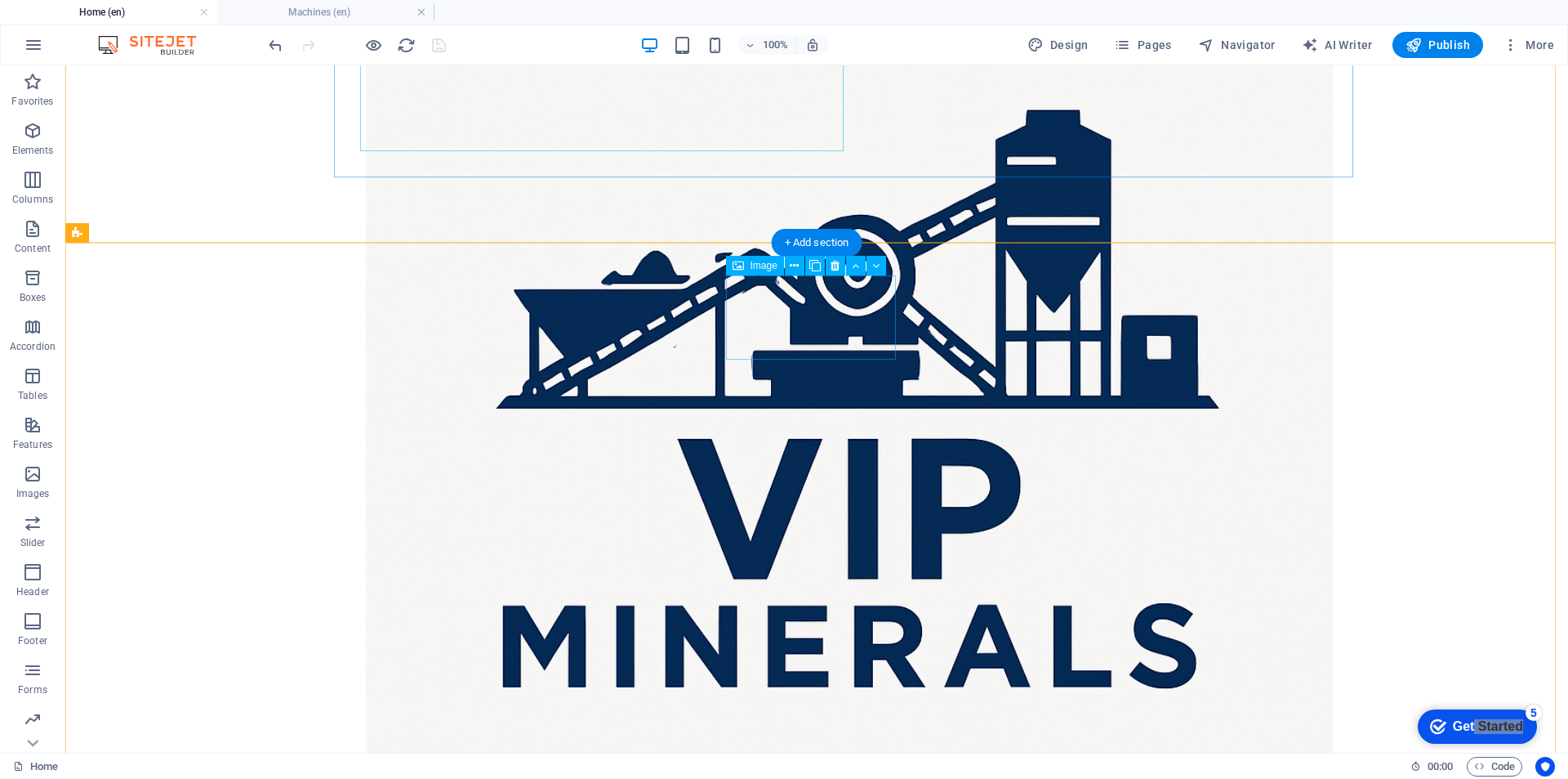
scroll to position [2103, 0]
